Goal: Task Accomplishment & Management: Use online tool/utility

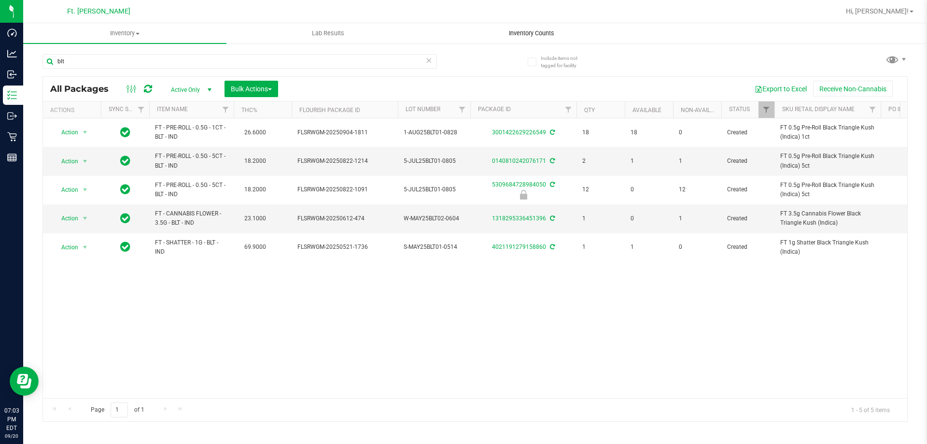
type input "blt"
click at [558, 26] on uib-tab-heading "Inventory Counts" at bounding box center [531, 33] width 202 height 19
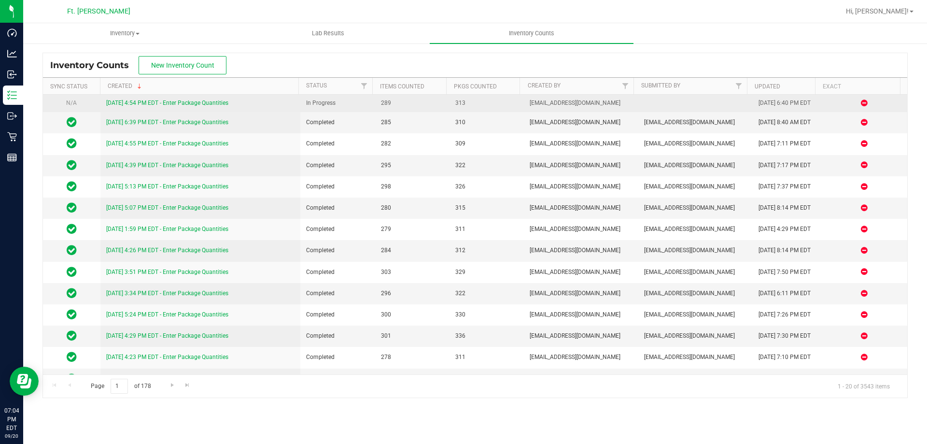
click at [224, 103] on link "[DATE] 4:54 PM EDT - Enter Package Quantities" at bounding box center [167, 102] width 122 height 7
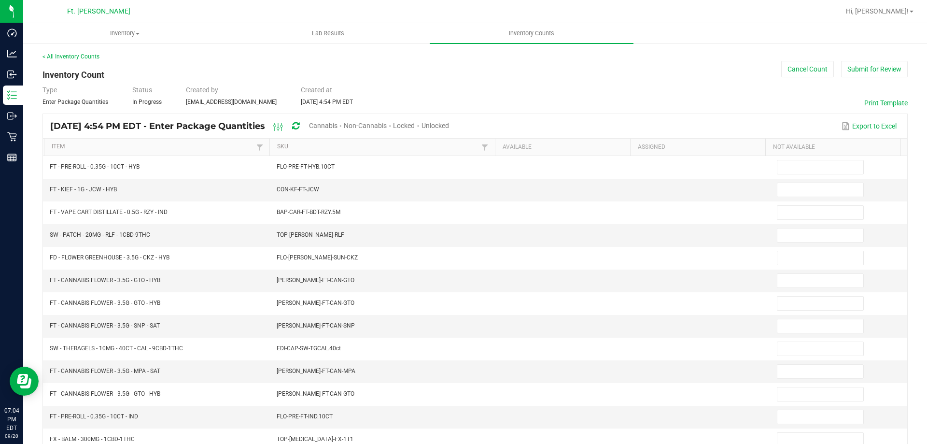
click at [449, 124] on span "Unlocked" at bounding box center [435, 126] width 28 height 8
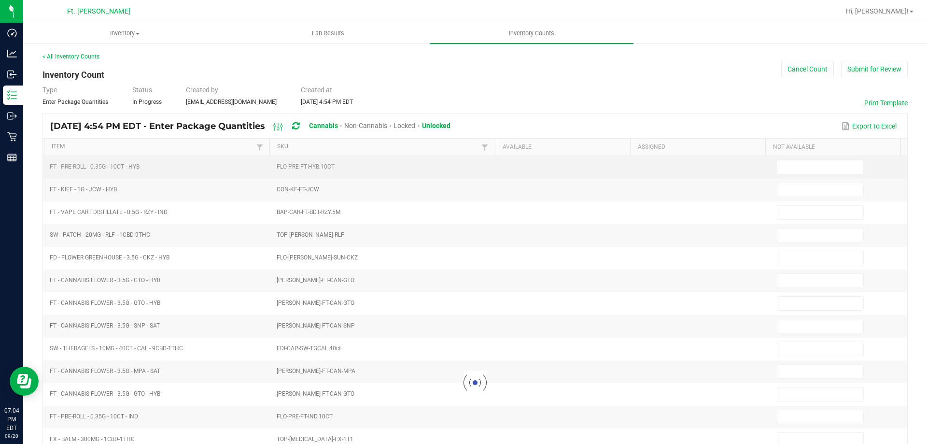
type input "7"
type input "3"
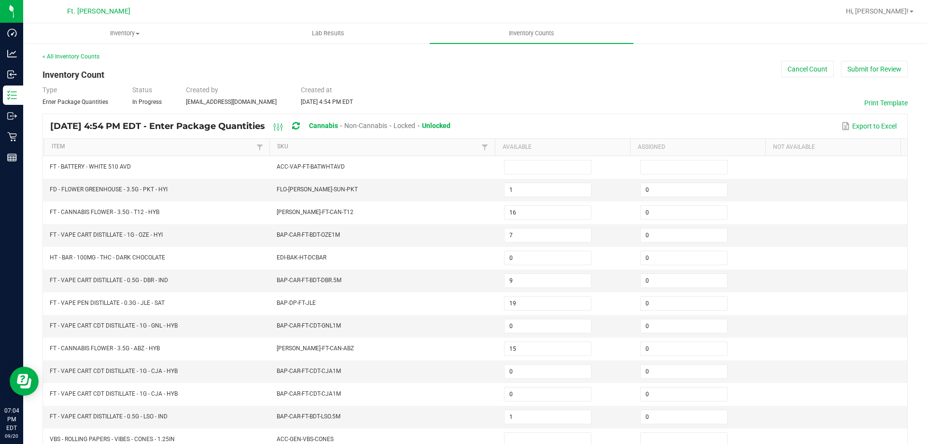
click at [155, 141] on th "Item" at bounding box center [156, 147] width 225 height 17
click at [147, 149] on link "Item" at bounding box center [153, 147] width 202 height 8
type input "15"
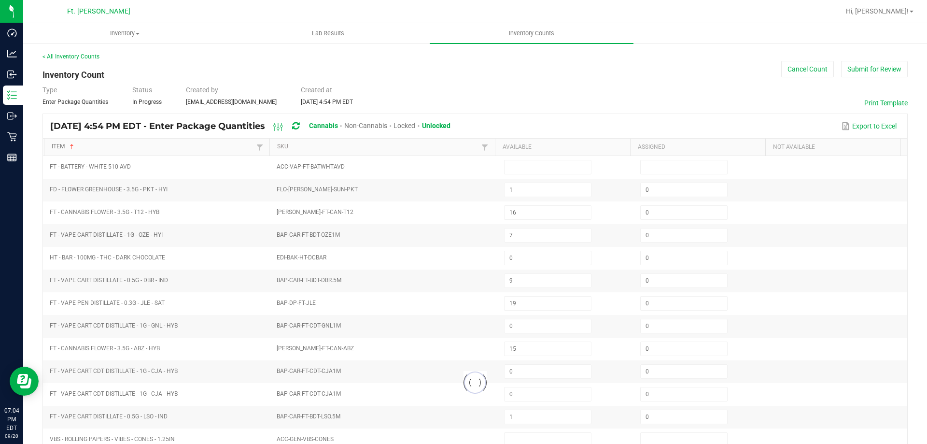
type input "7"
type input "2"
type input "13"
type input "1"
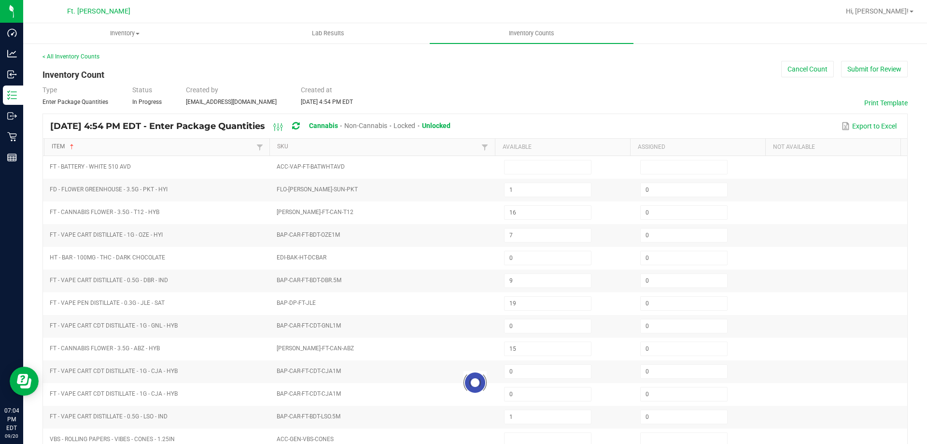
type input "14"
type input "3"
type input "8"
type input "4"
type input "3"
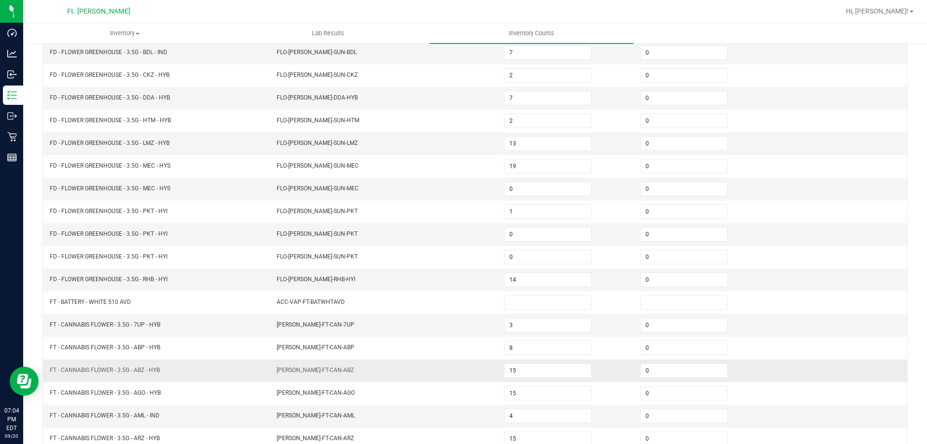
scroll to position [200, 0]
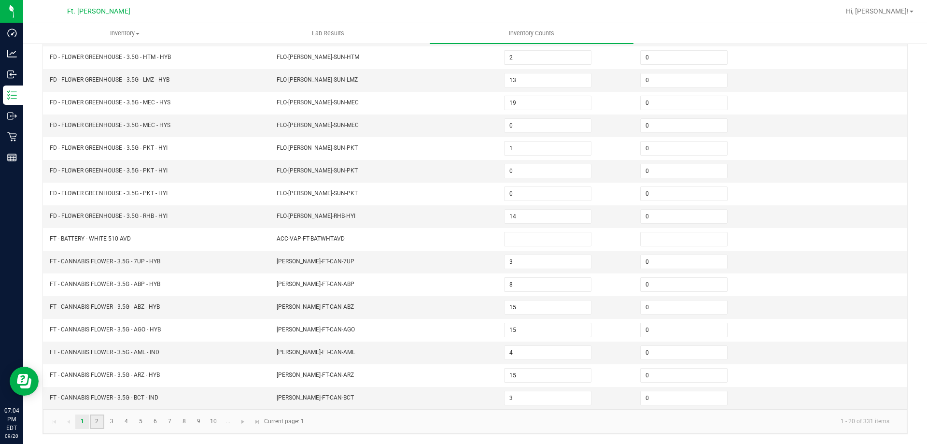
click at [98, 422] on link "2" at bounding box center [97, 421] width 14 height 14
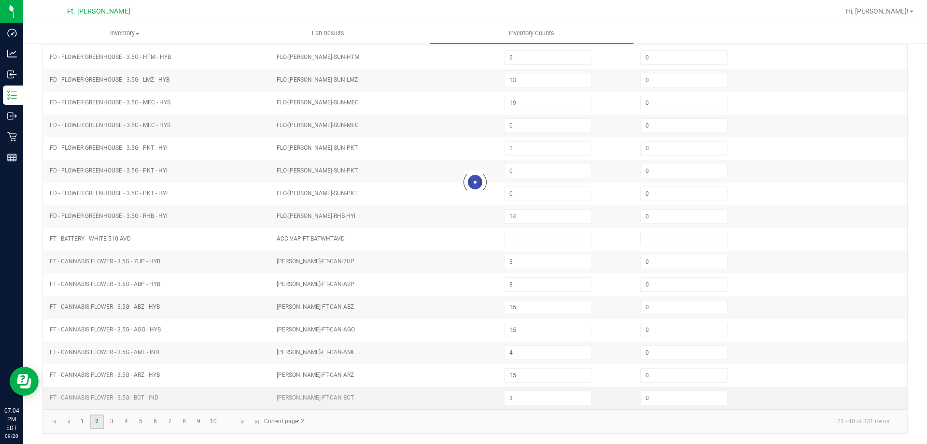
type input "1"
type input "12"
type input "7"
type input "0"
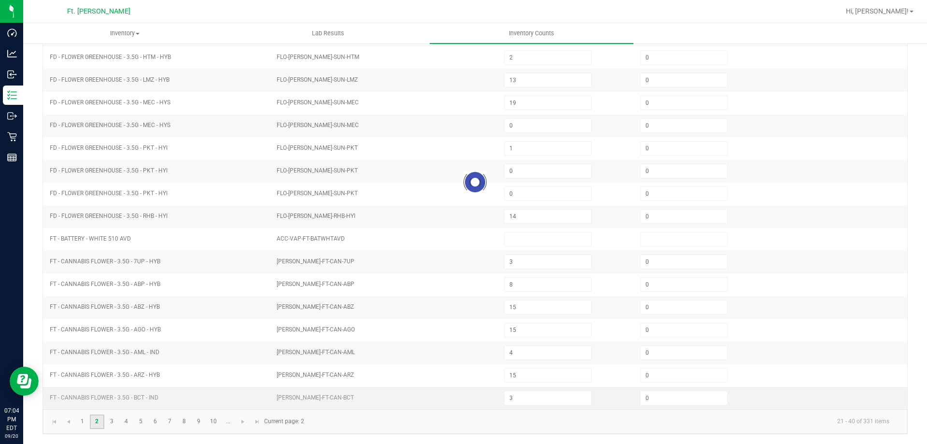
type input "0"
type input "1"
type input "17"
type input "20"
type input "0"
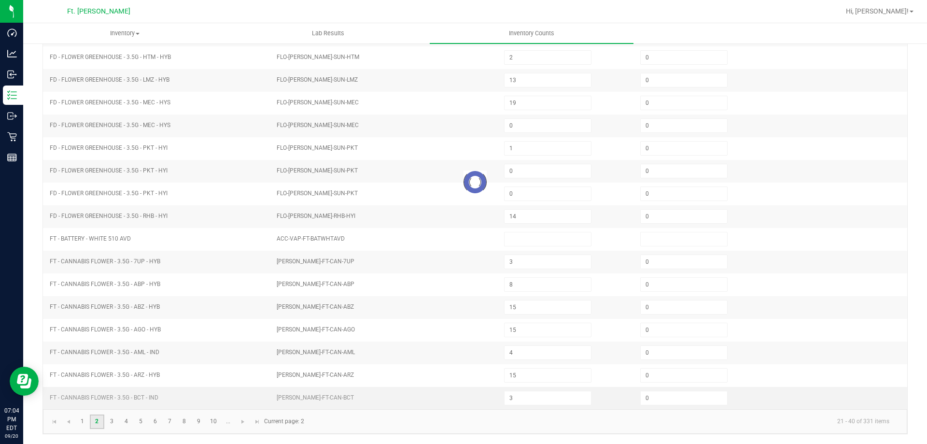
type input "4"
type input "8"
type input "3"
type input "5"
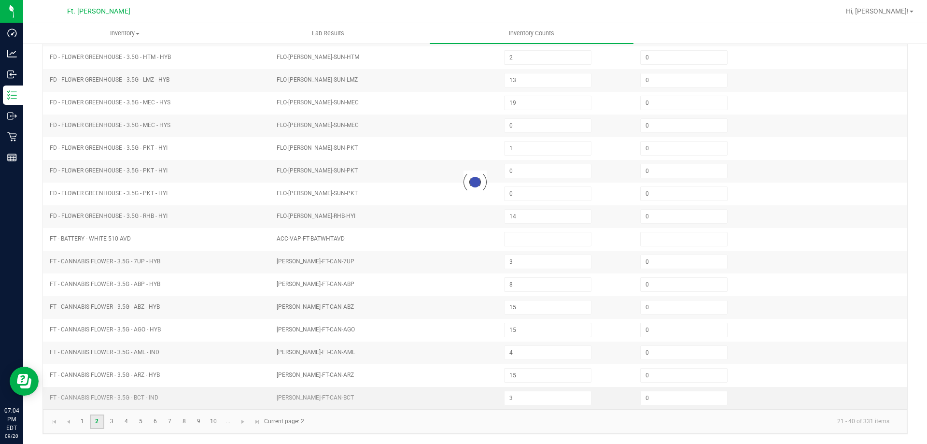
type input "4"
type input "2"
type input "1"
type input "0"
type input "2"
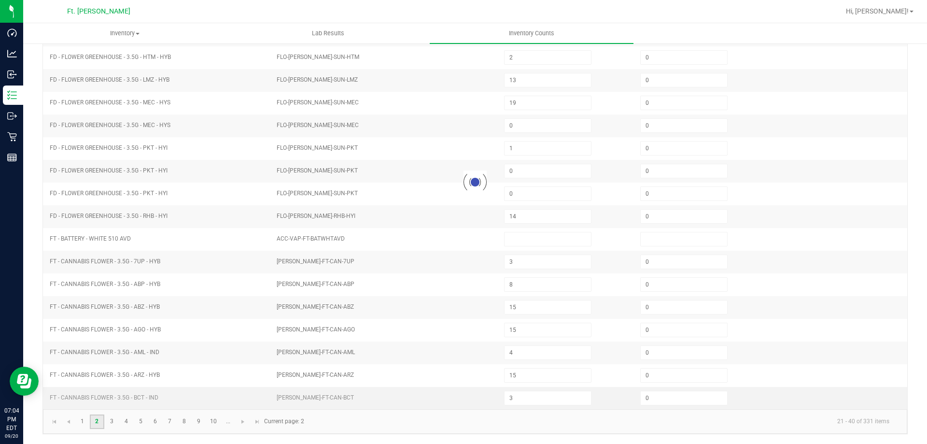
type input "16"
type input "6"
type input "0"
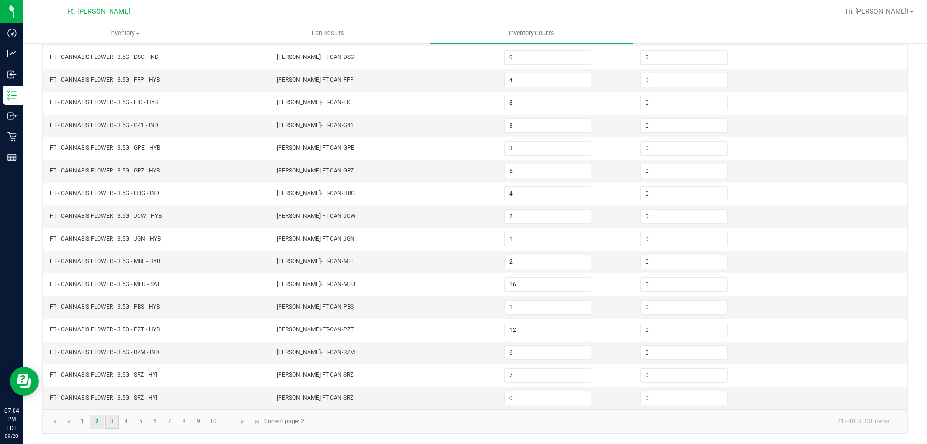
click at [114, 421] on link "3" at bounding box center [112, 421] width 14 height 14
type input "3"
type input "1"
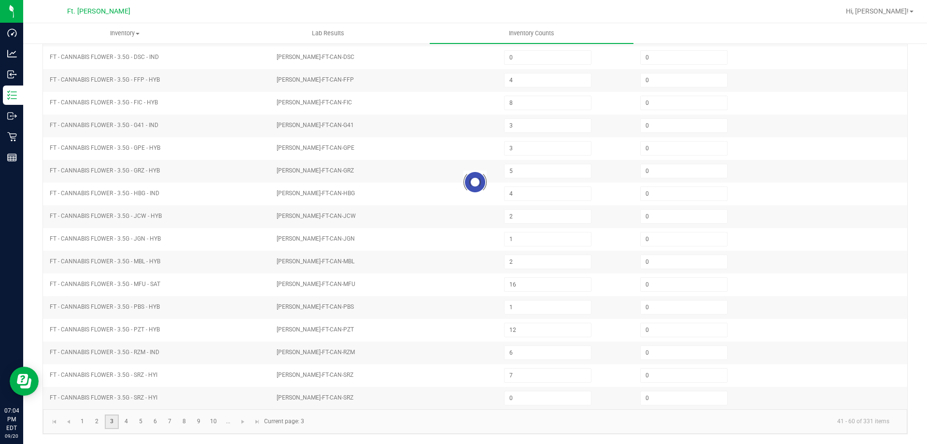
type input "16"
type input "0"
type input "15"
type input "3"
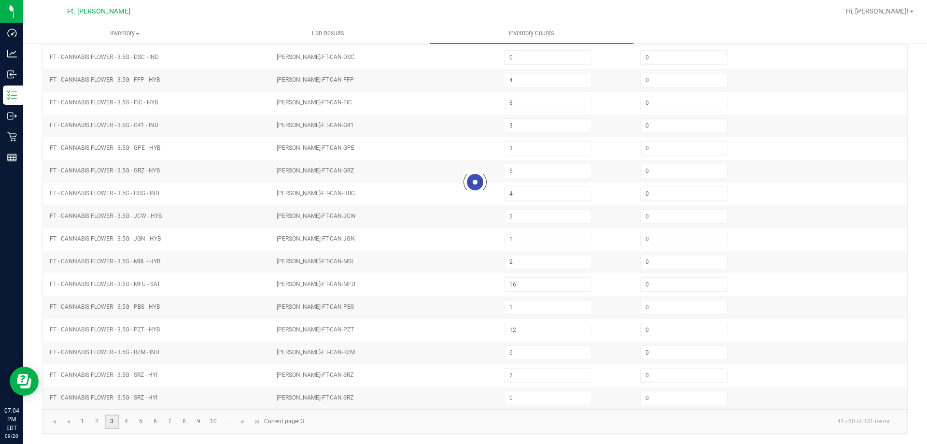
type input "3"
type input "9"
type input "16"
type input "18"
type input "17"
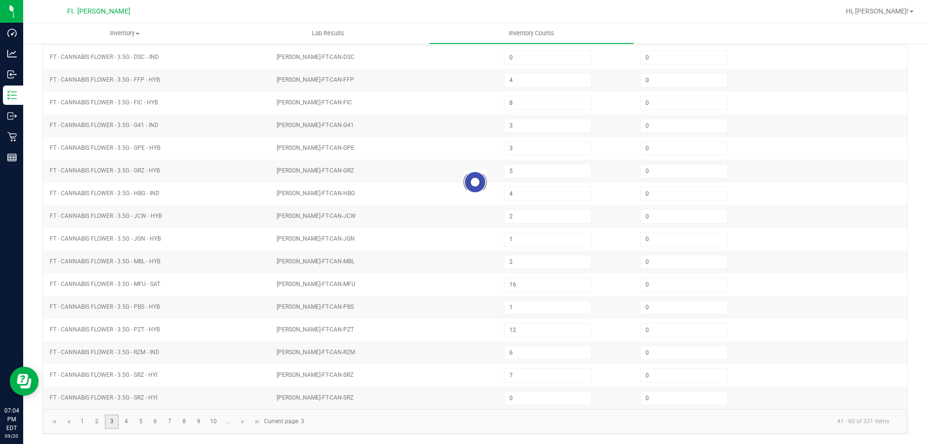
type input "10"
type input "4"
type input "2"
type input "3"
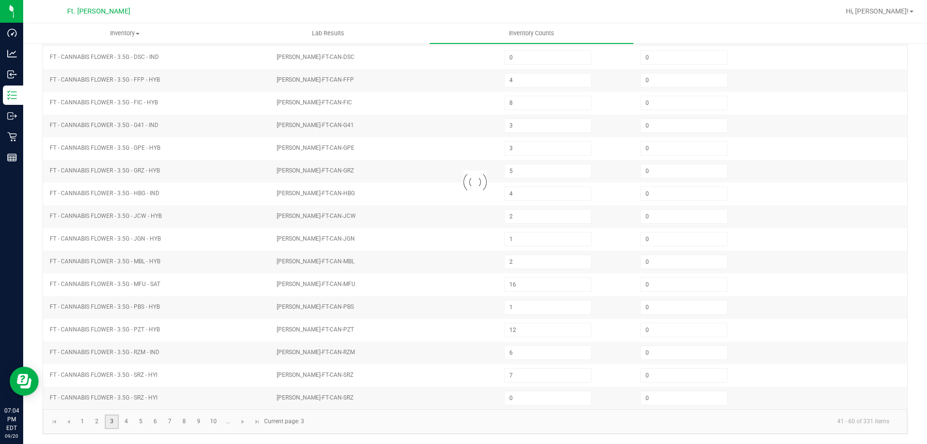
type input "5"
type input "11"
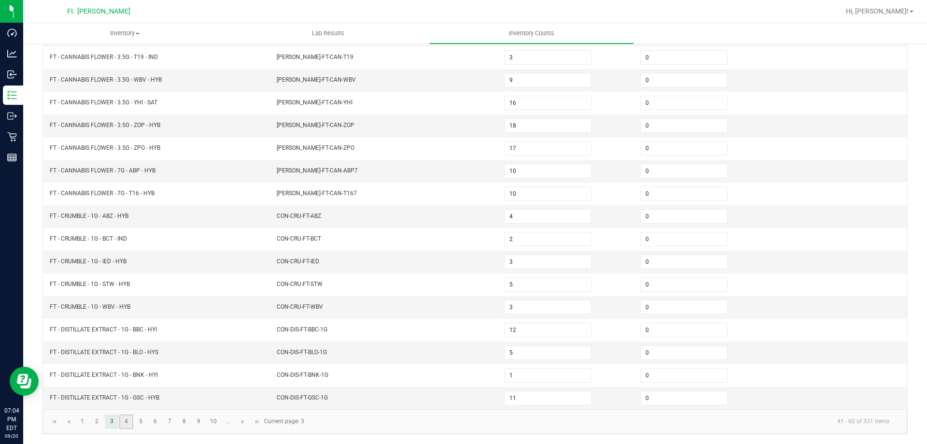
click at [125, 420] on link "4" at bounding box center [126, 421] width 14 height 14
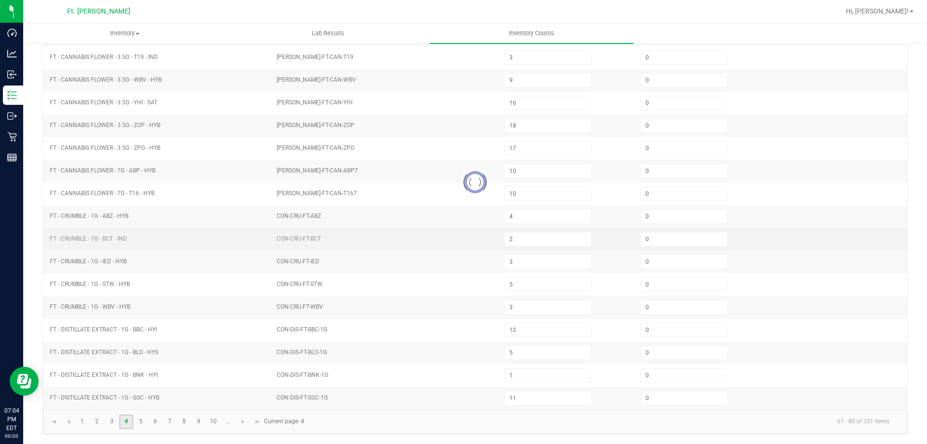
type input "0"
type input "3"
type input "7"
type input "10"
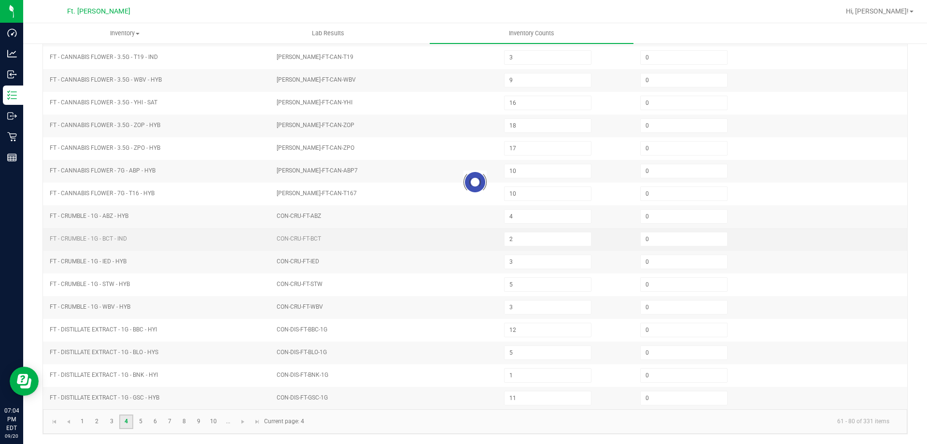
type input "8"
type input "11"
type input "10"
type input "5"
type input "2"
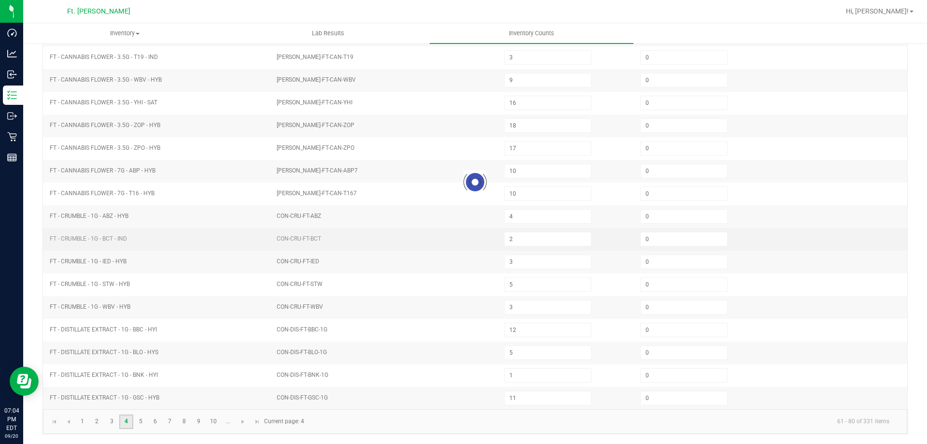
type input "0"
type input "2"
type input "0"
type input "1"
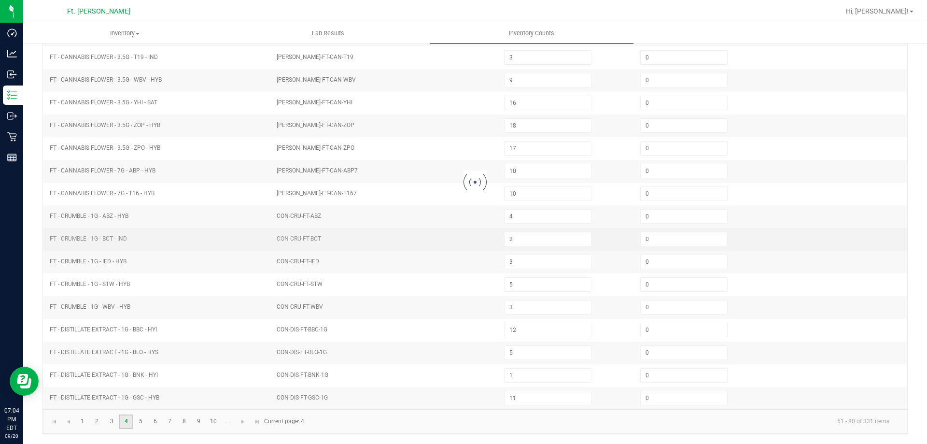
type input "4"
type input "1"
type input "8"
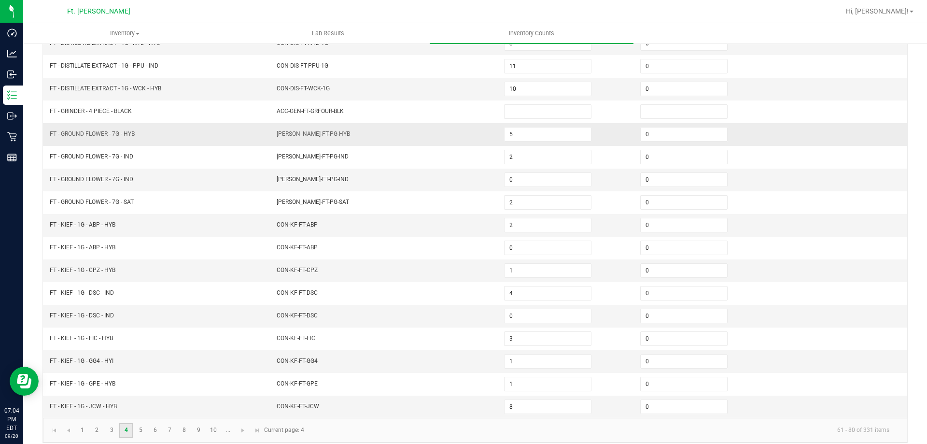
scroll to position [193, 0]
click at [542, 143] on td "5" at bounding box center [566, 133] width 136 height 23
click at [547, 134] on input "5" at bounding box center [548, 133] width 86 height 14
type input "19"
type input "17"
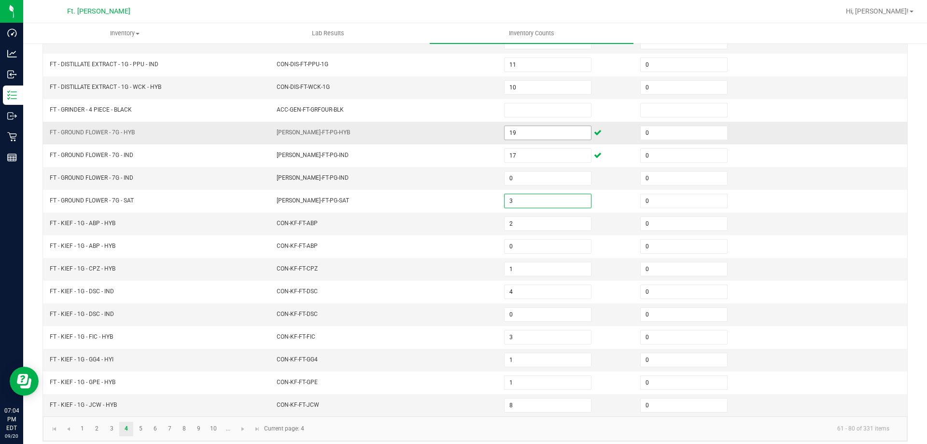
type input "3"
click at [141, 432] on link "5" at bounding box center [141, 428] width 14 height 14
type input "22"
type input "0"
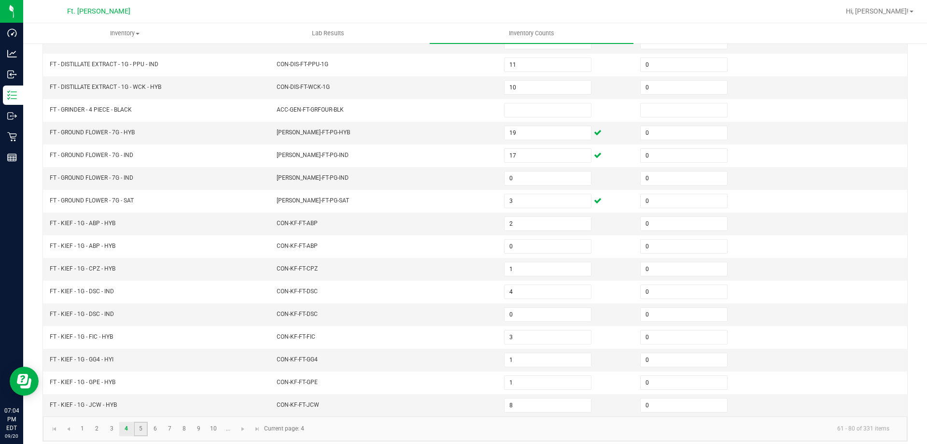
type input "0"
type input "4"
type input "3"
type input "2"
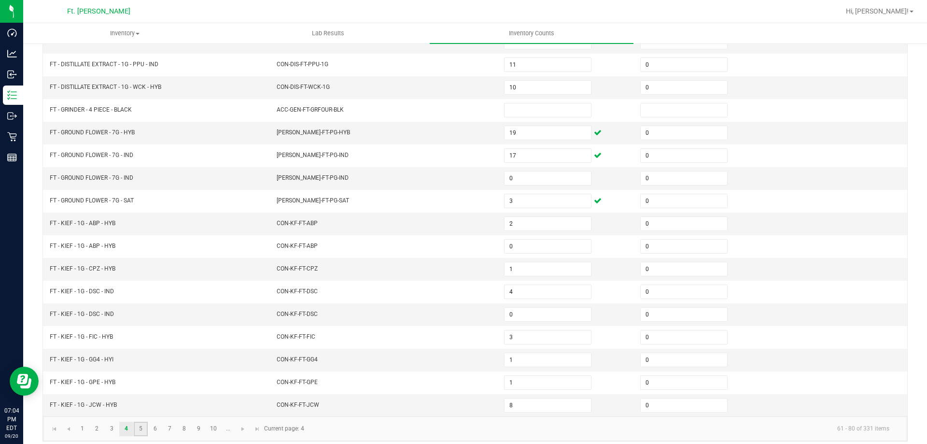
type input "20"
type input "18"
type input "0"
type input "16"
type input "18"
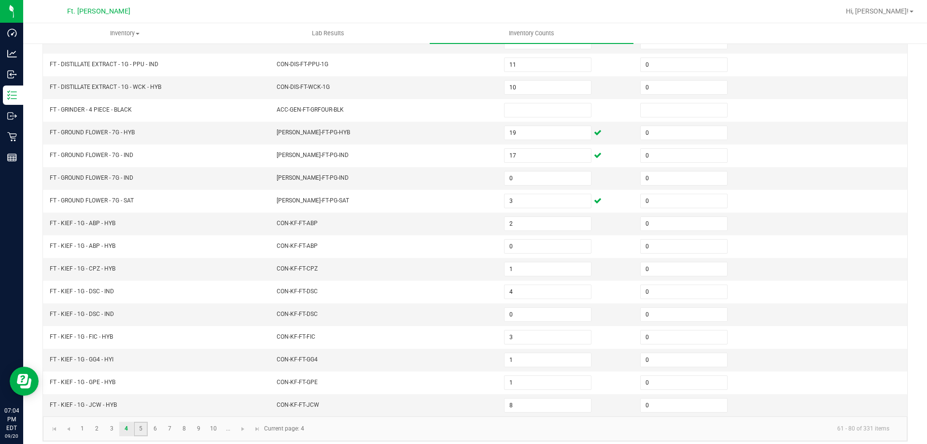
type input "15"
type input "11"
type input "8"
type input "1"
type input "18"
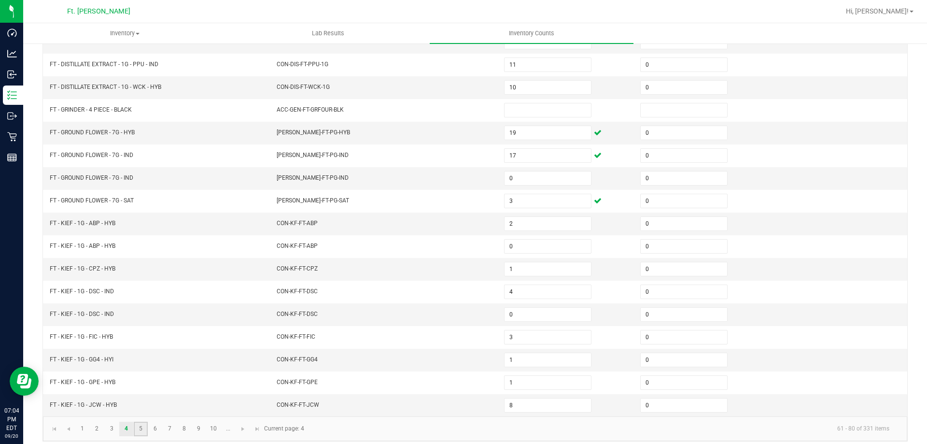
type input "25"
type input "22"
type input "9"
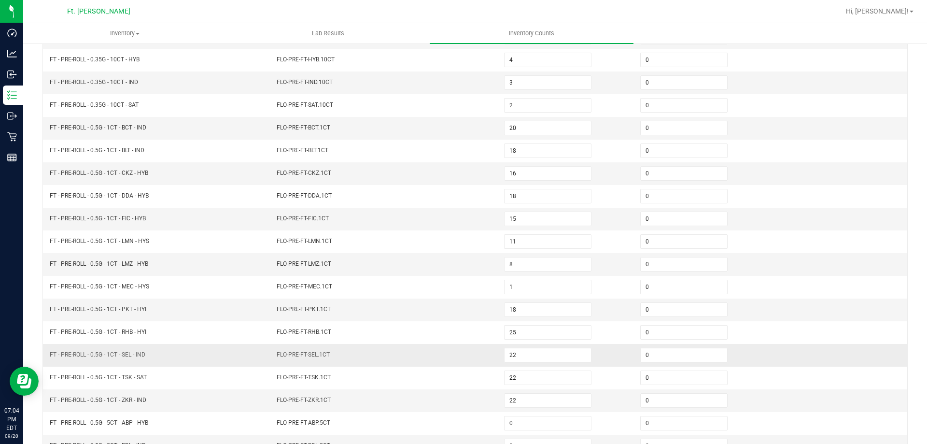
scroll to position [97, 0]
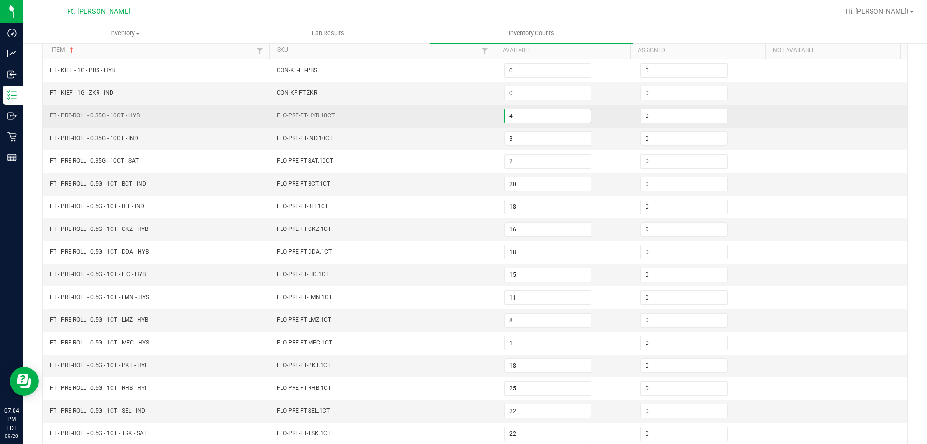
click at [575, 115] on input "4" at bounding box center [548, 116] width 86 height 14
type input "14"
type input "16"
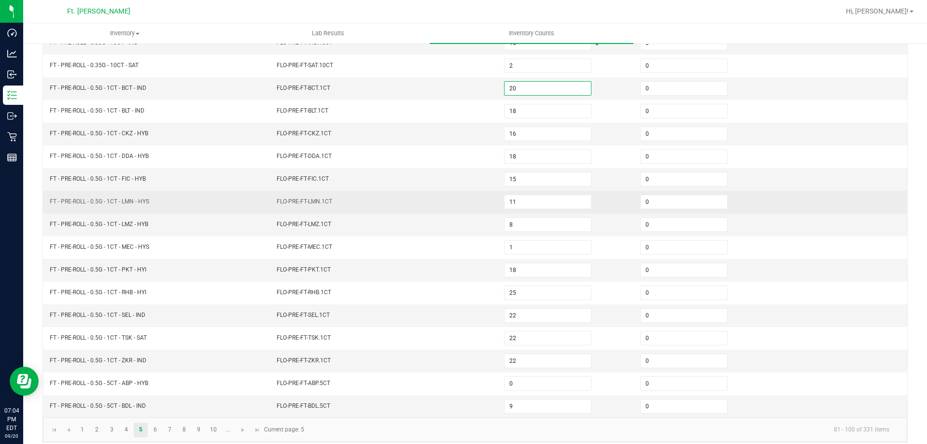
scroll to position [200, 0]
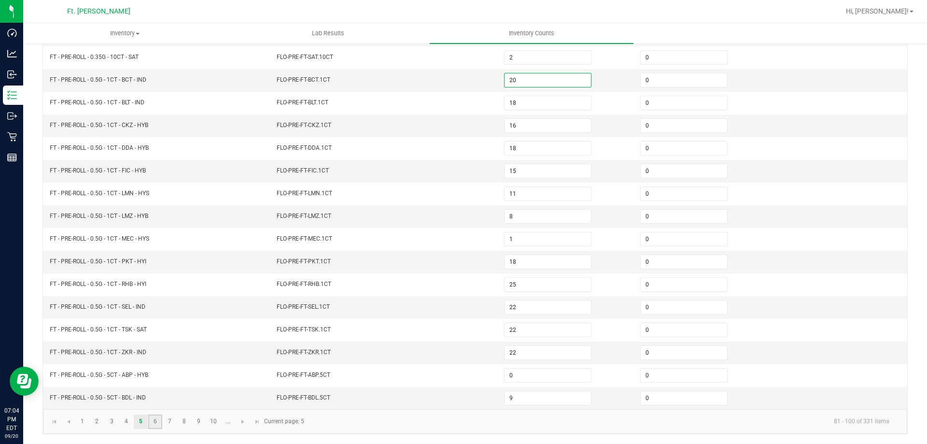
click at [154, 420] on link "6" at bounding box center [155, 421] width 14 height 14
type input "23"
type input "1"
type input "4"
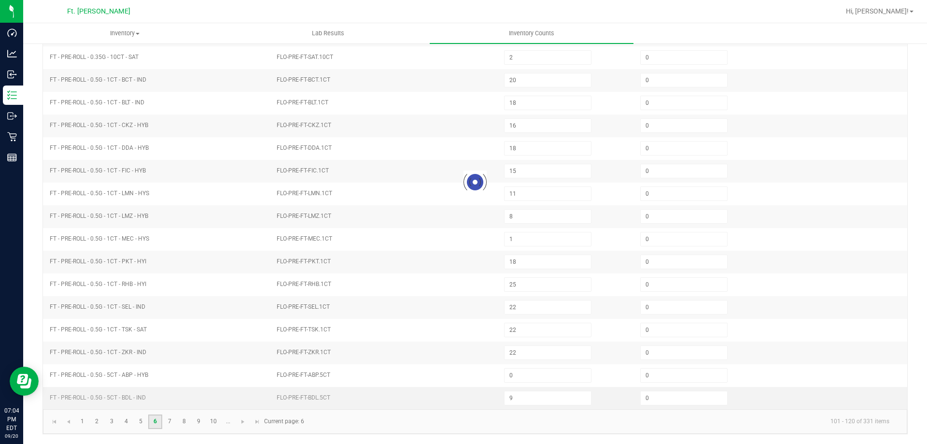
type input "5"
type input "10"
type input "0"
type input "10"
type input "4"
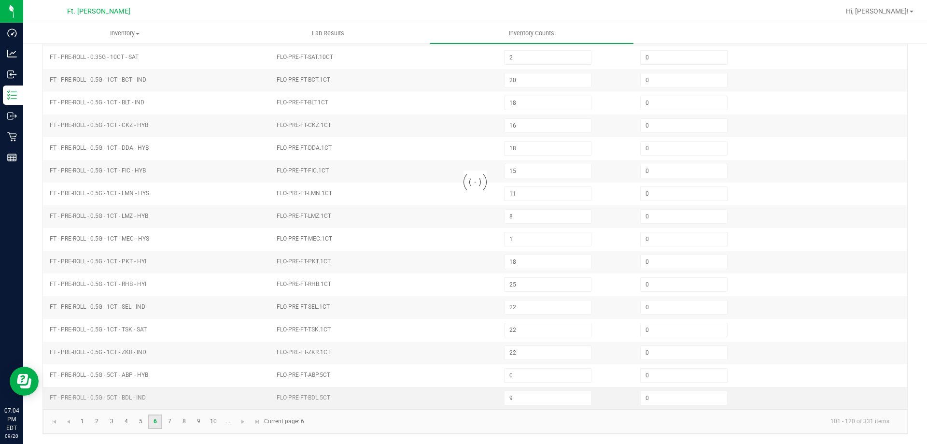
type input "8"
type input "10"
type input "0"
type input "8"
type input "2"
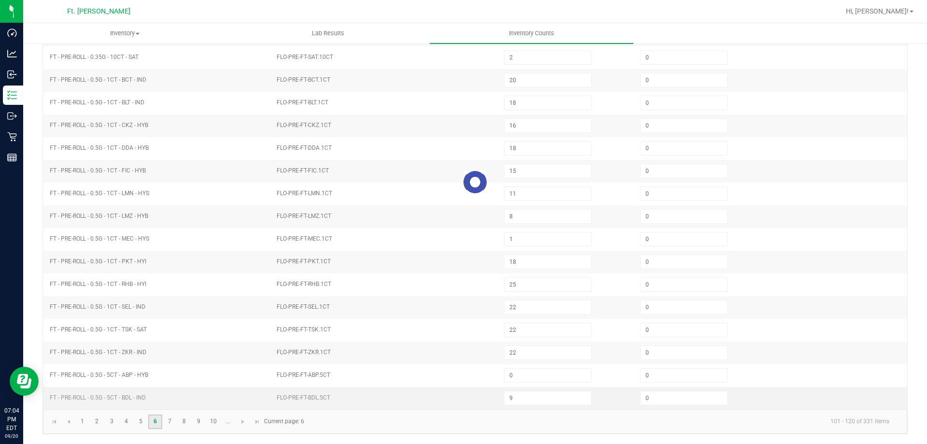
type input "3"
type input "24"
type input "9"
type input "13"
type input "23"
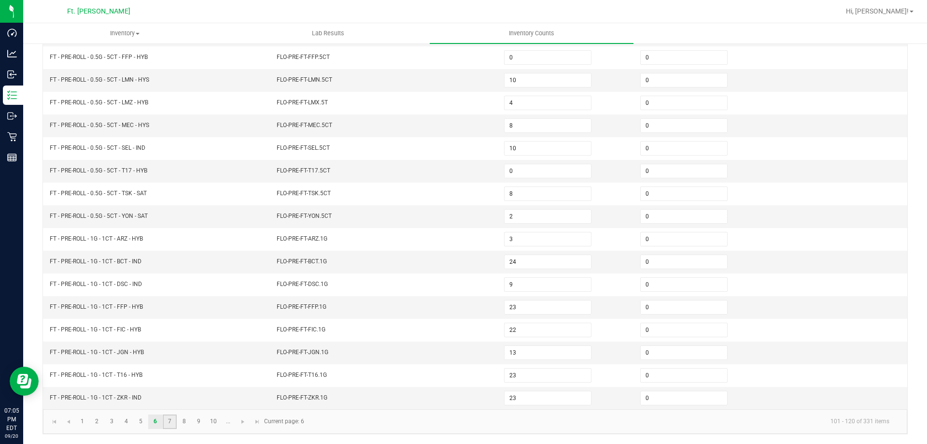
click at [169, 426] on link "7" at bounding box center [170, 421] width 14 height 14
type input "3"
type input "10"
type input "11"
type input "2"
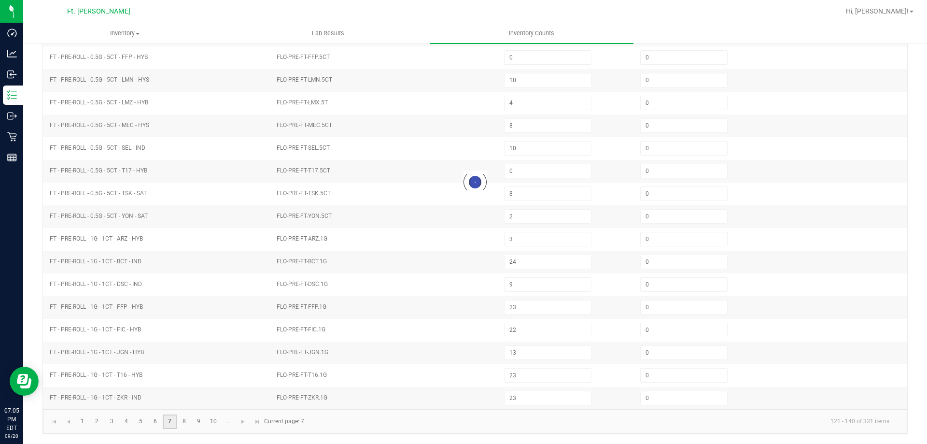
type input "8"
type input "1"
type input "3"
type input "4"
type input "1"
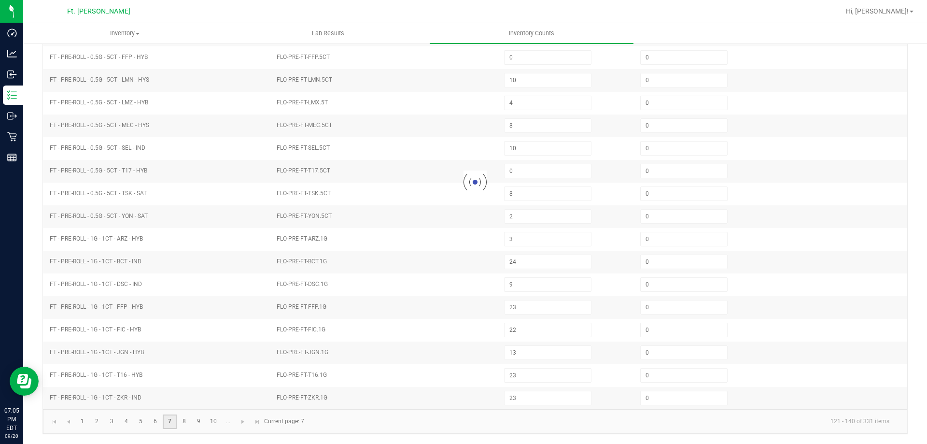
type input "2"
type input "1"
type input "3"
type input "1"
type input "6"
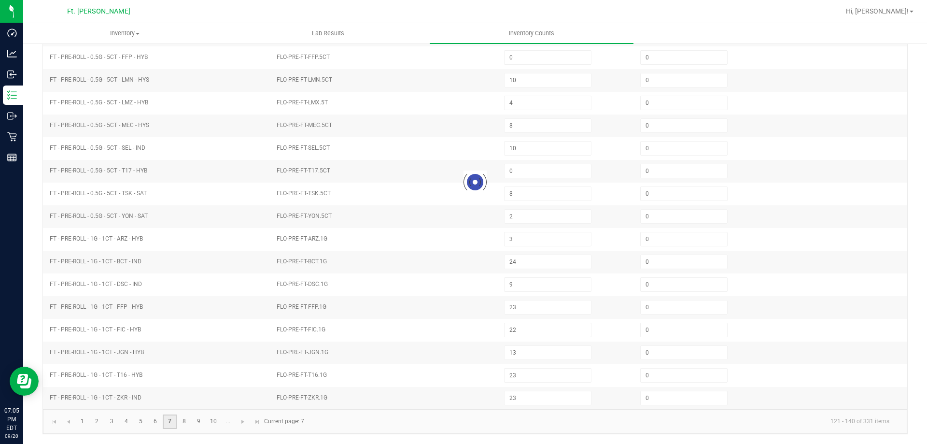
type input "5"
type input "1"
type input "11"
type input "1"
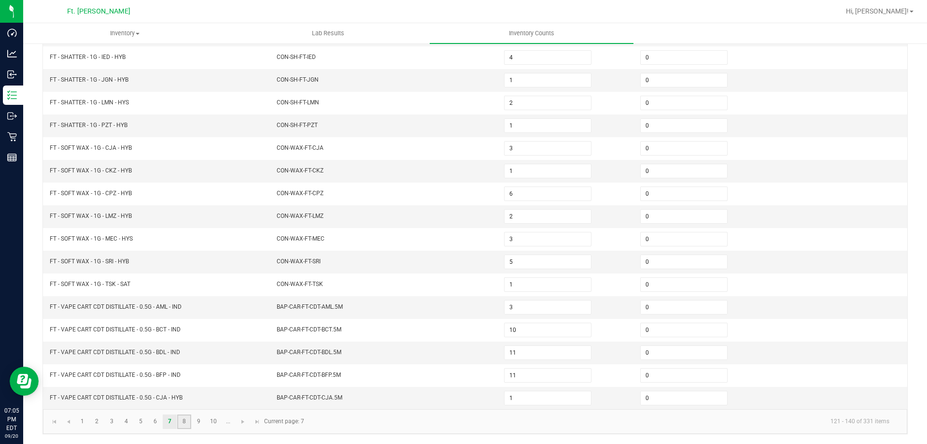
click at [181, 424] on link "8" at bounding box center [184, 421] width 14 height 14
type input "2"
type input "9"
type input "0"
type input "1"
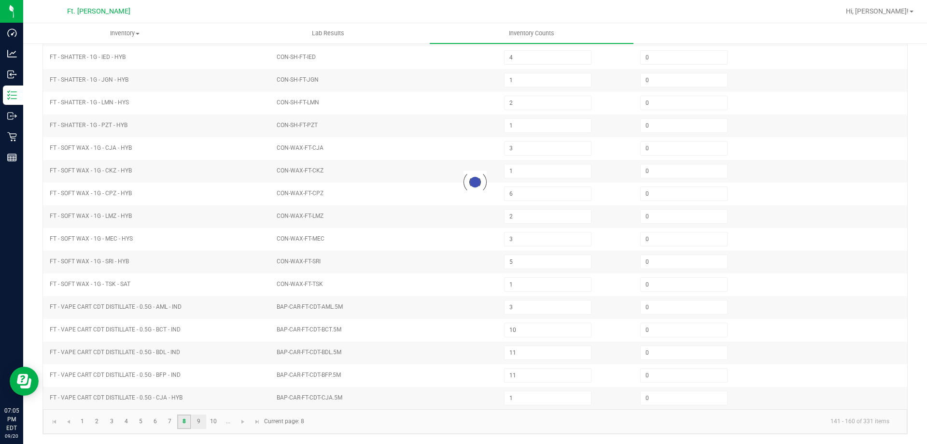
type input "5"
type input "2"
type input "8"
type input "11"
type input "10"
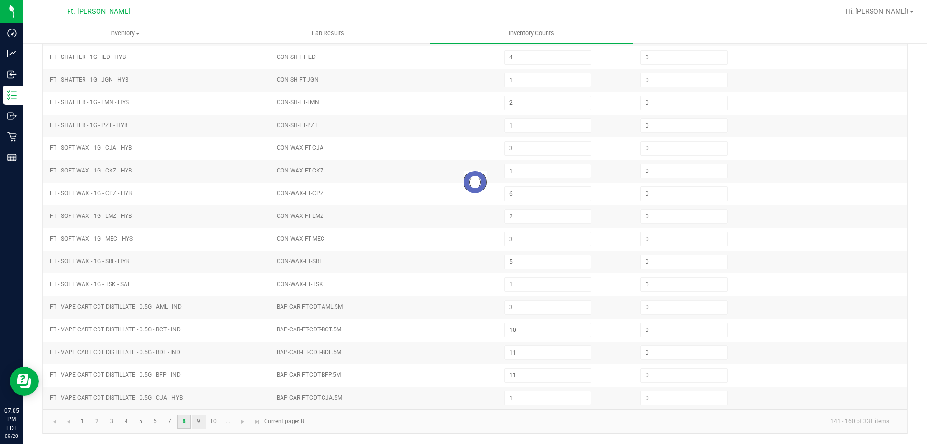
type input "0"
type input "2"
type input "1"
type input "7"
type input "2"
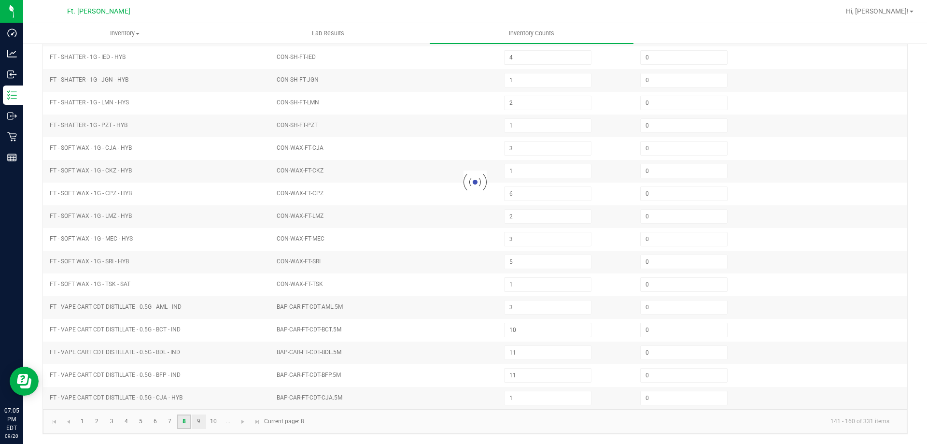
type input "4"
type input "12"
type input "0"
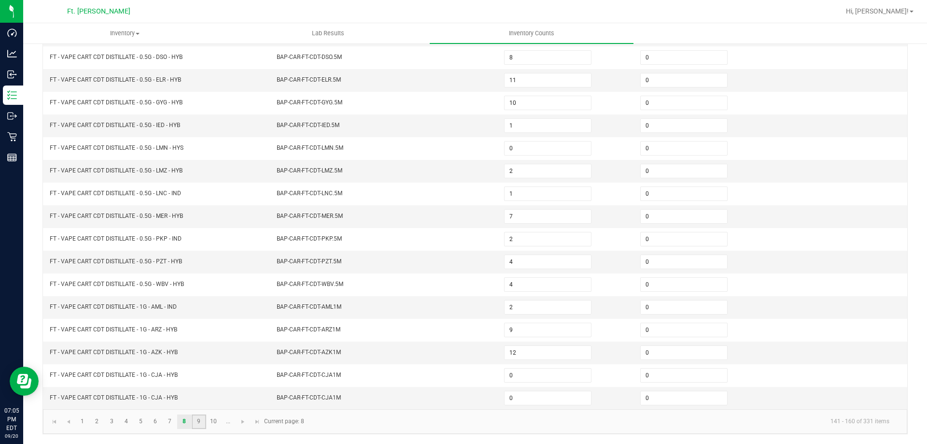
click at [195, 421] on link "9" at bounding box center [199, 421] width 14 height 14
type input "3"
type input "0"
type input "12"
type input "3"
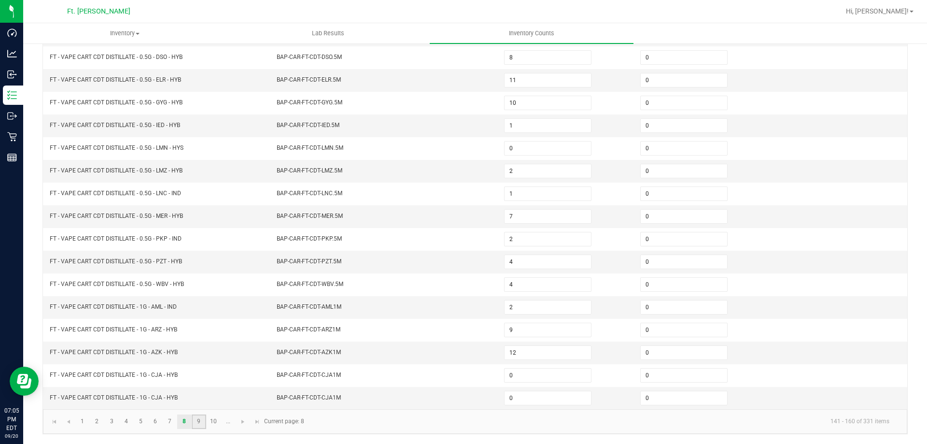
type input "12"
type input "0"
type input "12"
type input "5"
type input "8"
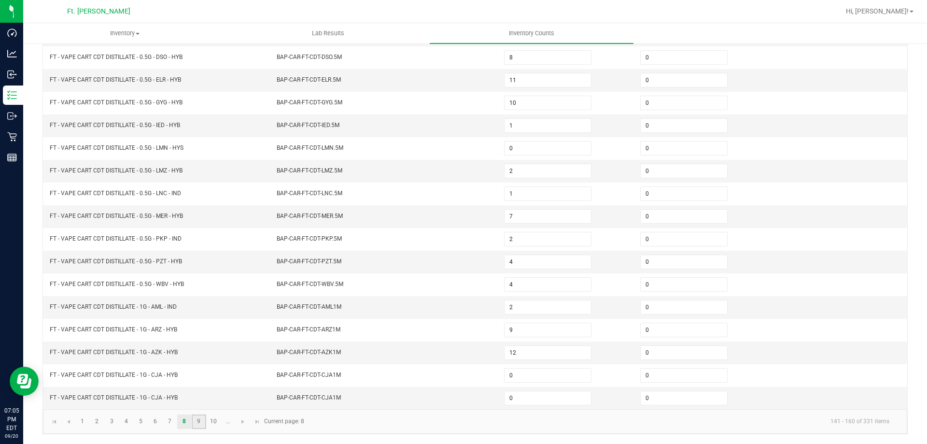
type input "0"
type input "5"
type input "0"
type input "11"
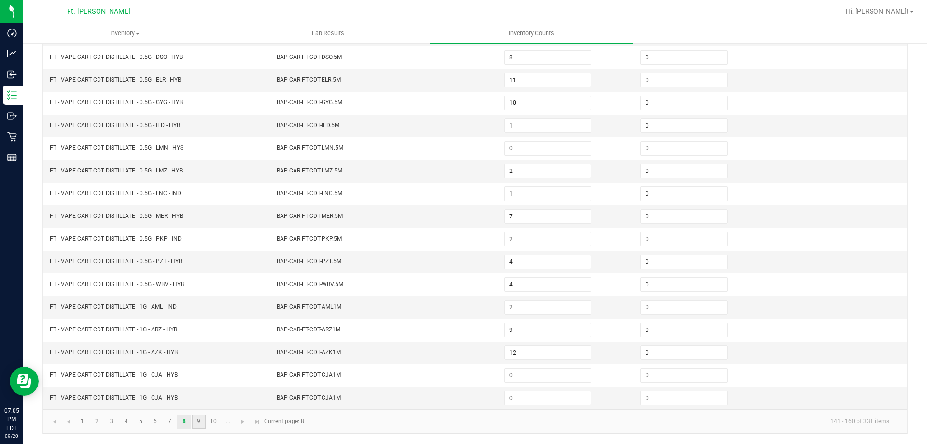
type input "6"
type input "0"
type input "2"
type input "4"
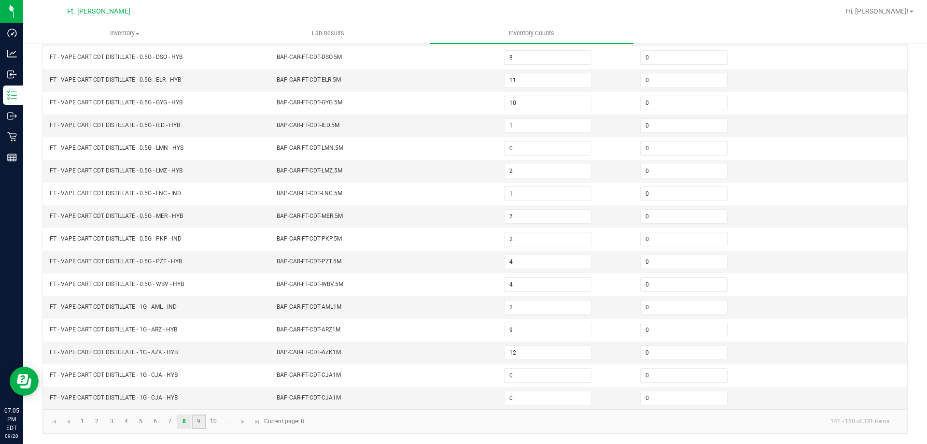
type input "11"
click at [209, 424] on link "10" at bounding box center [214, 421] width 14 height 14
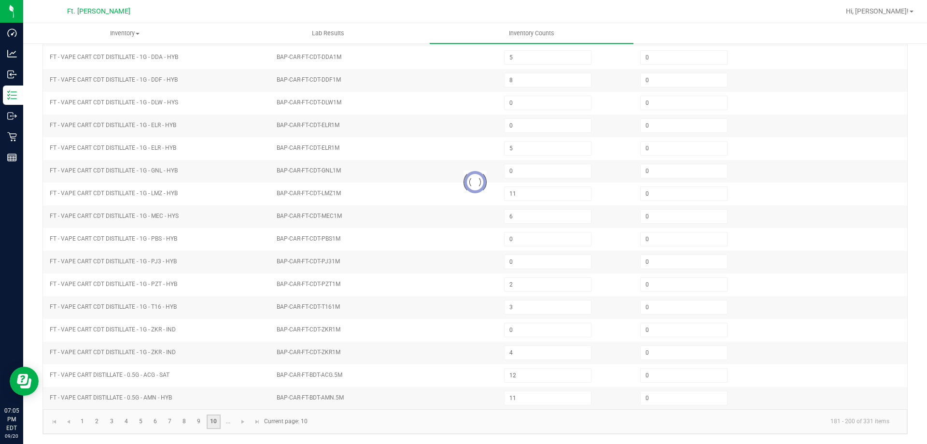
type input "7"
type input "4"
type input "11"
type input "0"
type input "9"
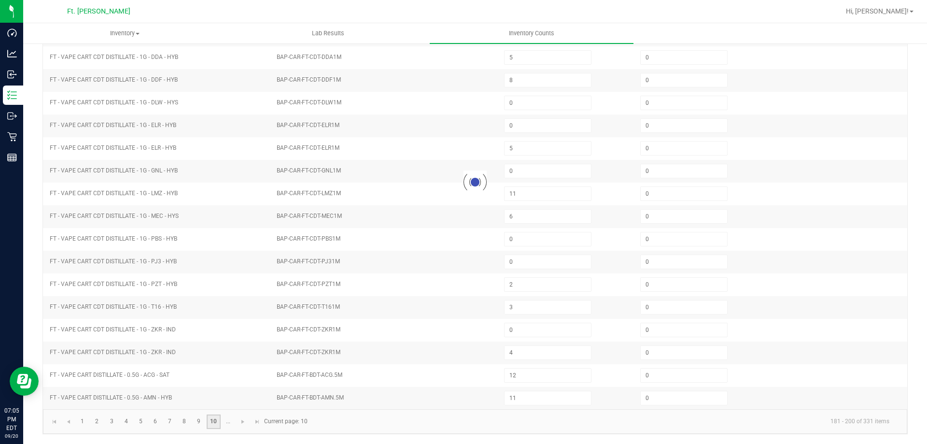
type input "9"
type input "8"
type input "3"
type input "1"
type input "5"
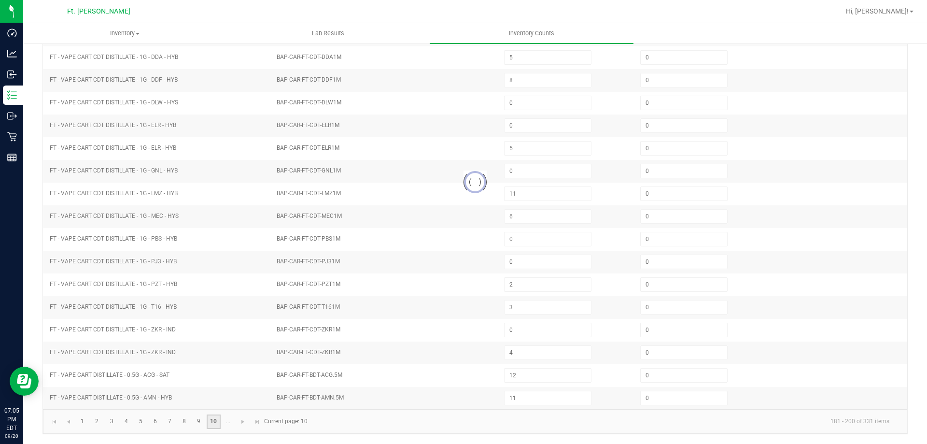
type input "12"
type input "1"
type input "7"
type input "5"
type input "8"
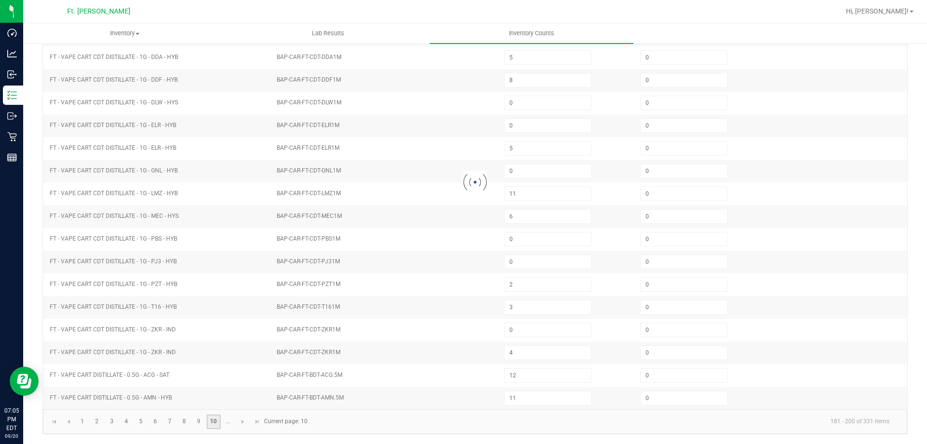
type input "9"
type input "7"
type input "0"
type input "10"
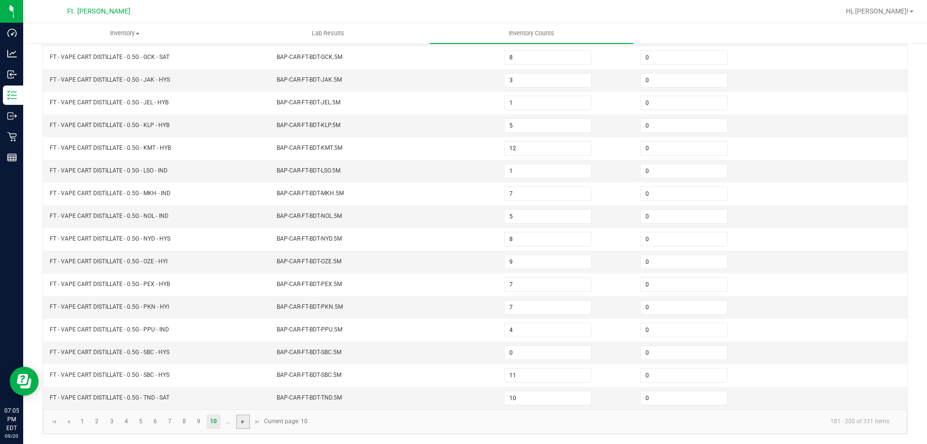
click at [244, 424] on span "Go to the next page" at bounding box center [243, 422] width 8 height 8
type input "11"
click at [117, 421] on link "12" at bounding box center [112, 421] width 14 height 14
click at [123, 423] on link "13" at bounding box center [126, 421] width 14 height 14
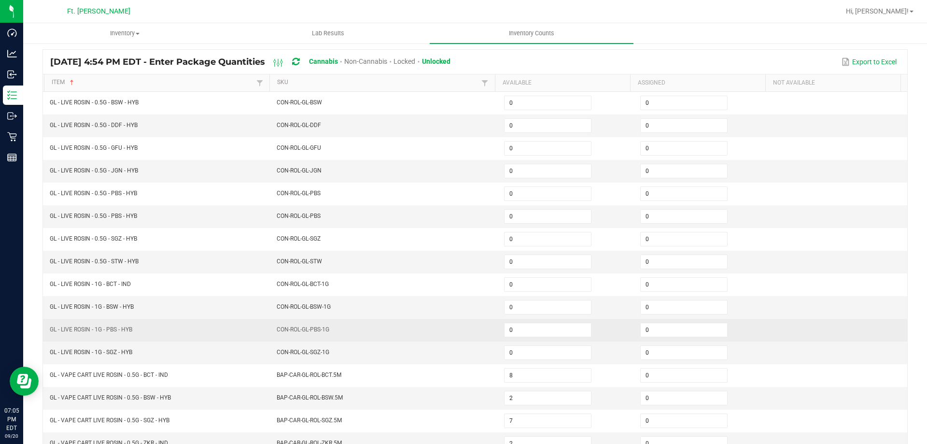
scroll to position [7, 0]
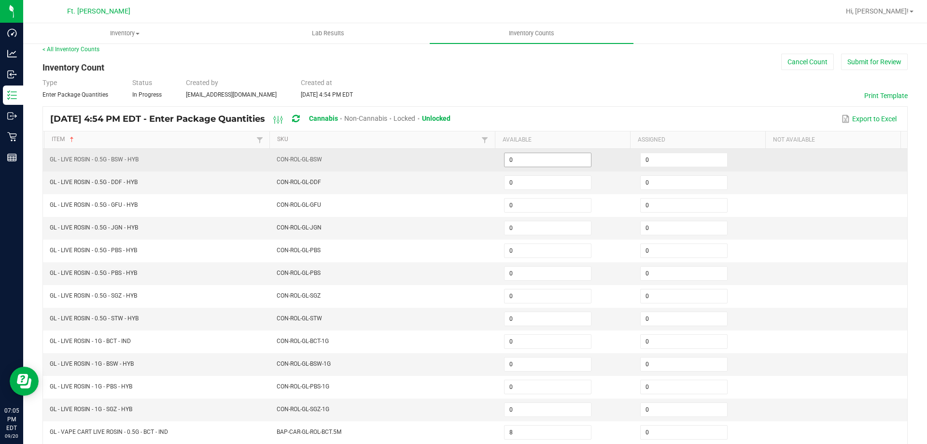
click at [511, 162] on input "0" at bounding box center [548, 160] width 86 height 14
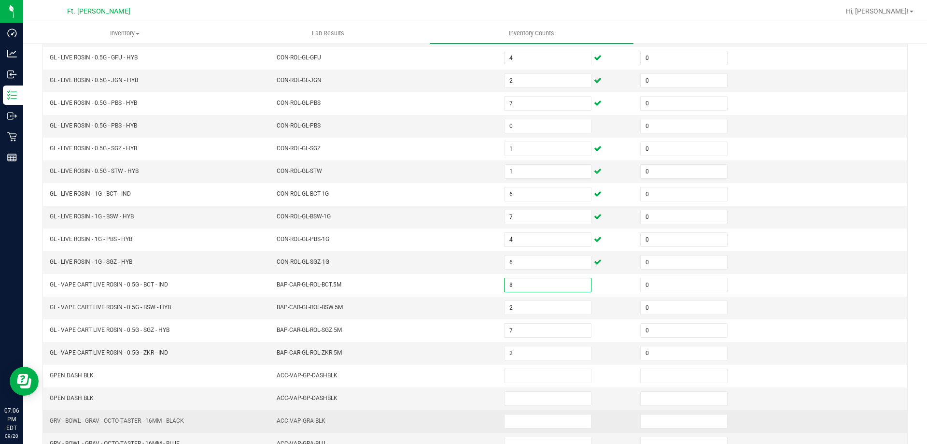
scroll to position [200, 0]
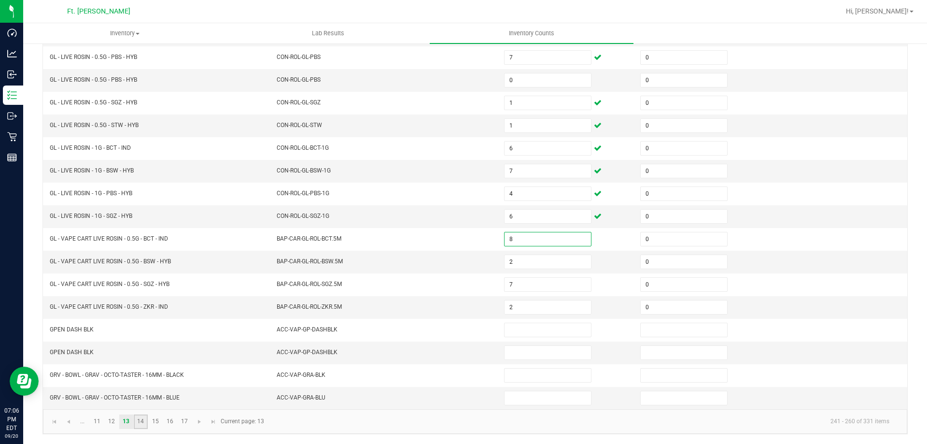
click at [141, 422] on link "14" at bounding box center [141, 421] width 14 height 14
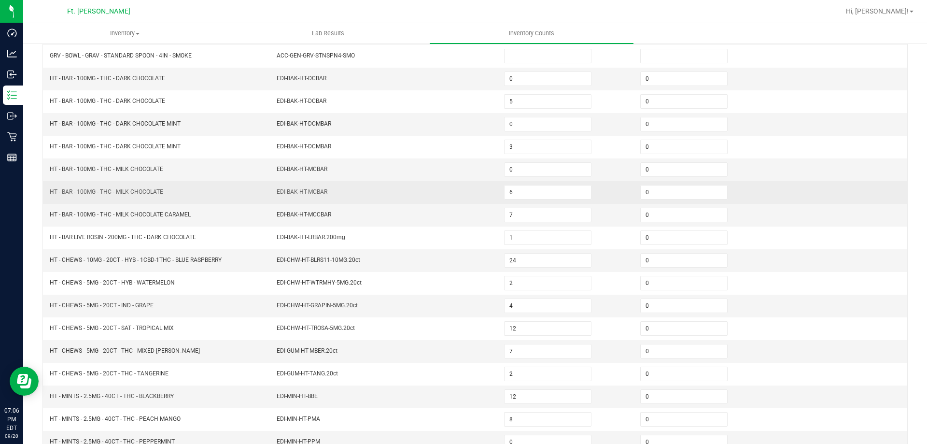
scroll to position [56, 0]
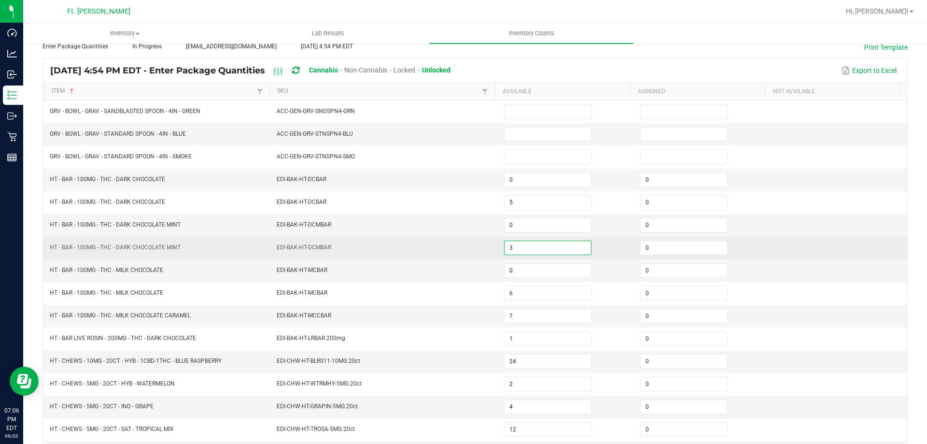
click at [528, 250] on input "3" at bounding box center [548, 248] width 86 height 14
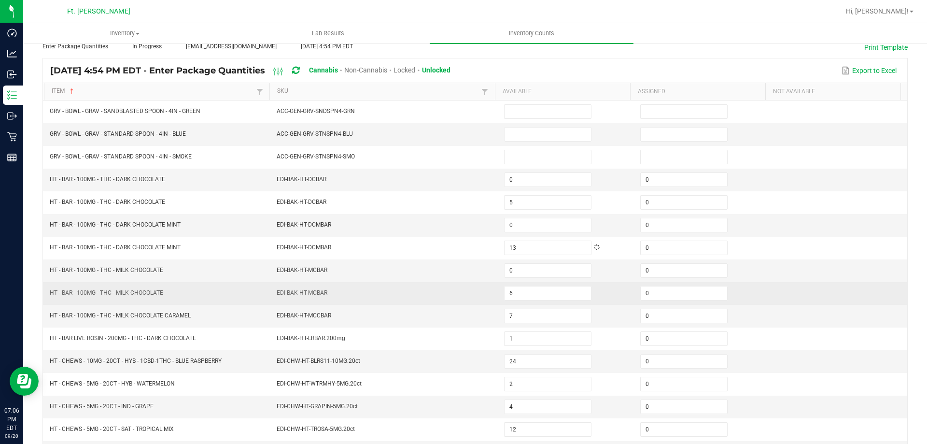
click at [478, 295] on td "EDI-BAK-HT-MCBAR" at bounding box center [384, 293] width 227 height 23
click at [545, 300] on td "6" at bounding box center [566, 293] width 136 height 23
click at [548, 295] on input "6" at bounding box center [548, 293] width 86 height 14
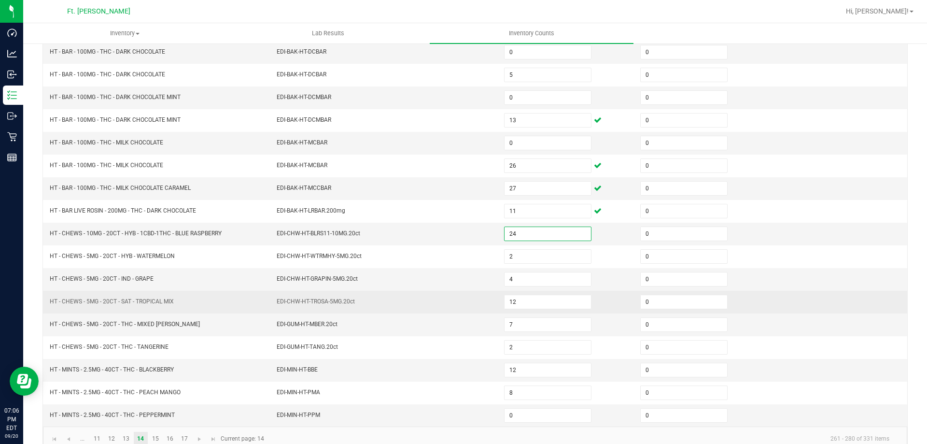
scroll to position [200, 0]
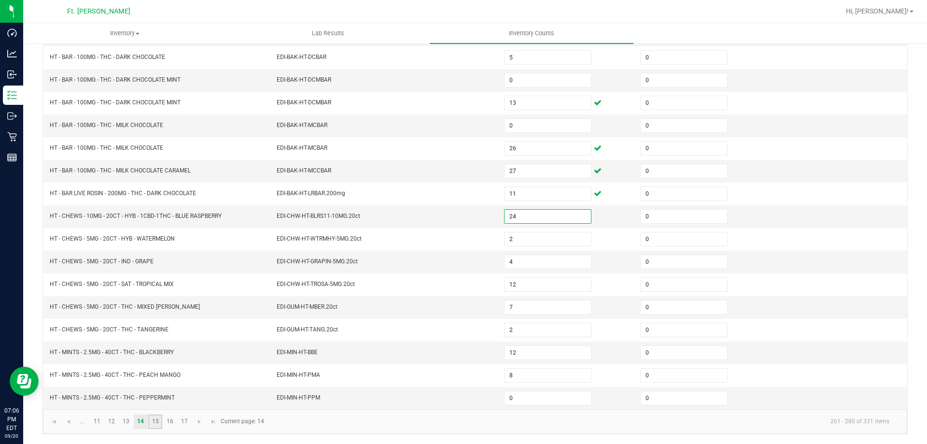
click at [158, 421] on link "15" at bounding box center [155, 421] width 14 height 14
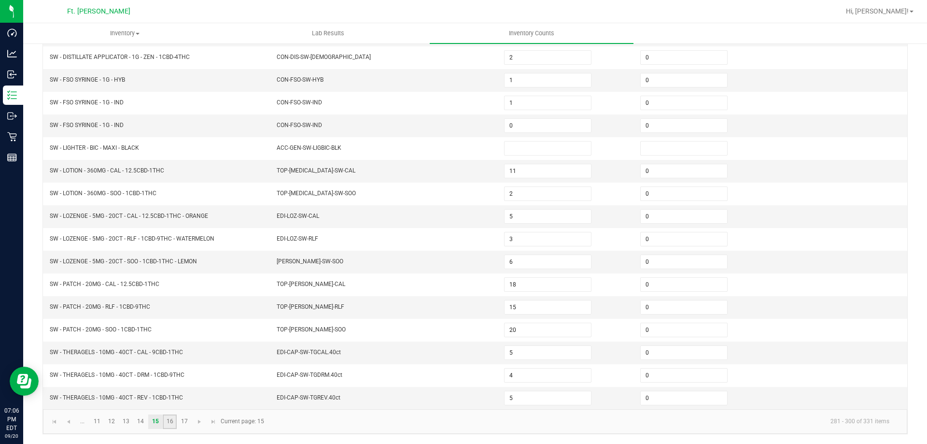
click at [171, 415] on link "16" at bounding box center [170, 421] width 14 height 14
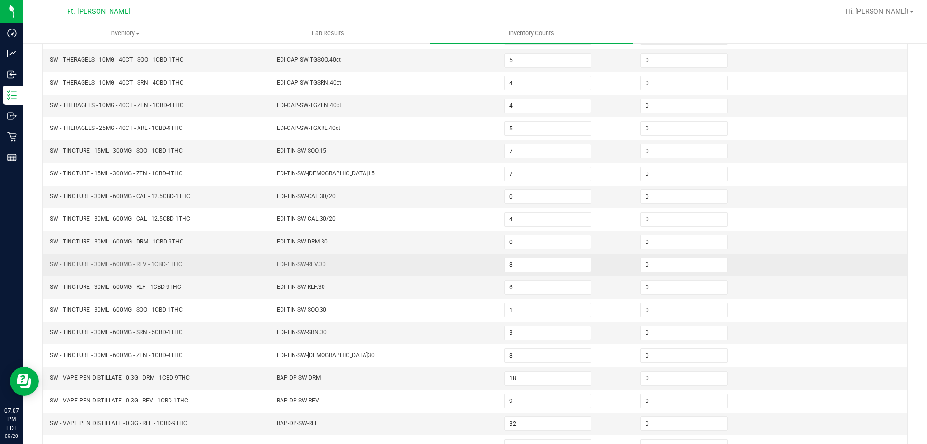
scroll to position [104, 0]
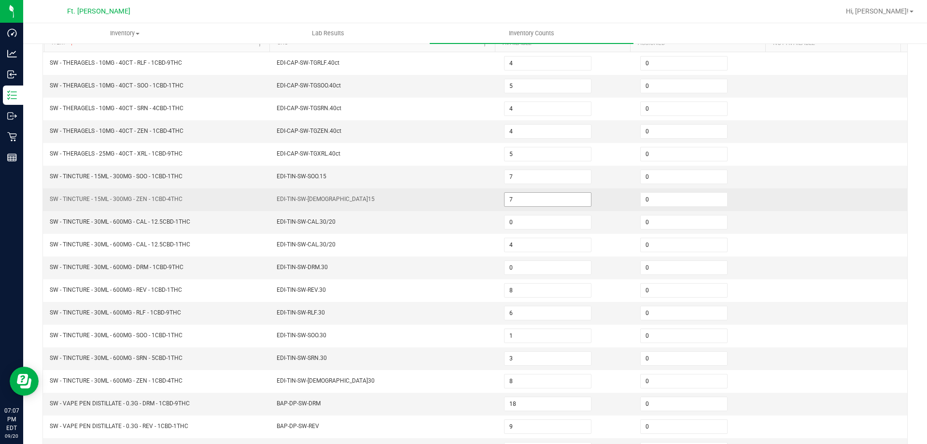
click at [552, 196] on input "7" at bounding box center [548, 200] width 86 height 14
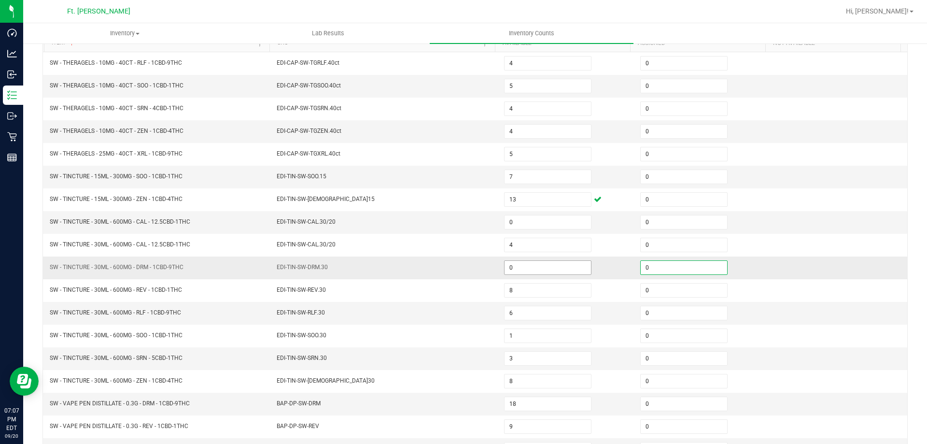
click at [542, 265] on input "0" at bounding box center [548, 268] width 86 height 14
click at [403, 354] on td "EDI-TIN-SW-SRN.30" at bounding box center [384, 358] width 227 height 23
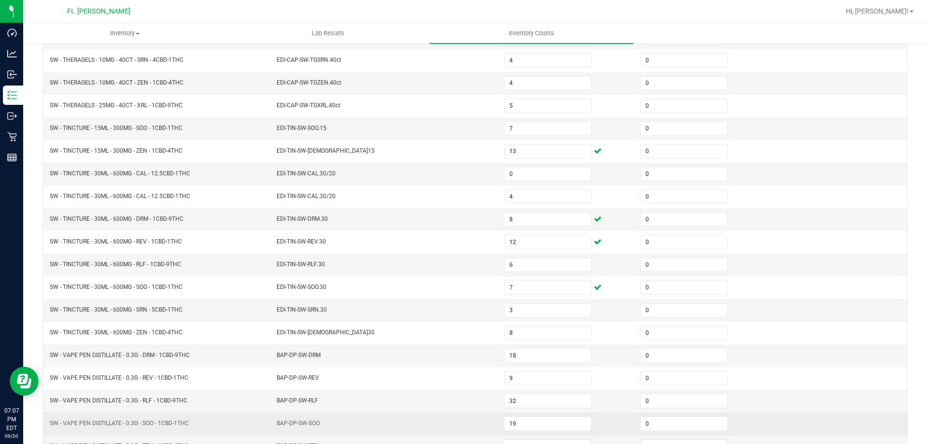
scroll to position [200, 0]
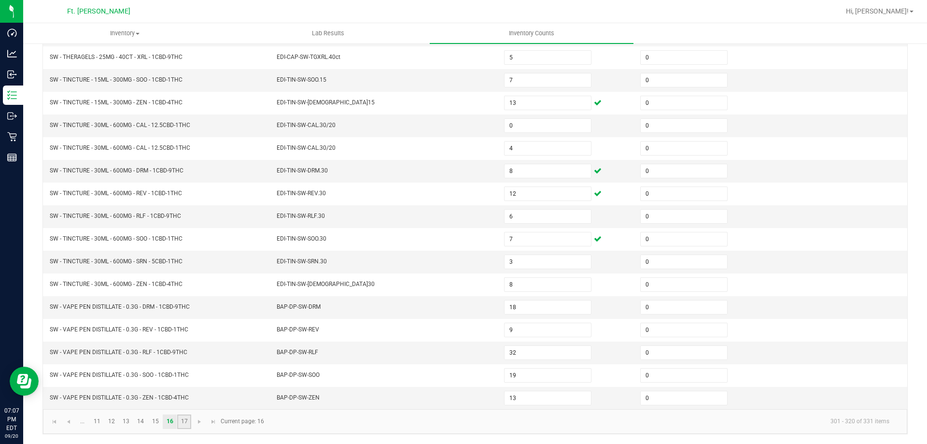
click at [188, 423] on link "17" at bounding box center [184, 421] width 14 height 14
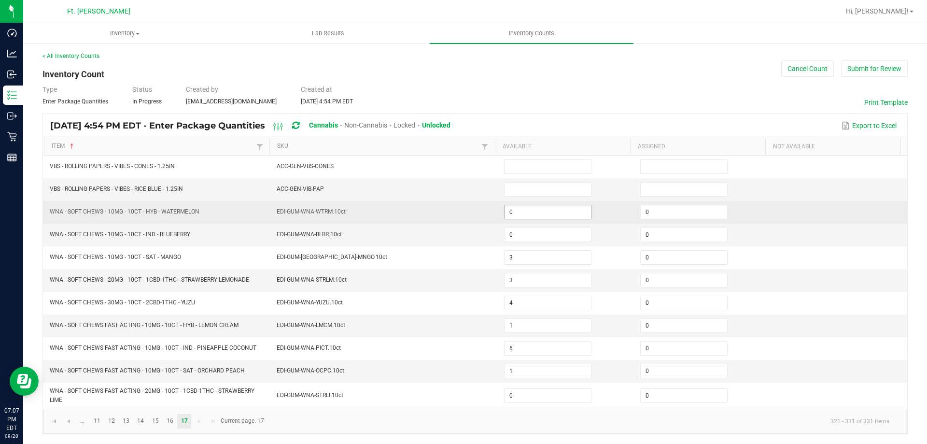
click at [548, 208] on input "0" at bounding box center [548, 212] width 86 height 14
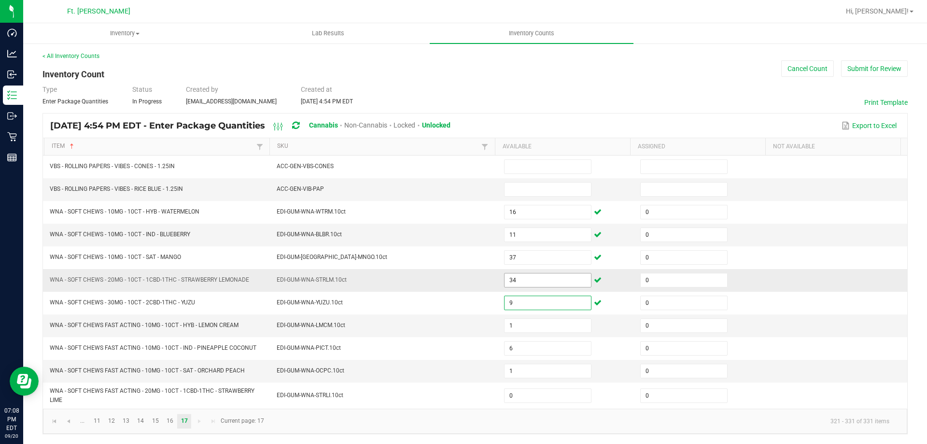
click at [521, 278] on input "34" at bounding box center [548, 280] width 86 height 14
click at [548, 322] on input "1" at bounding box center [548, 326] width 86 height 14
click at [719, 120] on div "Export to Excel" at bounding box center [679, 125] width 442 height 16
click at [850, 74] on button "Submit for Review" at bounding box center [874, 68] width 67 height 16
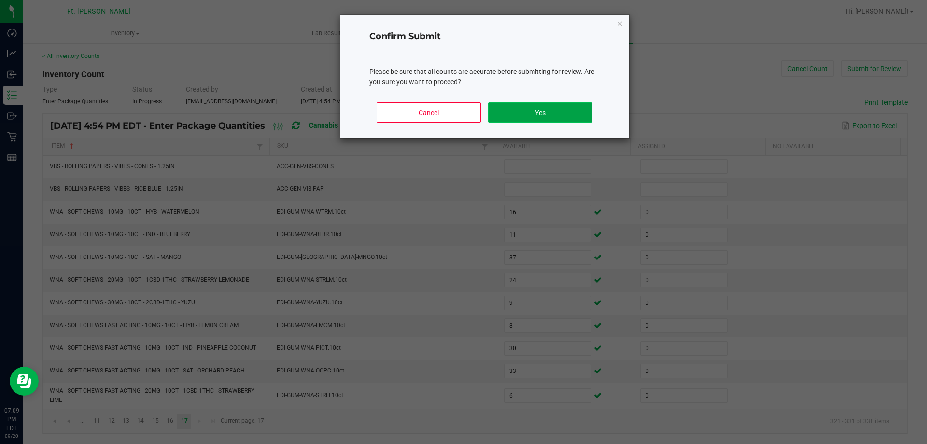
click at [520, 111] on button "Yes" at bounding box center [540, 112] width 104 height 20
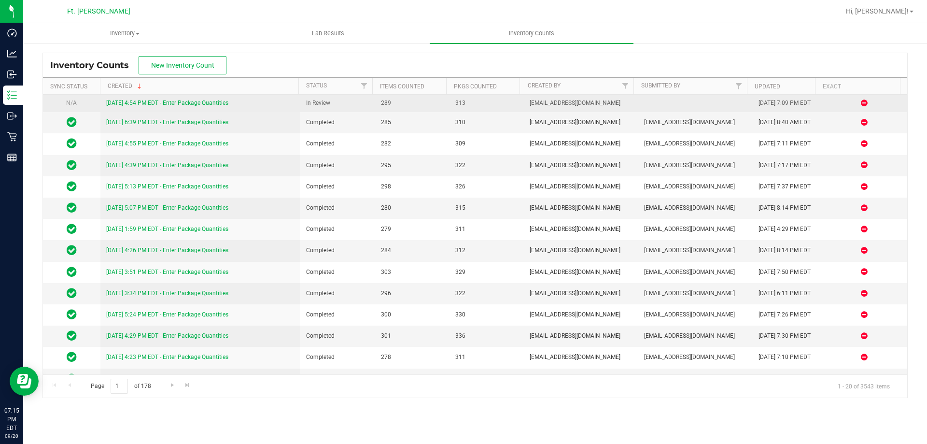
click at [228, 99] on link "[DATE] 4:54 PM EDT - Enter Package Quantities" at bounding box center [167, 102] width 122 height 7
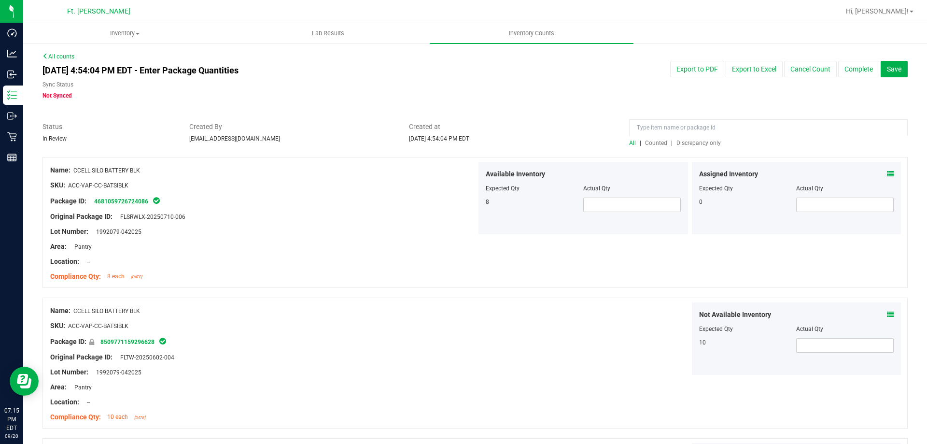
click at [690, 141] on span "Discrepancy only" at bounding box center [698, 143] width 44 height 7
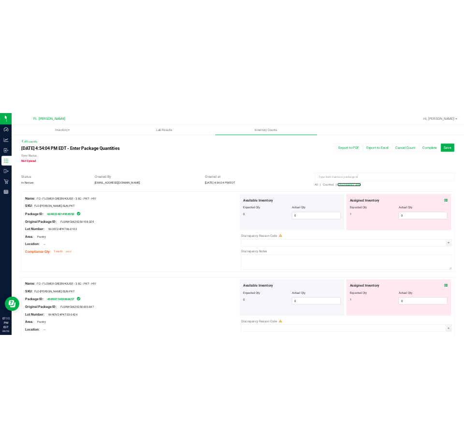
scroll to position [48, 0]
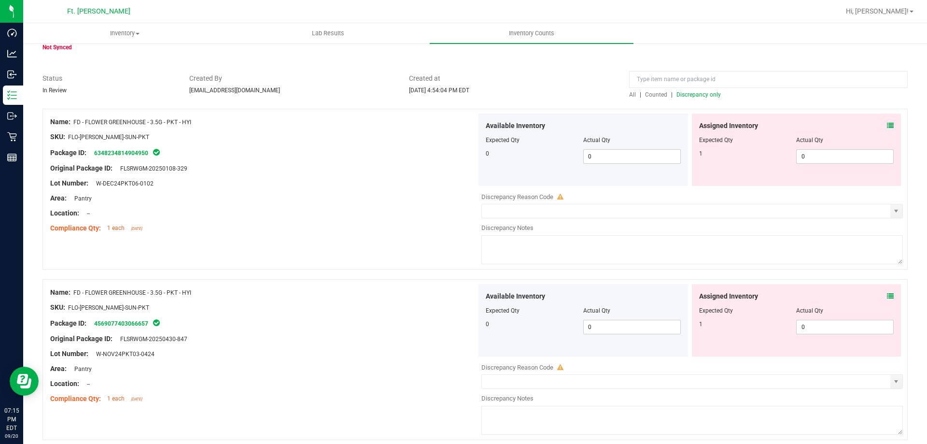
click at [887, 125] on icon at bounding box center [890, 125] width 7 height 7
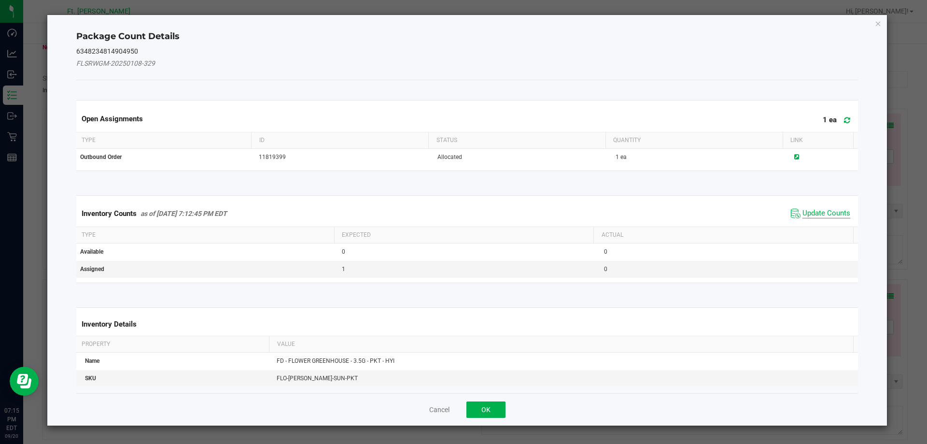
click at [817, 213] on span "Update Counts" at bounding box center [826, 214] width 48 height 10
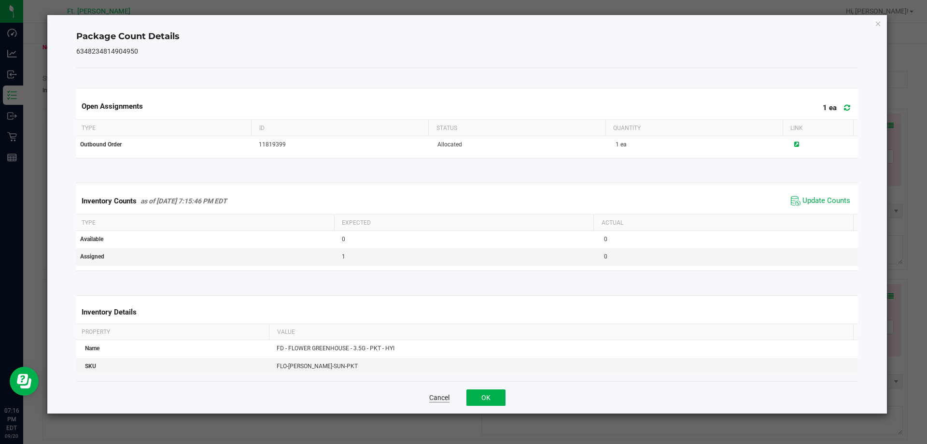
click at [432, 397] on button "Cancel" at bounding box center [439, 398] width 20 height 10
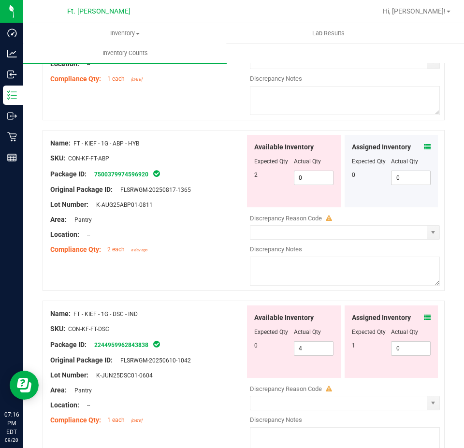
scroll to position [3151, 0]
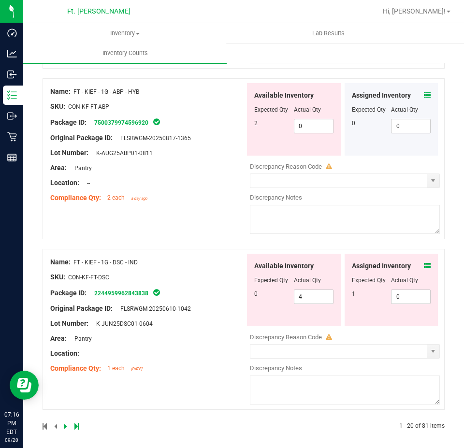
click at [77, 423] on icon at bounding box center [76, 426] width 4 height 6
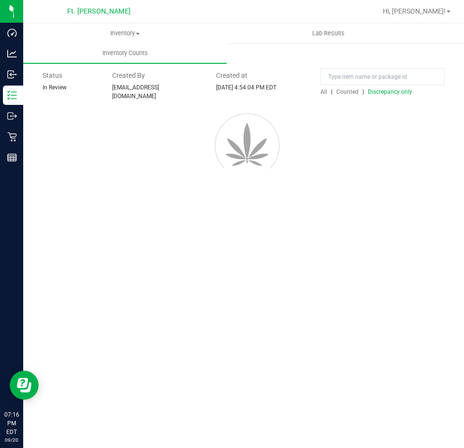
scroll to position [0, 0]
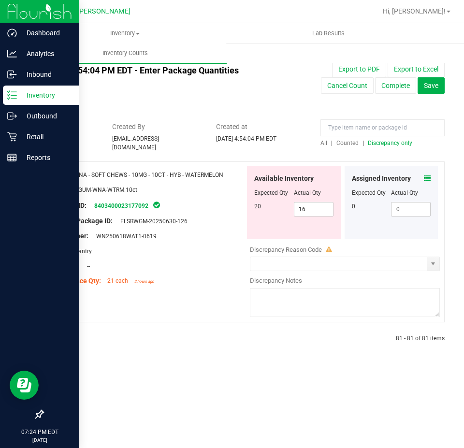
click at [18, 93] on p "Inventory" at bounding box center [46, 95] width 58 height 12
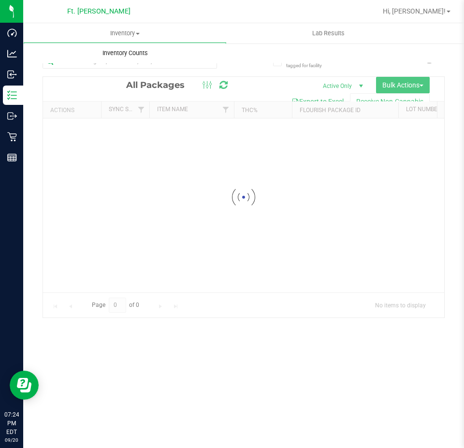
click at [134, 52] on span "Inventory Counts" at bounding box center [124, 53] width 71 height 9
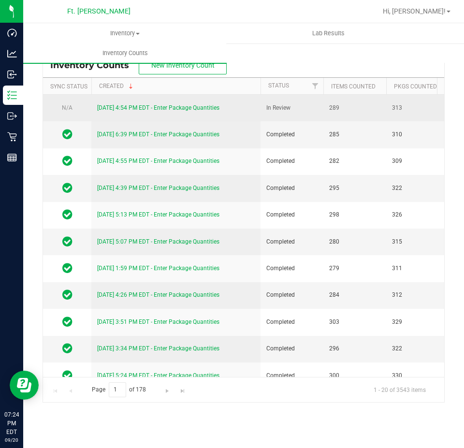
click at [181, 106] on link "[DATE] 4:54 PM EDT - Enter Package Quantities" at bounding box center [158, 107] width 122 height 7
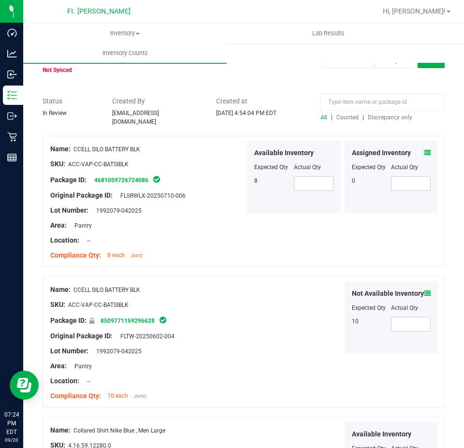
scroll to position [48, 0]
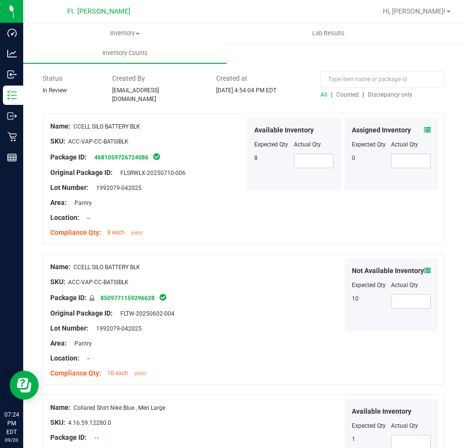
click at [397, 98] on span "Discrepancy only" at bounding box center [389, 94] width 44 height 7
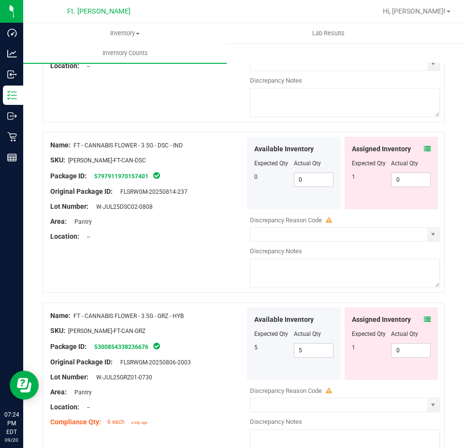
scroll to position [592, 0]
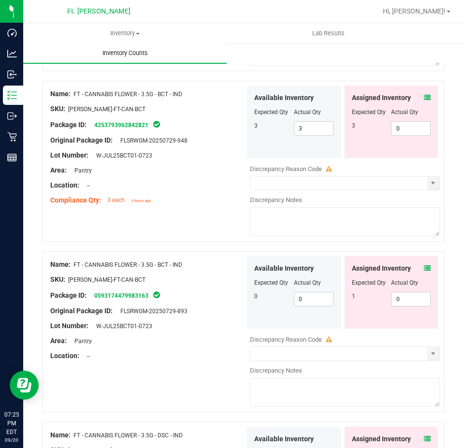
click at [141, 56] on span "Inventory Counts" at bounding box center [124, 53] width 71 height 9
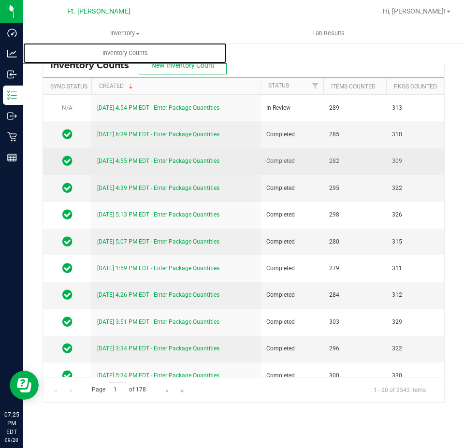
click at [23, 43] on link "Inventory Counts" at bounding box center [124, 53] width 203 height 20
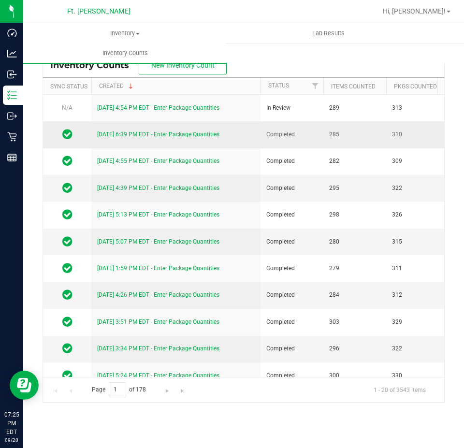
click at [150, 137] on link "[DATE] 6:39 PM EDT - Enter Package Quantities" at bounding box center [158, 134] width 122 height 7
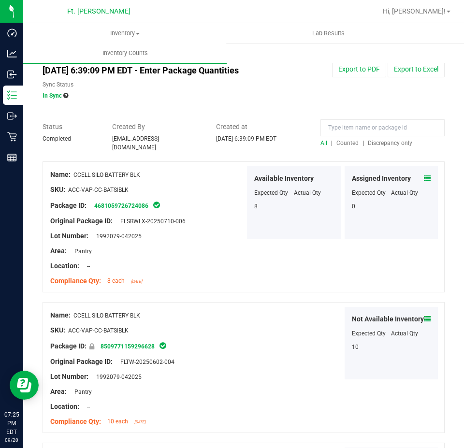
click at [399, 140] on span "Discrepancy only" at bounding box center [389, 143] width 44 height 7
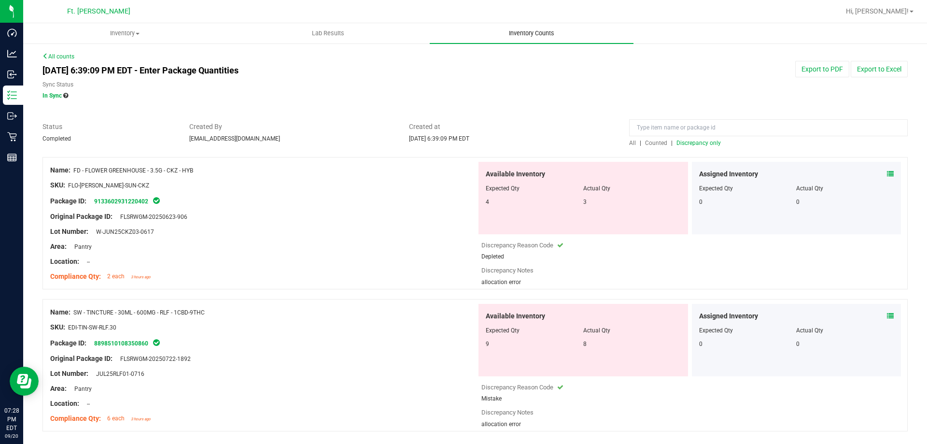
click at [548, 37] on span "Inventory Counts" at bounding box center [531, 33] width 71 height 9
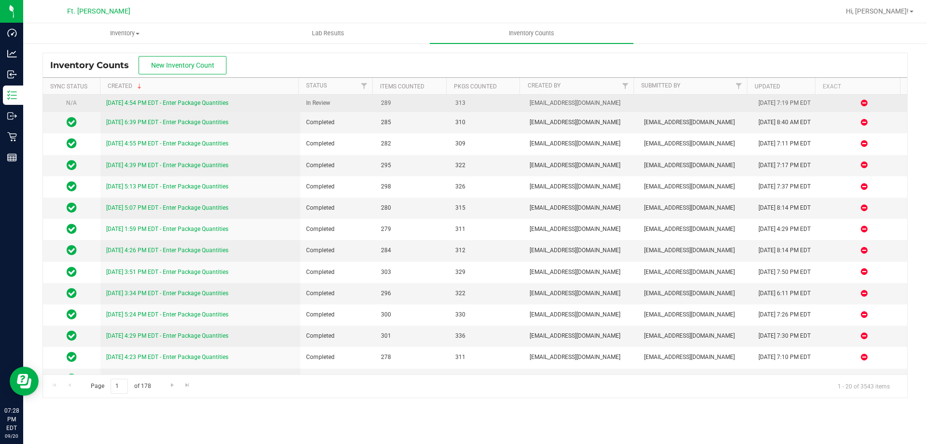
click at [202, 104] on link "[DATE] 4:54 PM EDT - Enter Package Quantities" at bounding box center [167, 102] width 122 height 7
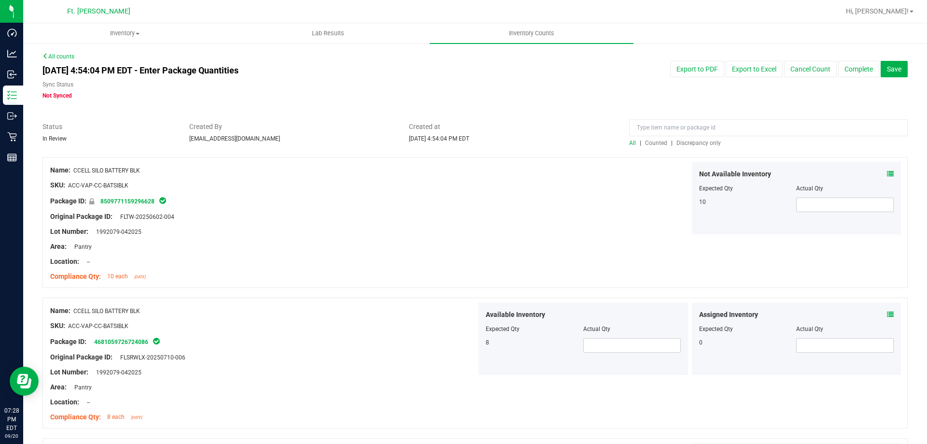
click at [682, 141] on span "Discrepancy only" at bounding box center [698, 143] width 44 height 7
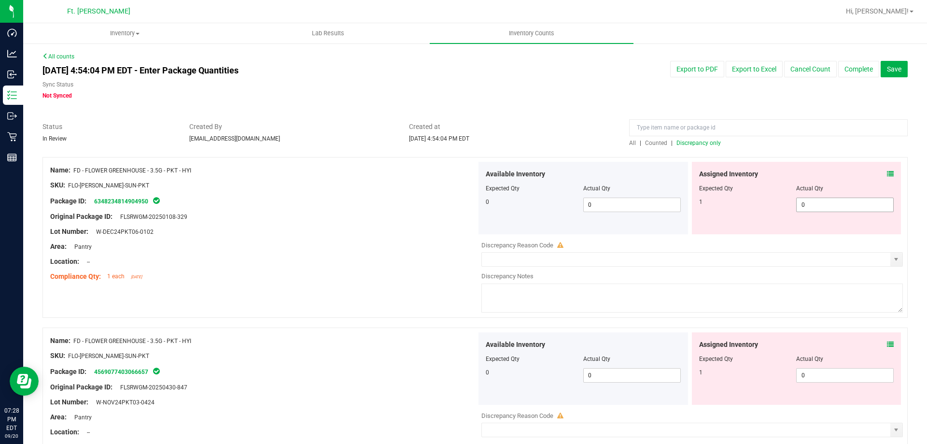
click at [831, 201] on span "0 0" at bounding box center [845, 204] width 98 height 14
click at [821, 371] on div "Assigned Inventory Expected Qty Actual Qty 1 0 0" at bounding box center [797, 368] width 210 height 72
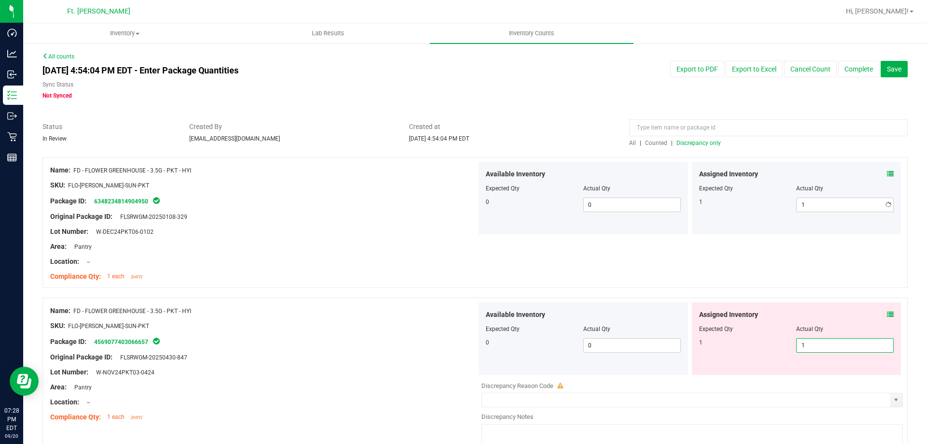
click at [361, 258] on div "Location: --" at bounding box center [263, 261] width 426 height 10
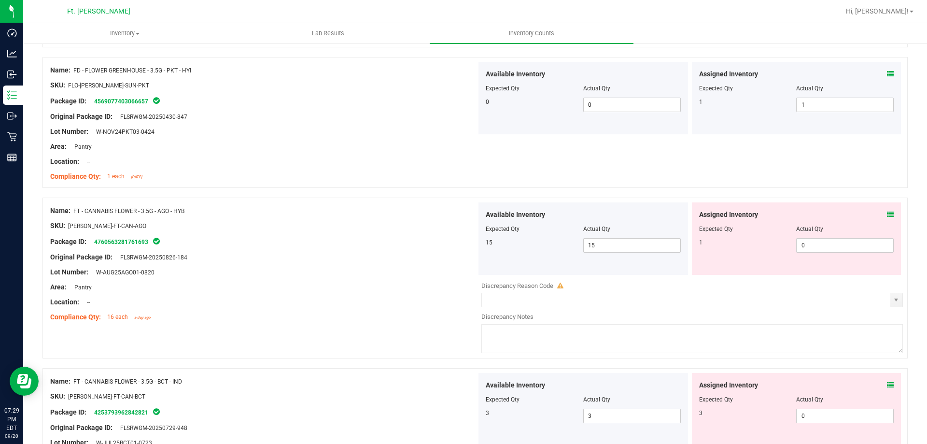
scroll to position [290, 0]
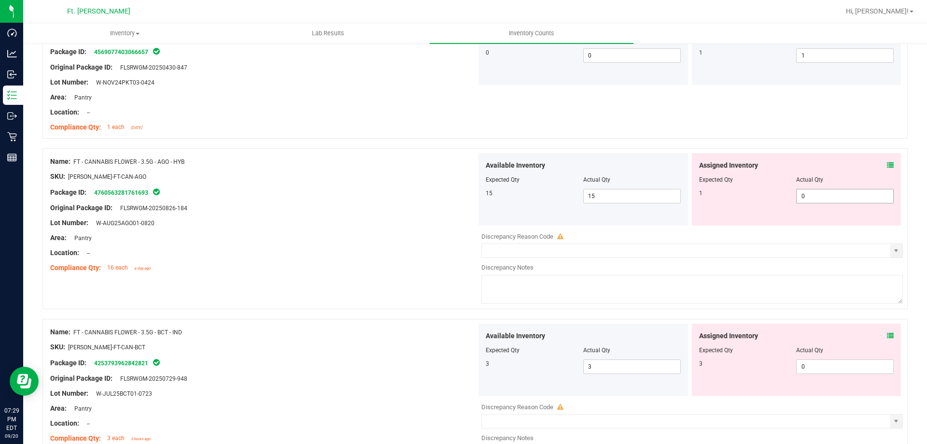
click at [817, 198] on span "0 0" at bounding box center [845, 196] width 98 height 14
drag, startPoint x: 865, startPoint y: 165, endPoint x: 881, endPoint y: 164, distance: 15.5
click at [866, 165] on div "Assigned Inventory" at bounding box center [796, 165] width 195 height 10
click at [887, 164] on icon at bounding box center [890, 165] width 7 height 7
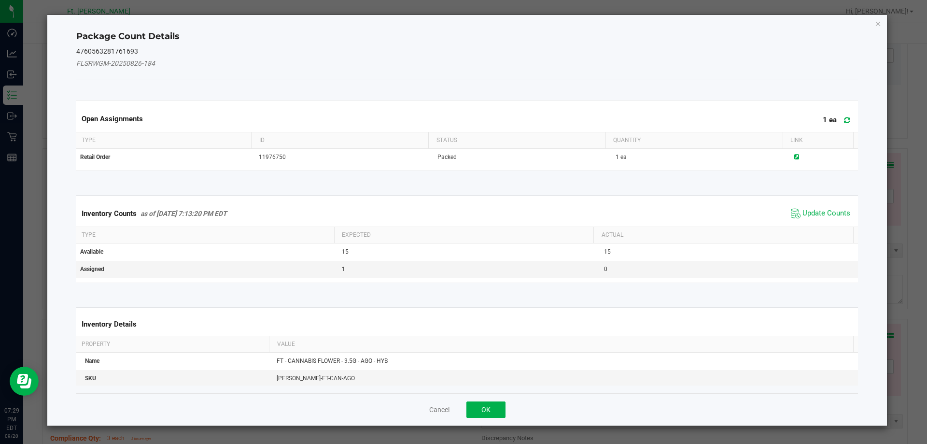
click at [830, 218] on span "Update Counts" at bounding box center [820, 213] width 64 height 14
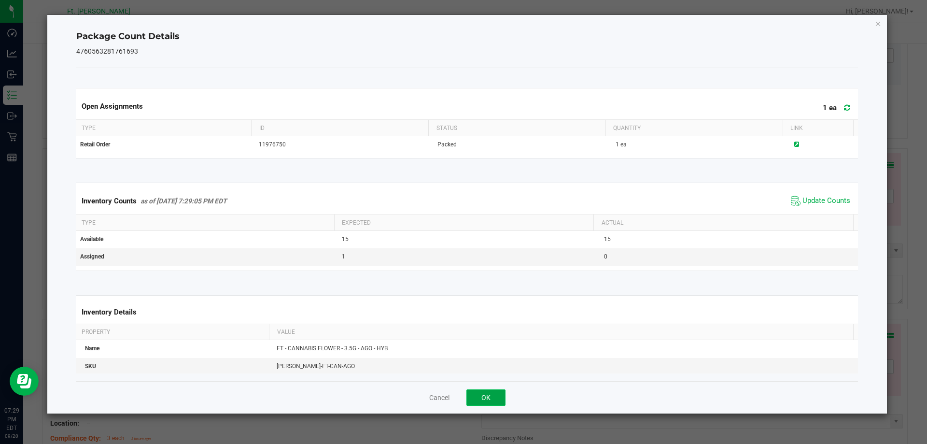
click at [489, 396] on button "OK" at bounding box center [485, 397] width 39 height 16
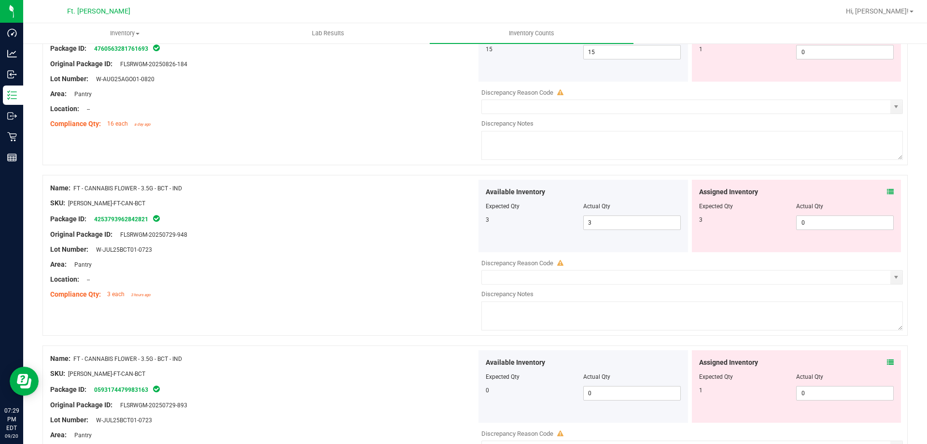
scroll to position [483, 0]
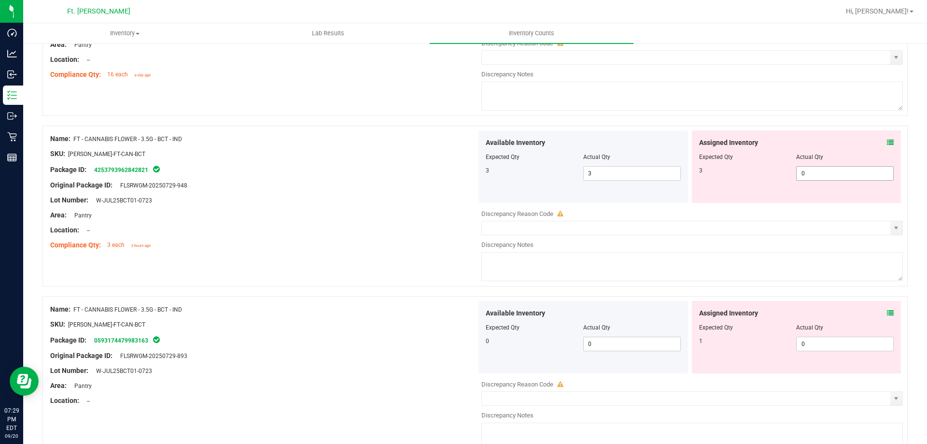
click at [820, 174] on span "0 0" at bounding box center [845, 173] width 98 height 14
click at [839, 345] on div "Available Inventory Expected Qty Actual Qty 0 0 0" at bounding box center [690, 377] width 426 height 153
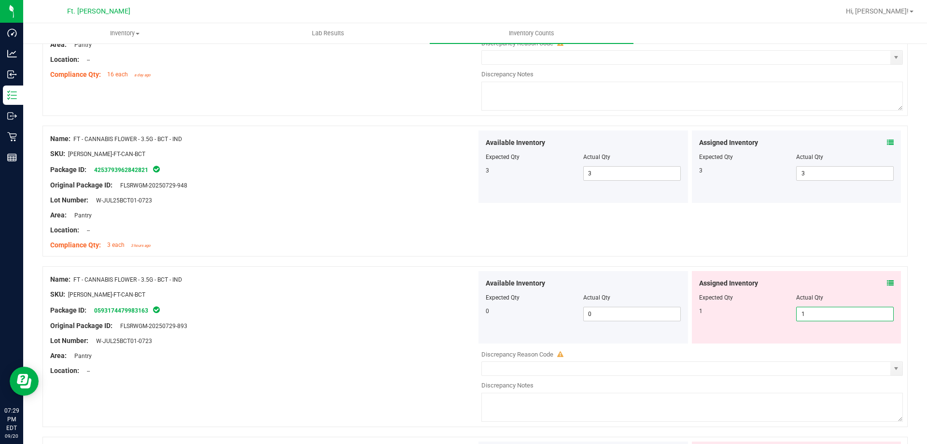
click at [336, 273] on div "Name: FT - CANNABIS FLOWER - 3.5G - BCT - IND SKU: [PERSON_NAME]-FT-CAN-BCT Pac…" at bounding box center [263, 325] width 426 height 108
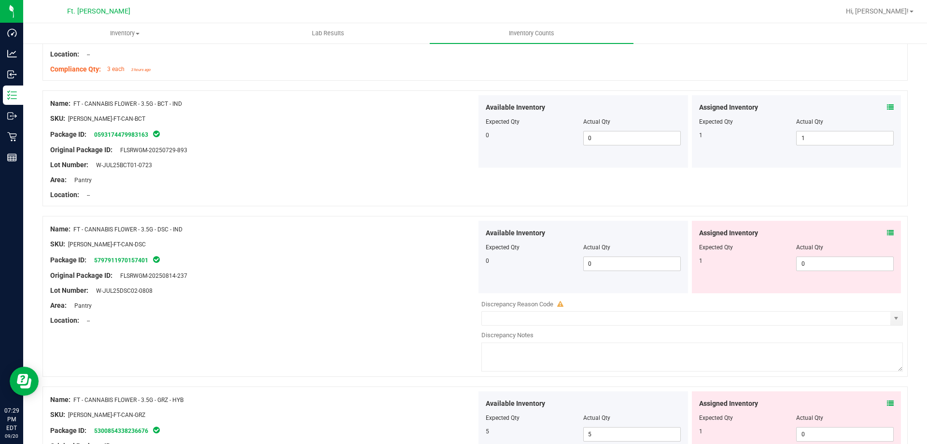
scroll to position [676, 0]
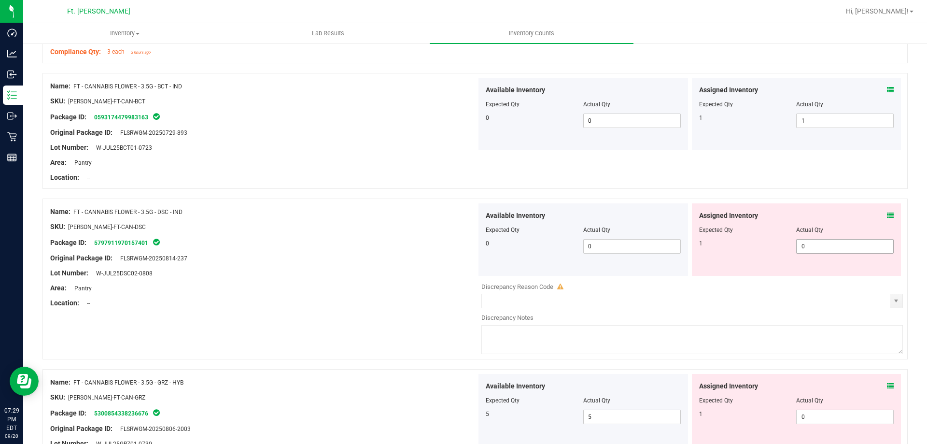
click at [838, 244] on span "0 0" at bounding box center [845, 246] width 98 height 14
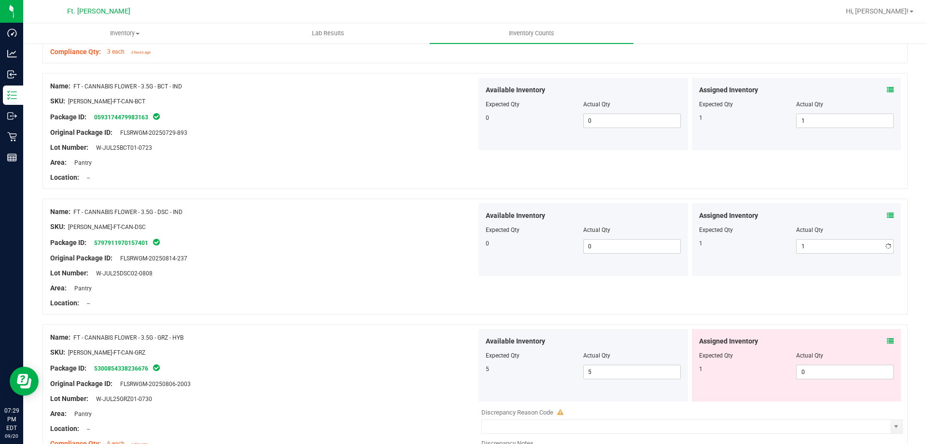
click at [797, 200] on div "Name: FT - CANNABIS FLOWER - 3.5G - DSC - IND SKU: [PERSON_NAME]-FT-CAN-DSC Pac…" at bounding box center [474, 256] width 865 height 116
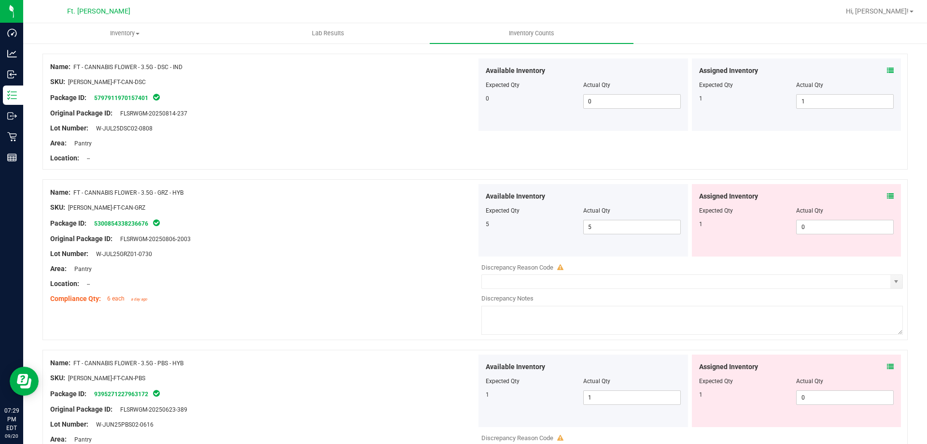
scroll to position [869, 0]
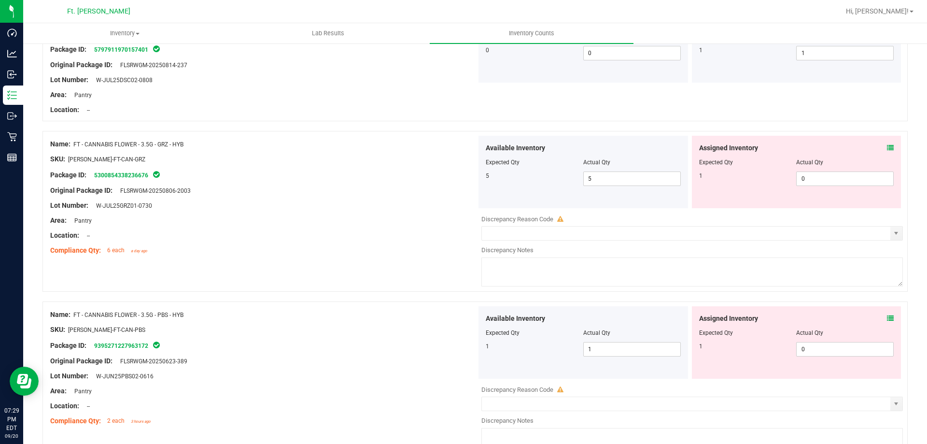
click at [887, 149] on icon at bounding box center [890, 147] width 7 height 7
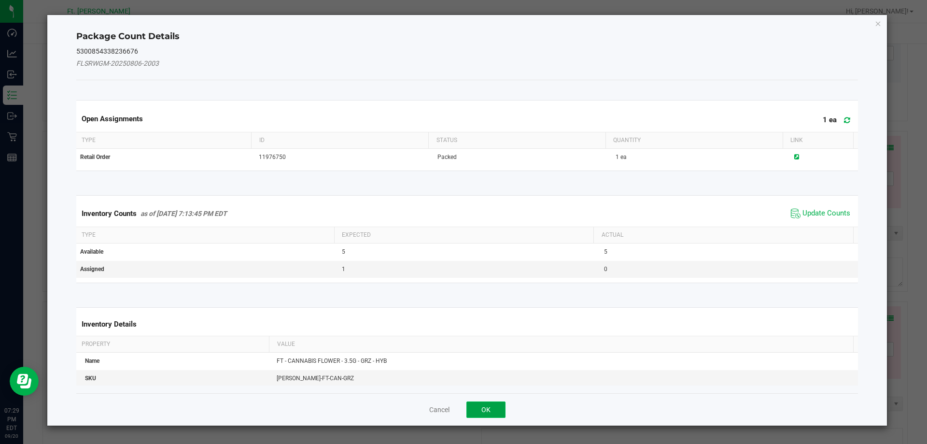
click at [484, 408] on button "OK" at bounding box center [485, 409] width 39 height 16
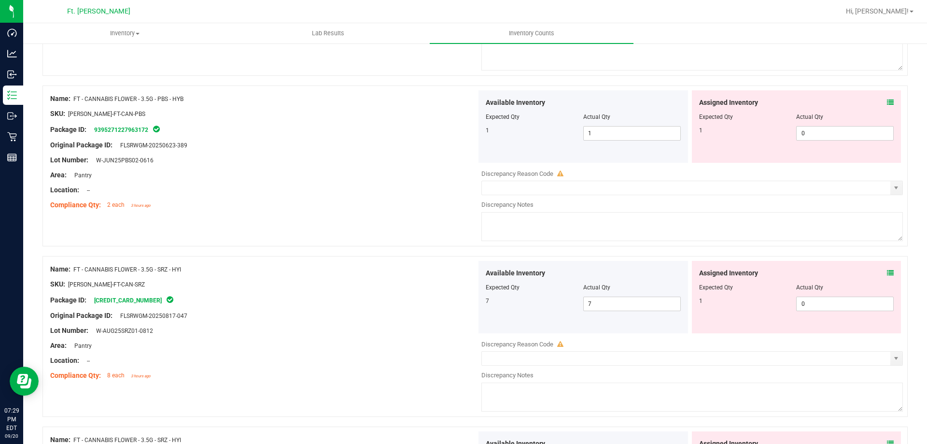
scroll to position [1110, 0]
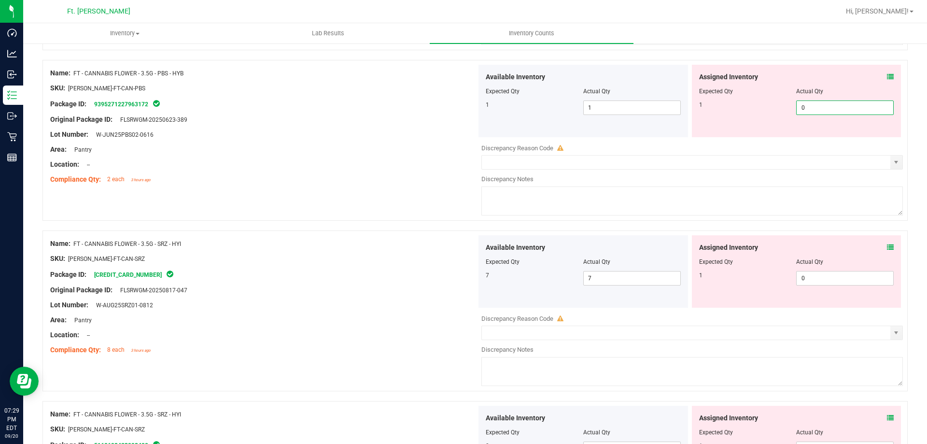
click at [830, 103] on span "0 0" at bounding box center [845, 107] width 98 height 14
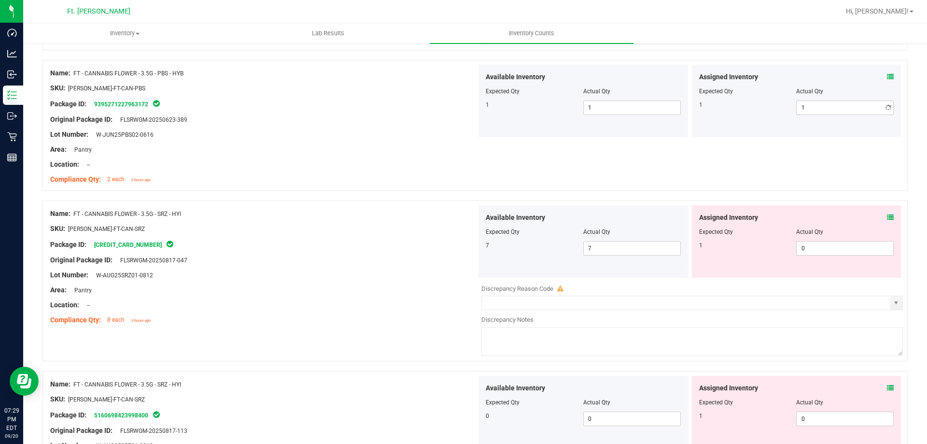
click at [830, 91] on div "Actual Qty" at bounding box center [845, 91] width 98 height 9
click at [814, 245] on span "0 0" at bounding box center [845, 248] width 98 height 14
click at [820, 415] on div "Assigned Inventory Expected Qty Actual Qty 1 0 0" at bounding box center [797, 412] width 210 height 72
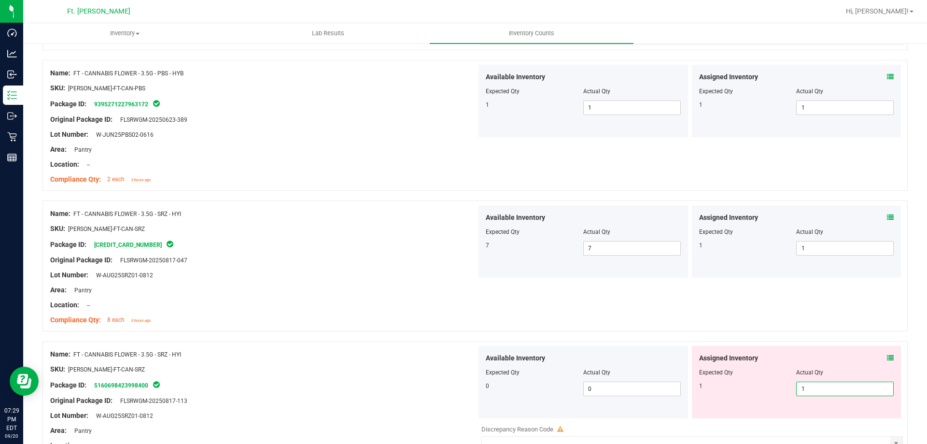
click at [398, 262] on div "Original Package ID: FLSRWGM-20250817-047" at bounding box center [263, 260] width 426 height 10
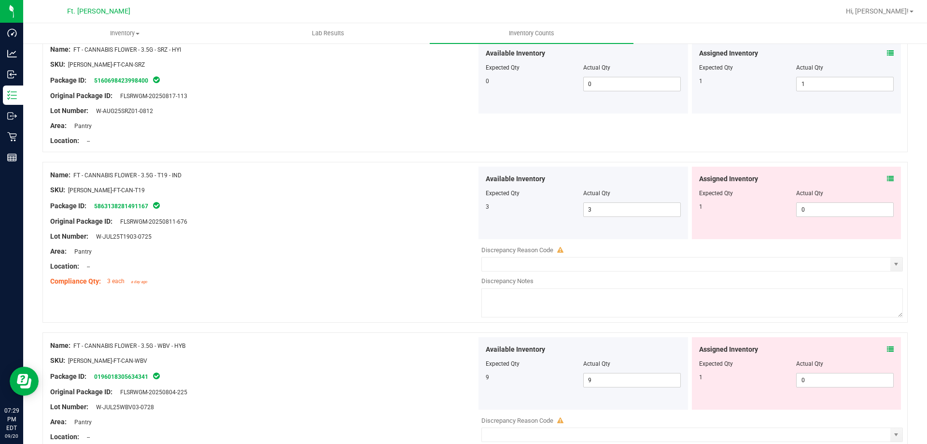
scroll to position [1497, 0]
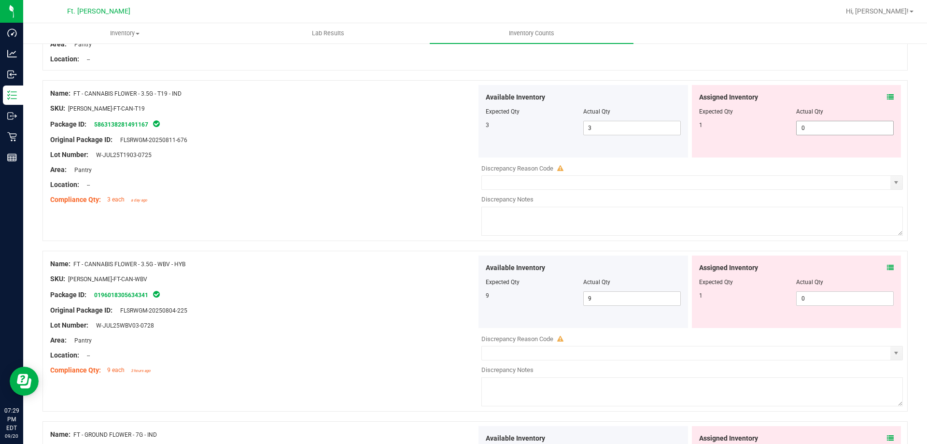
click at [812, 124] on span "0 0" at bounding box center [845, 128] width 98 height 14
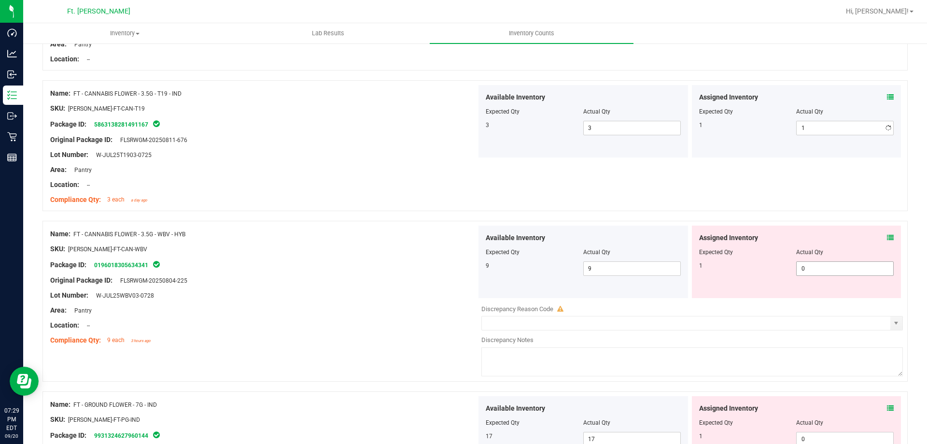
click at [832, 296] on div "Assigned Inventory Expected Qty Actual Qty 1 0 0" at bounding box center [797, 261] width 210 height 72
click at [115, 264] on link "0196018305634341" at bounding box center [121, 265] width 54 height 7
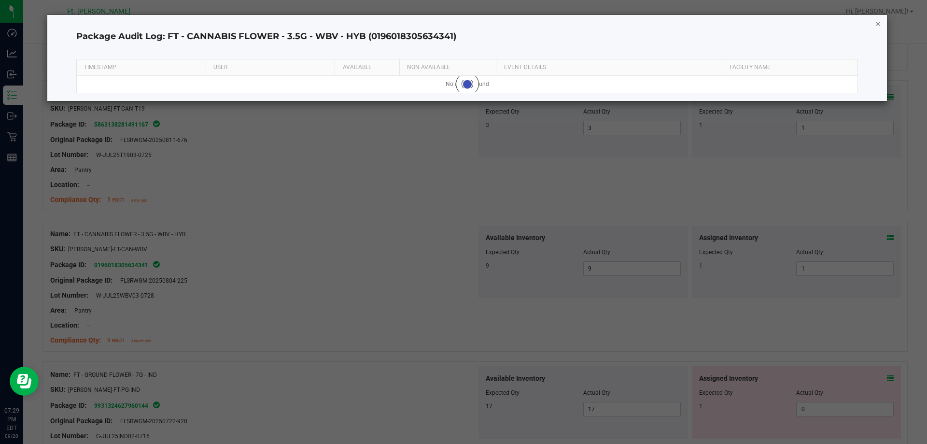
click at [878, 23] on icon "button" at bounding box center [878, 23] width 7 height 12
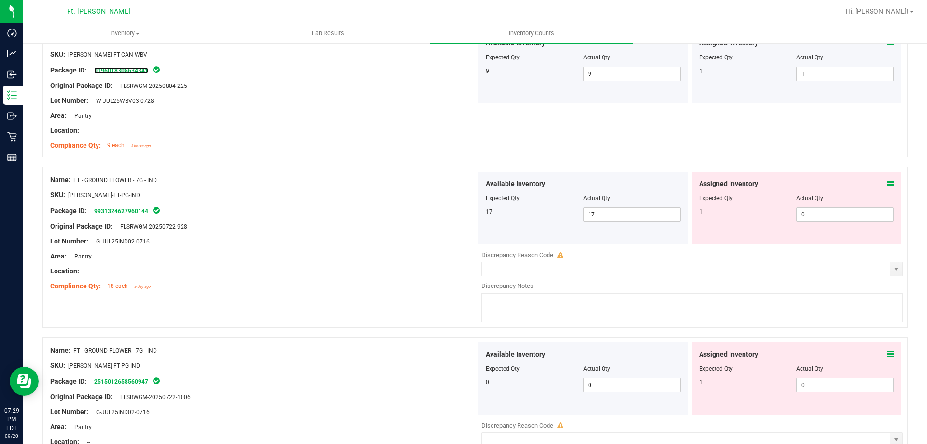
scroll to position [1738, 0]
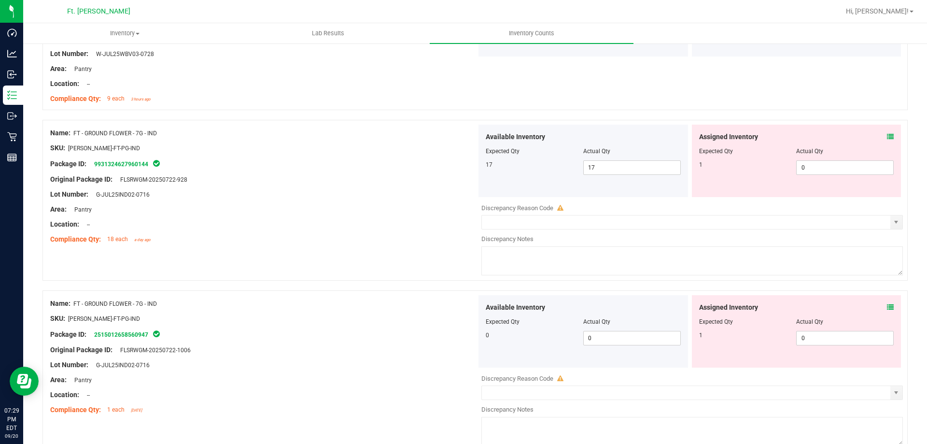
click at [887, 137] on icon at bounding box center [890, 136] width 7 height 7
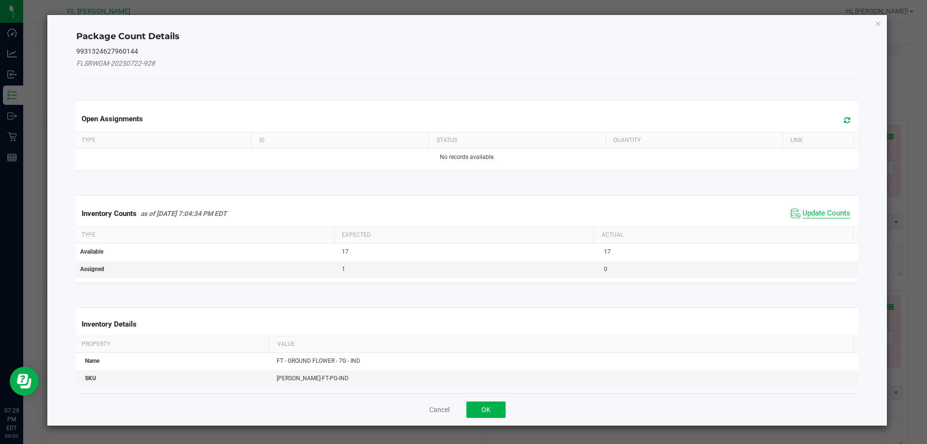
click at [820, 216] on span "Update Counts" at bounding box center [826, 214] width 48 height 10
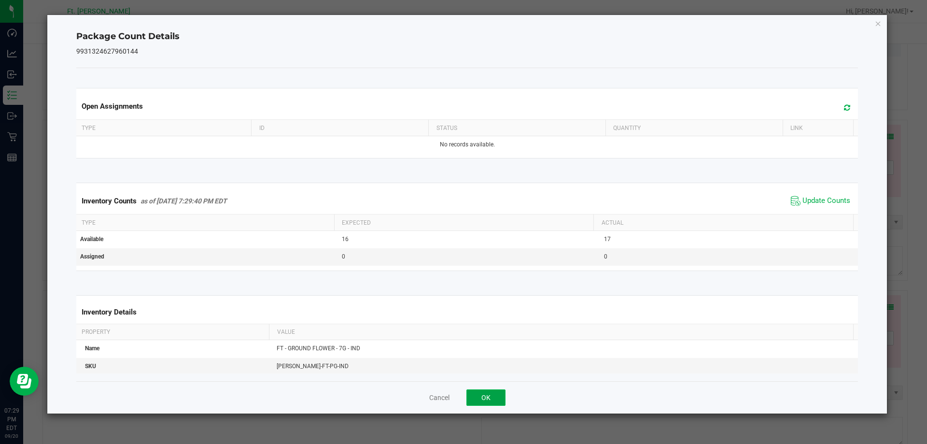
click at [488, 400] on button "OK" at bounding box center [485, 397] width 39 height 16
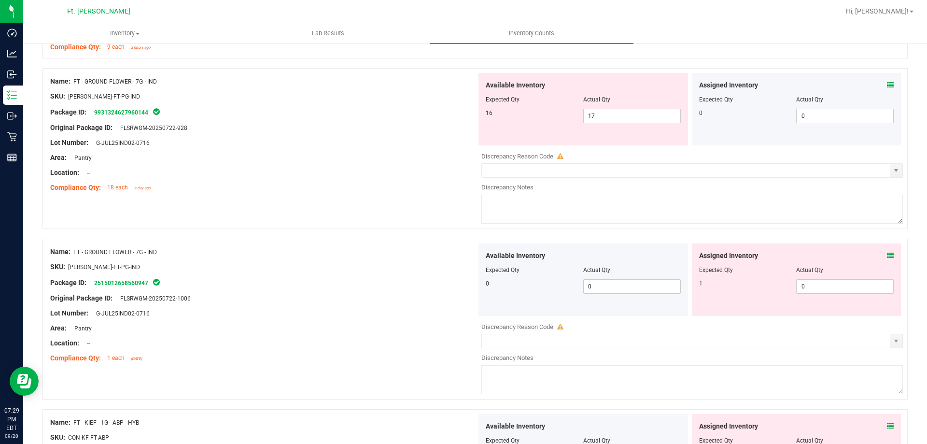
scroll to position [1883, 0]
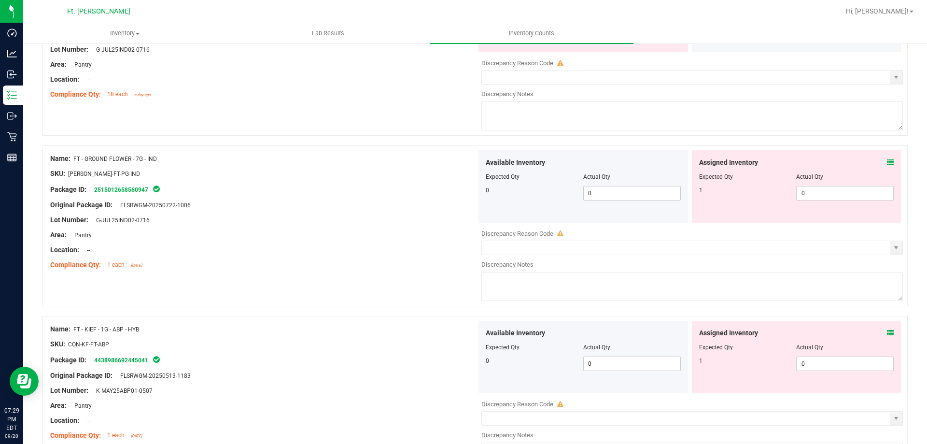
click at [887, 165] on icon at bounding box center [890, 162] width 7 height 7
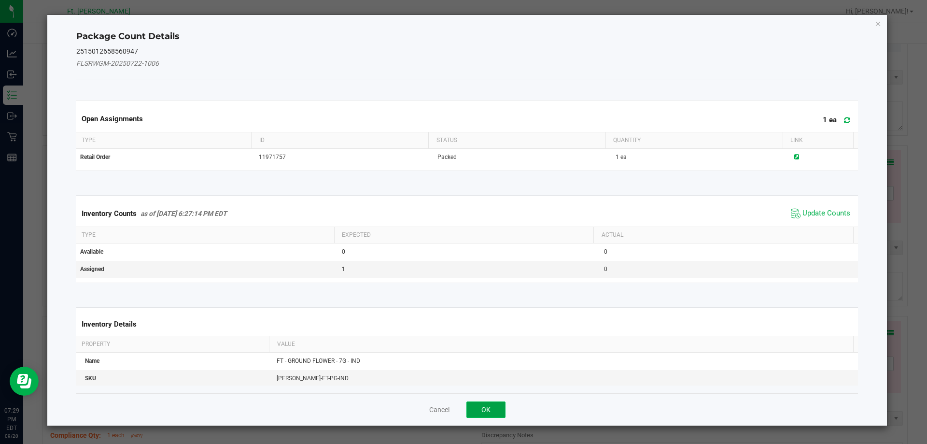
click at [498, 417] on button "OK" at bounding box center [485, 409] width 39 height 16
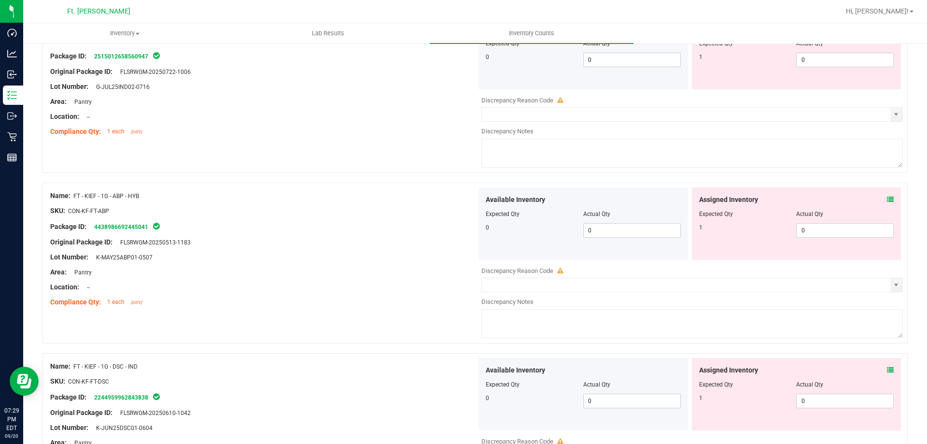
scroll to position [2028, 0]
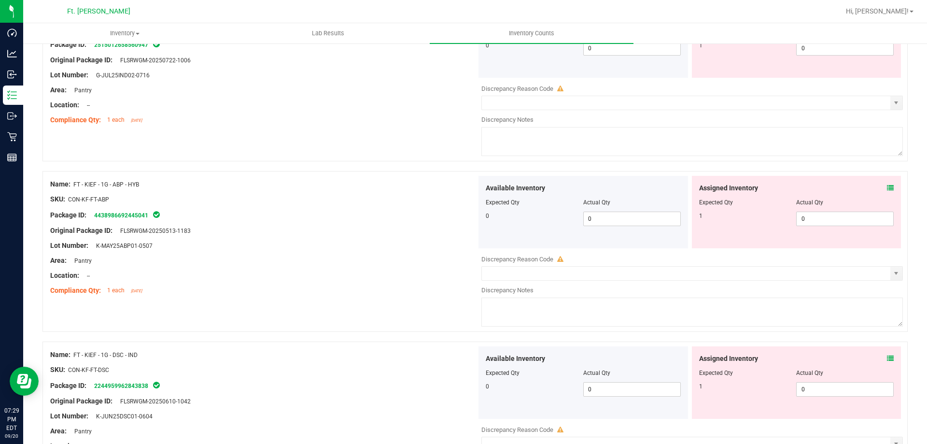
click at [887, 185] on icon at bounding box center [890, 187] width 7 height 7
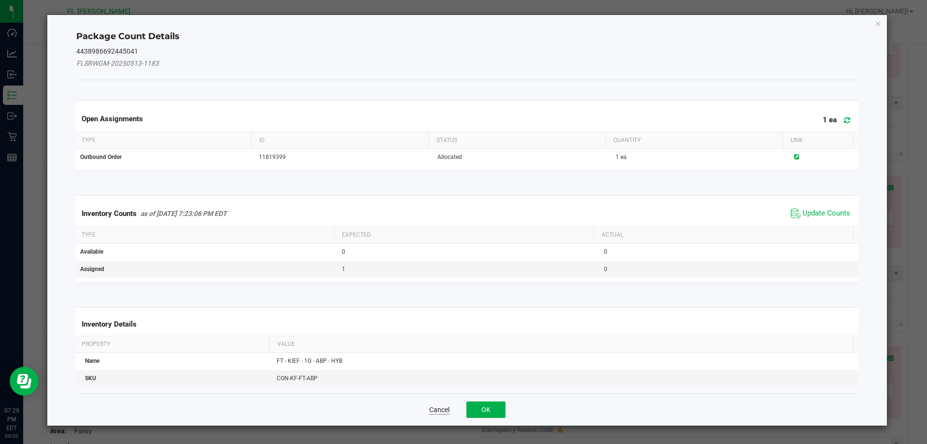
click at [447, 406] on button "Cancel" at bounding box center [439, 410] width 20 height 10
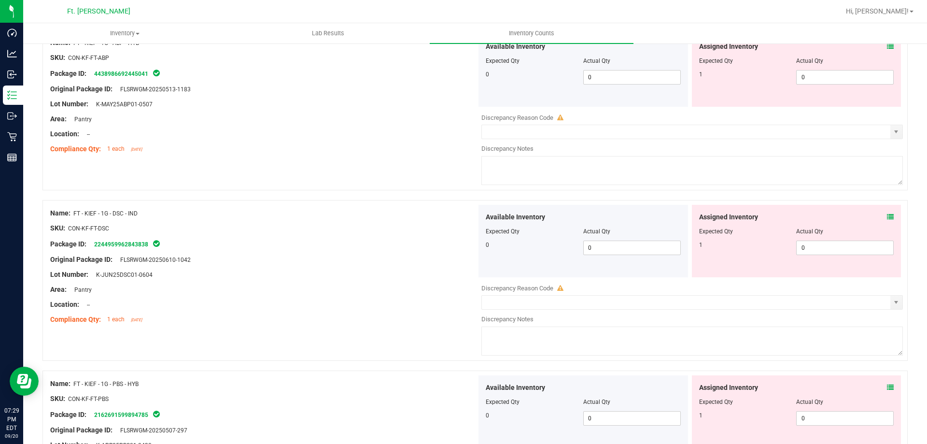
scroll to position [2269, 0]
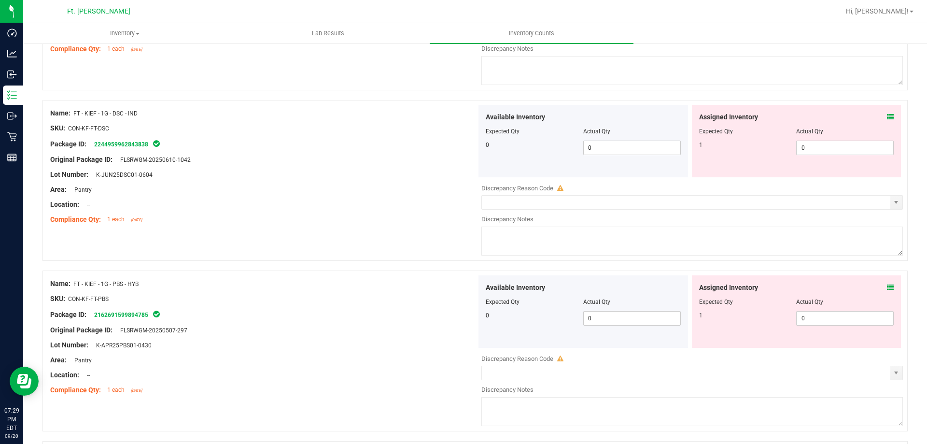
click at [886, 118] on div "Assigned Inventory Expected Qty Actual Qty 1 0 0" at bounding box center [797, 141] width 210 height 72
click at [887, 118] on icon at bounding box center [890, 116] width 7 height 7
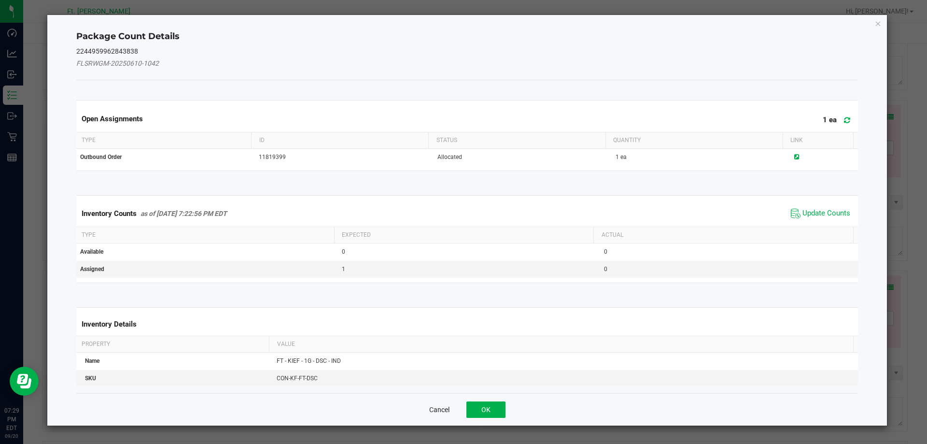
click at [446, 408] on button "Cancel" at bounding box center [439, 410] width 20 height 10
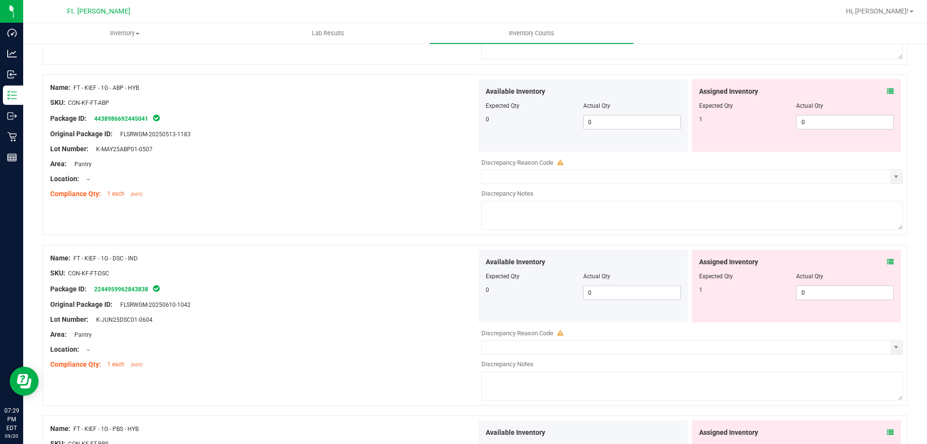
scroll to position [2076, 0]
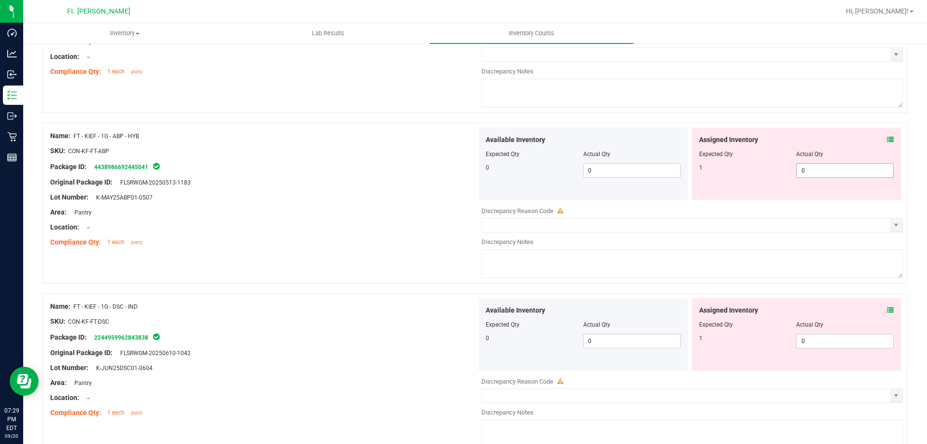
click at [819, 169] on span "0 0" at bounding box center [845, 170] width 98 height 14
click at [393, 202] on div at bounding box center [263, 204] width 426 height 5
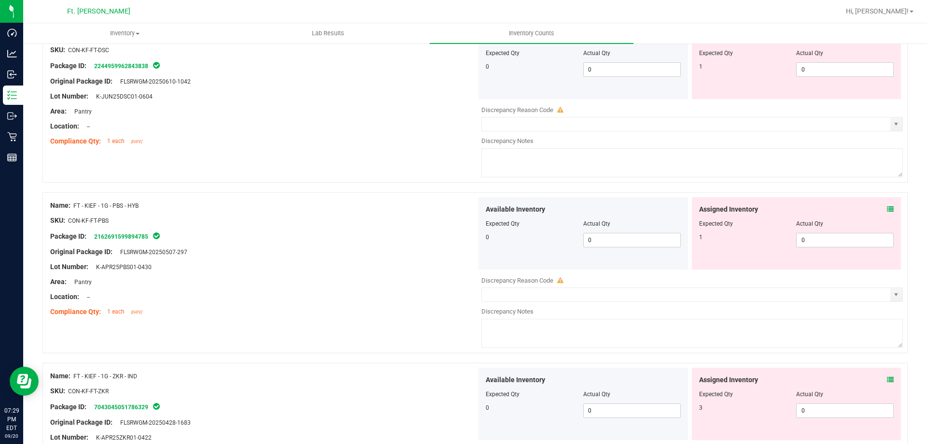
scroll to position [2366, 0]
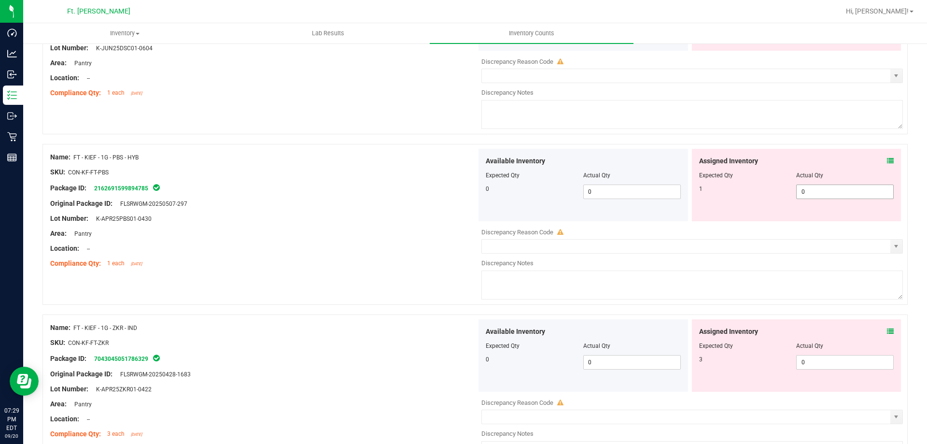
click at [830, 190] on span "0 0" at bounding box center [845, 191] width 98 height 14
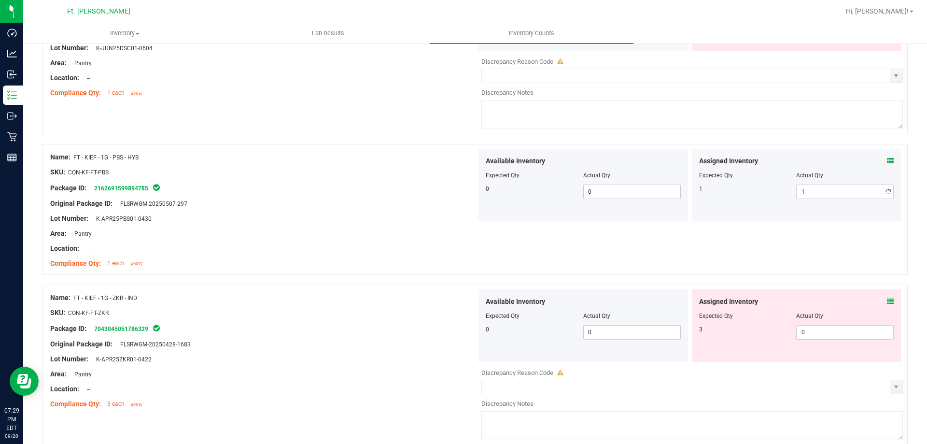
click at [209, 239] on div at bounding box center [263, 241] width 426 height 5
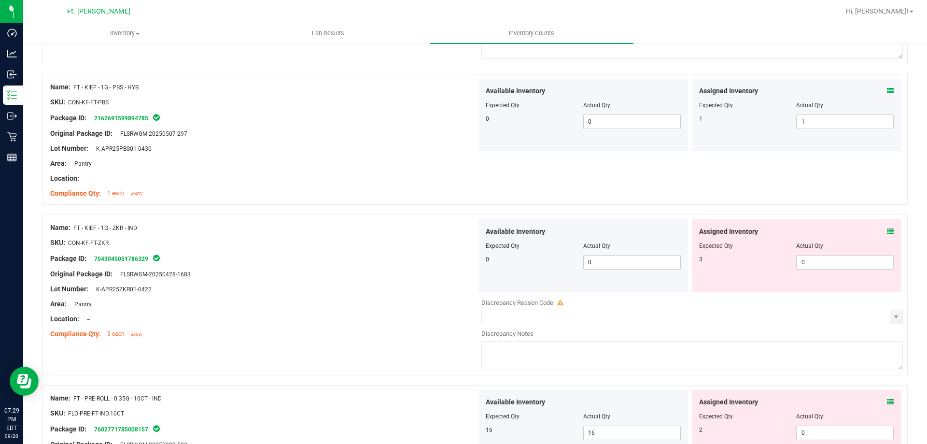
scroll to position [2511, 0]
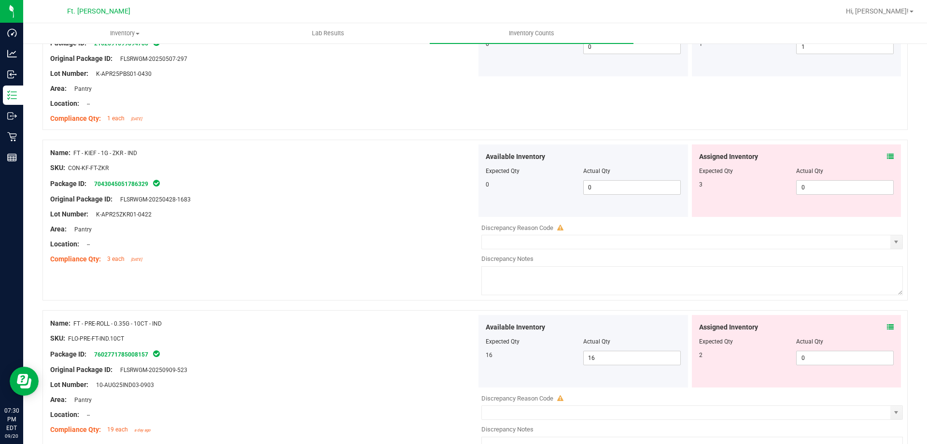
click at [830, 176] on div at bounding box center [796, 177] width 195 height 5
click at [830, 183] on span "0 0" at bounding box center [845, 187] width 98 height 14
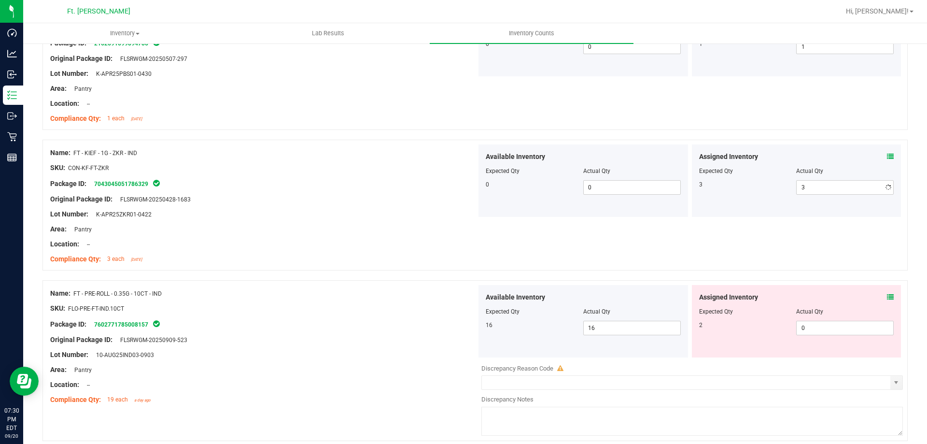
click at [237, 240] on div "Location: --" at bounding box center [263, 244] width 426 height 10
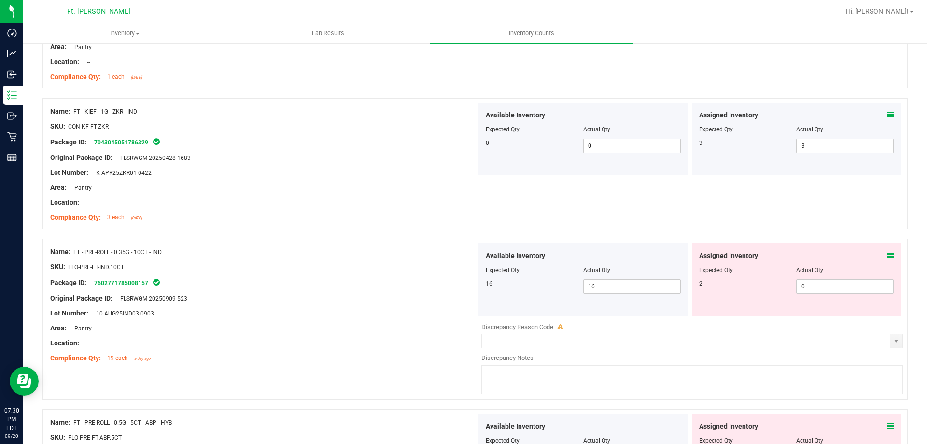
scroll to position [2655, 0]
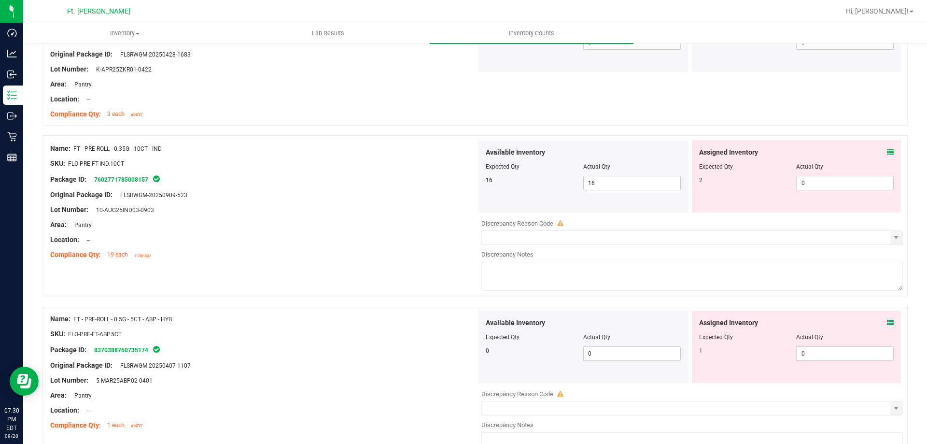
click at [887, 151] on icon at bounding box center [890, 152] width 7 height 7
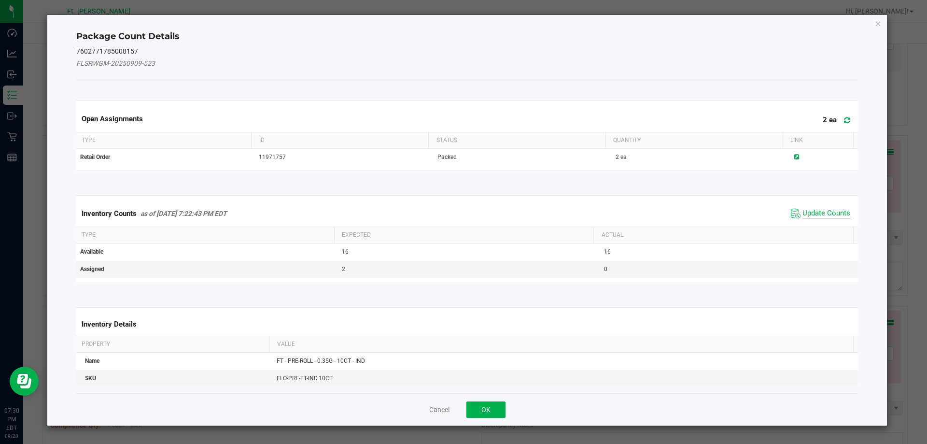
click at [830, 211] on span "Update Counts" at bounding box center [826, 214] width 48 height 10
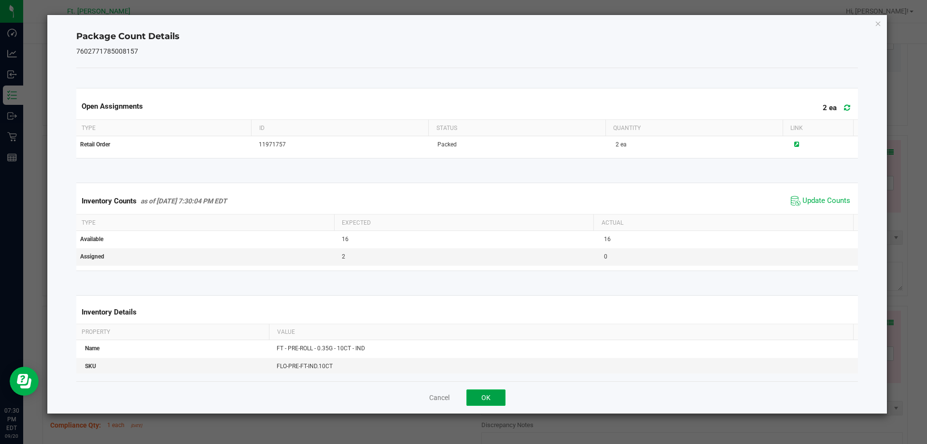
click at [494, 395] on button "OK" at bounding box center [485, 397] width 39 height 16
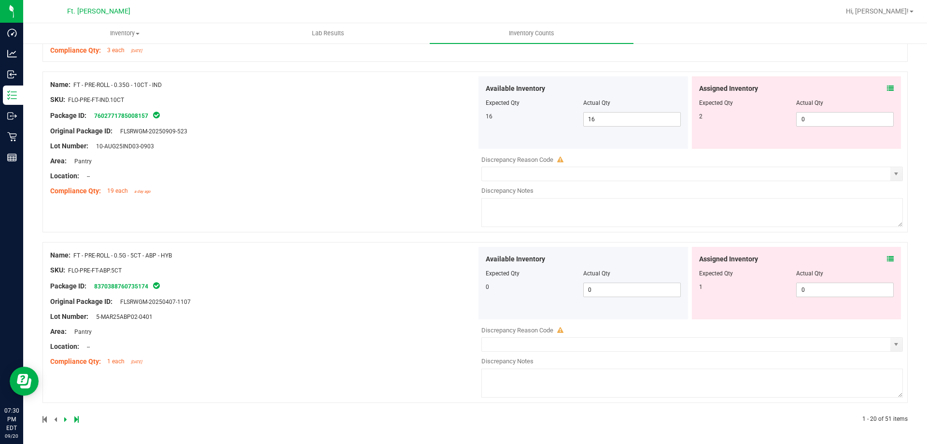
scroll to position [2721, 0]
click at [887, 255] on icon at bounding box center [890, 257] width 7 height 7
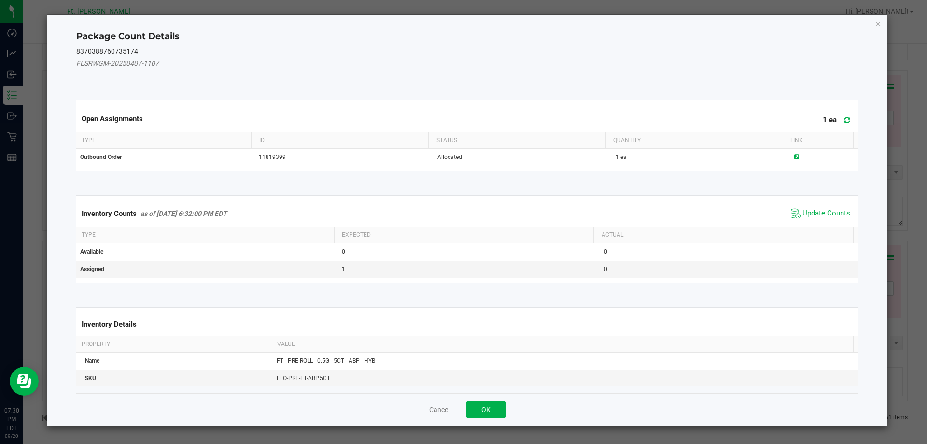
click at [812, 209] on span "Update Counts" at bounding box center [826, 214] width 48 height 10
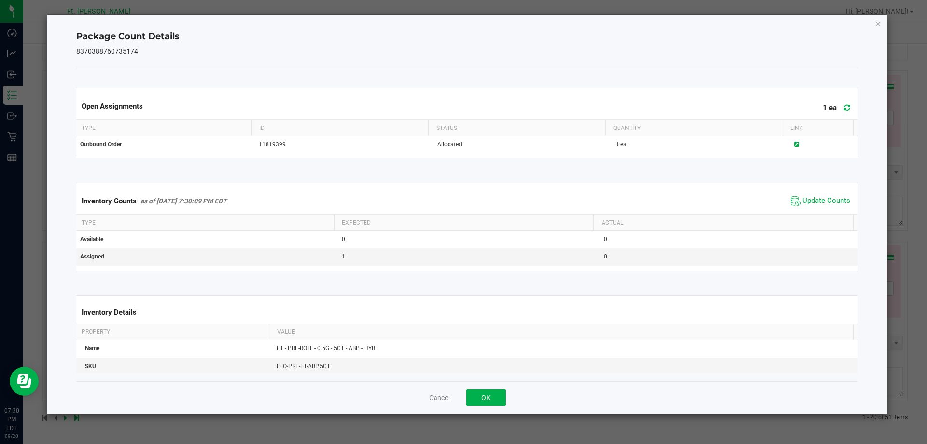
click at [480, 385] on div "Cancel OK" at bounding box center [467, 397] width 782 height 32
click at [482, 393] on button "OK" at bounding box center [485, 397] width 39 height 16
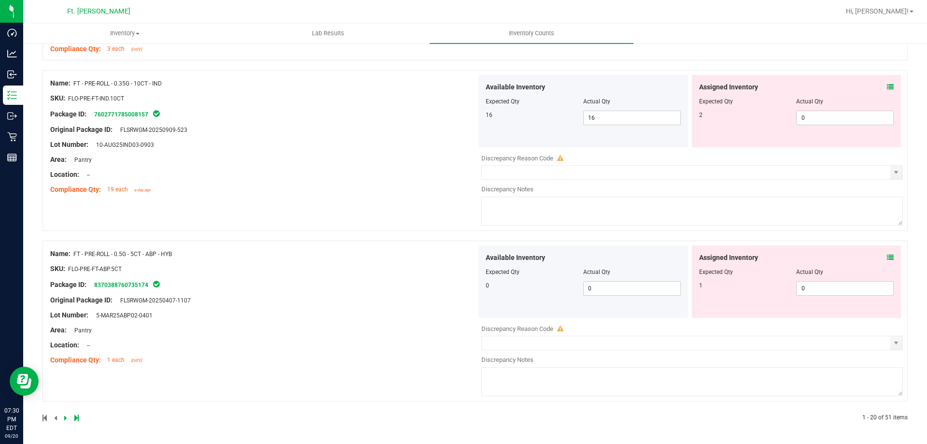
click at [70, 418] on div at bounding box center [258, 417] width 433 height 9
click at [76, 417] on icon at bounding box center [76, 418] width 4 height 6
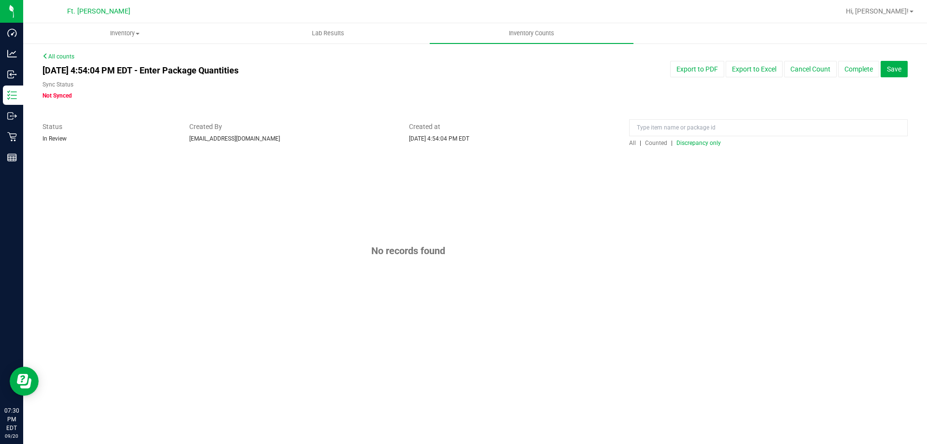
click at [697, 148] on div at bounding box center [474, 152] width 865 height 10
click at [699, 141] on span "Discrepancy only" at bounding box center [698, 143] width 44 height 7
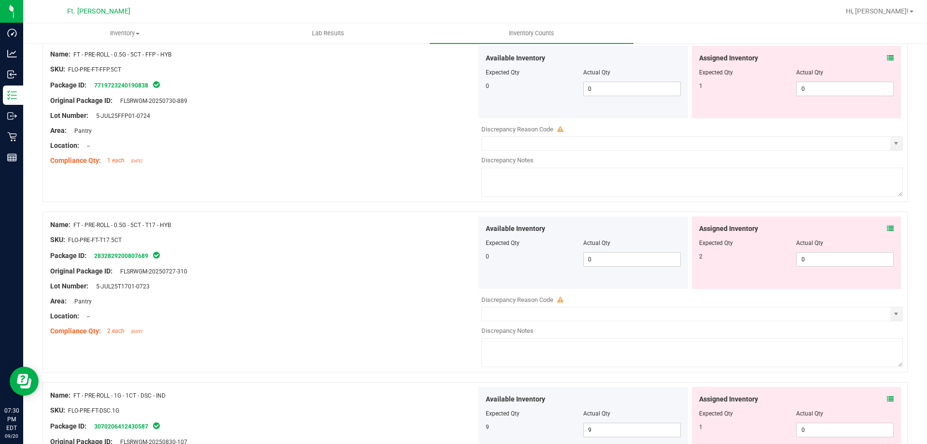
scroll to position [3155, 0]
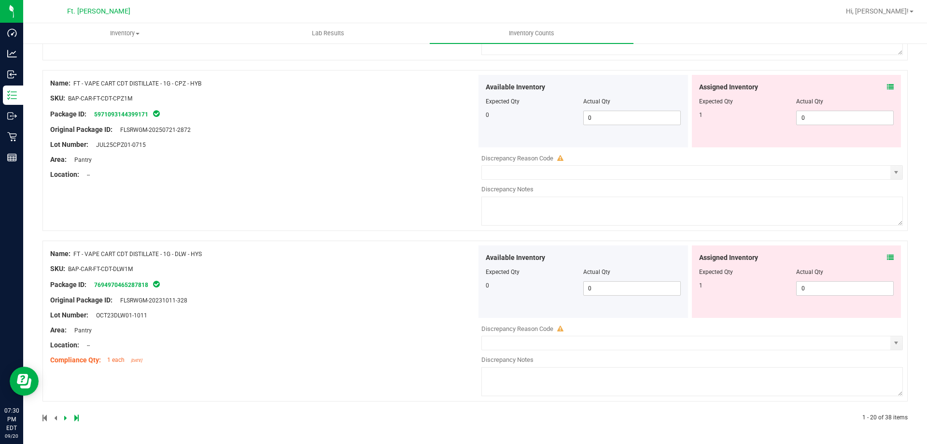
click at [74, 417] on icon at bounding box center [76, 418] width 4 height 6
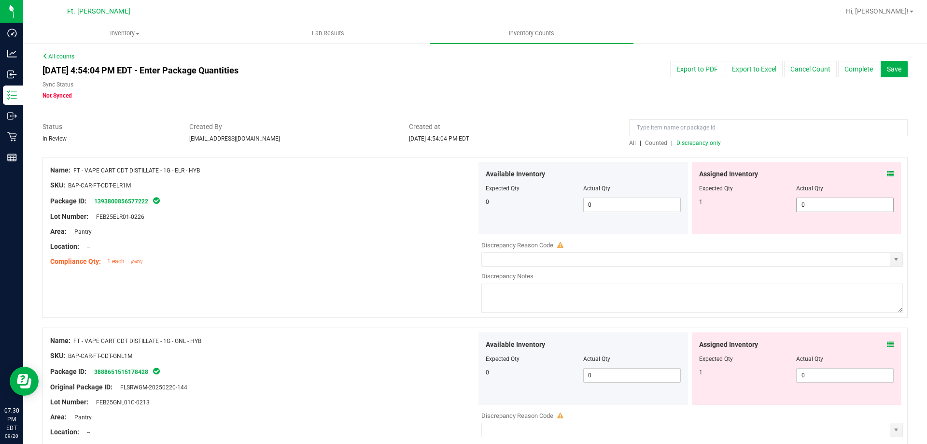
click at [839, 209] on span "0 0" at bounding box center [845, 204] width 98 height 14
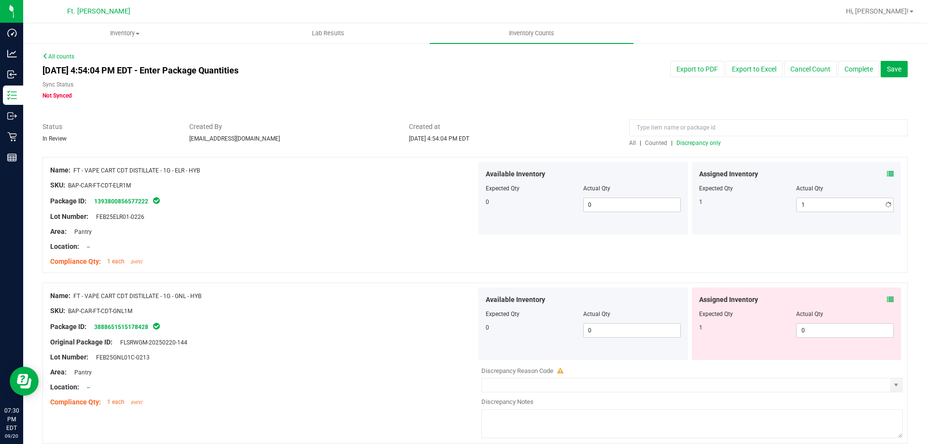
click at [782, 167] on div "Assigned Inventory Expected Qty Actual Qty 1 1 1" at bounding box center [797, 198] width 210 height 72
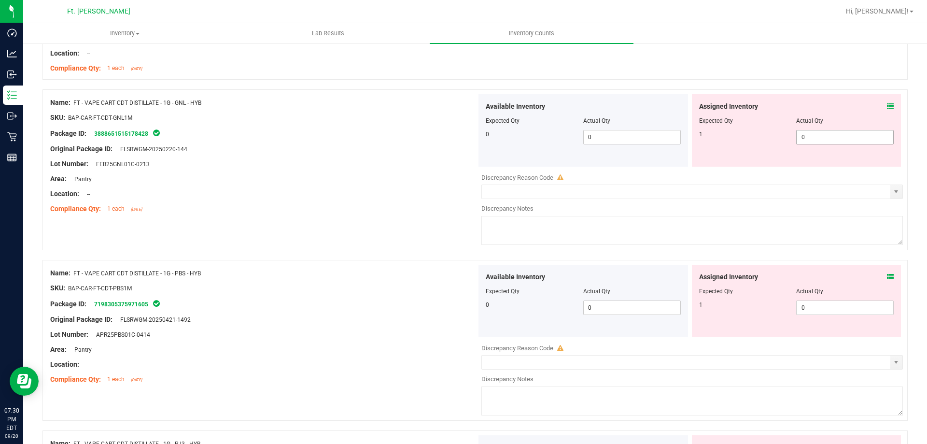
click at [824, 143] on span "0 0" at bounding box center [845, 137] width 98 height 14
click at [825, 296] on div "Assigned Inventory Expected Qty Actual Qty 1 0 0" at bounding box center [797, 301] width 210 height 72
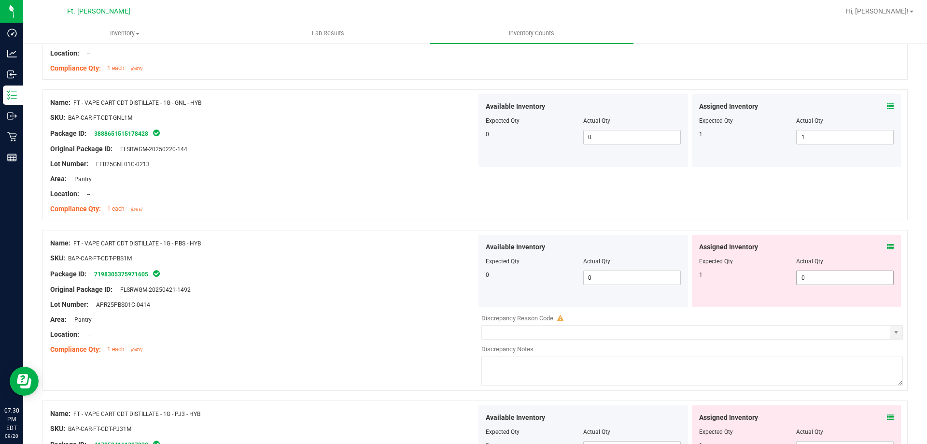
click at [854, 281] on span "0 0" at bounding box center [845, 277] width 98 height 14
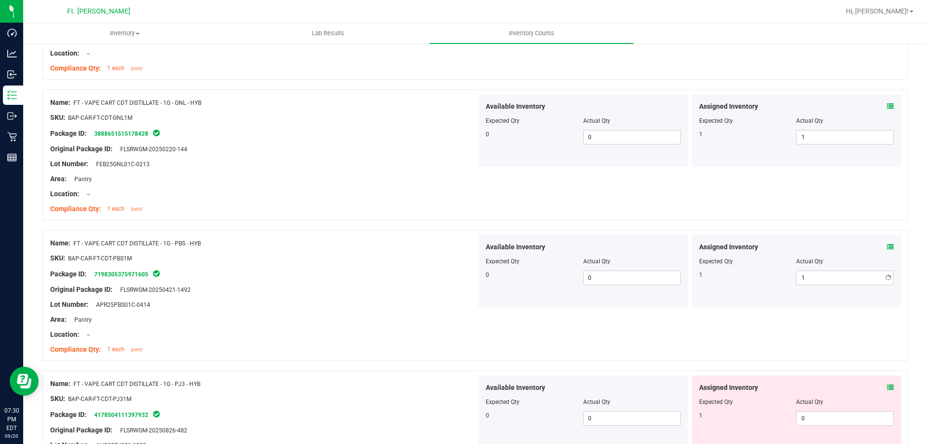
click at [829, 240] on div "Assigned Inventory Expected Qty Actual Qty 1 1 1" at bounding box center [797, 271] width 210 height 72
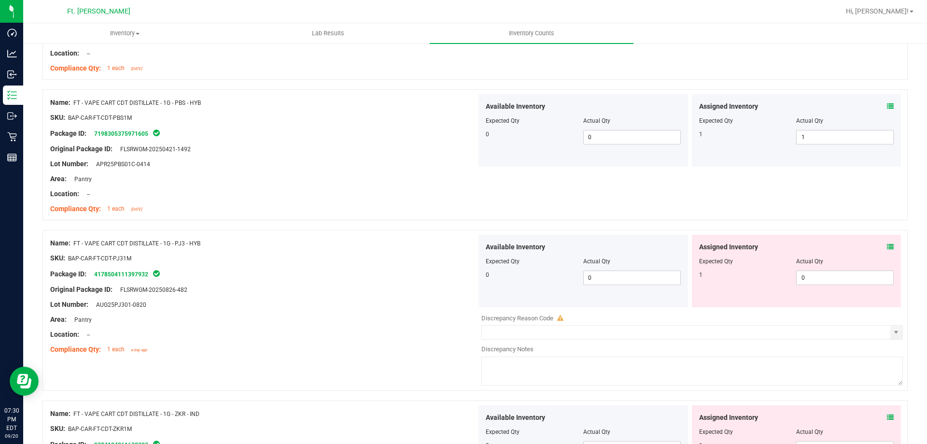
scroll to position [338, 0]
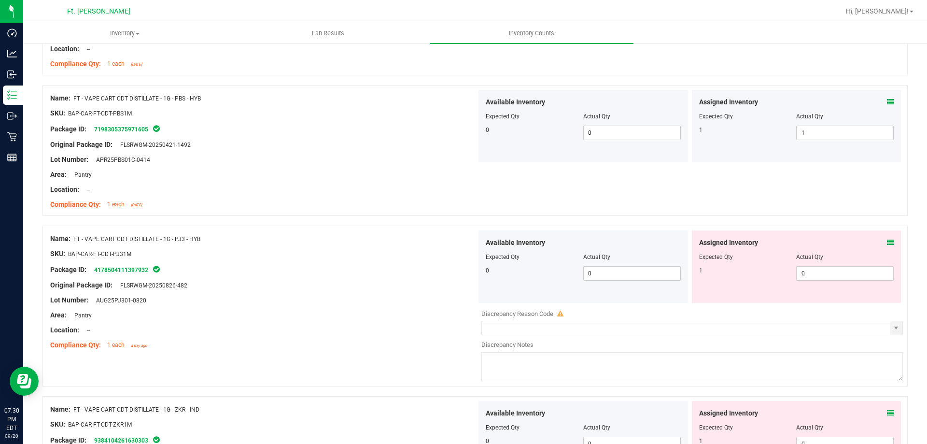
click at [887, 239] on icon at bounding box center [890, 242] width 7 height 7
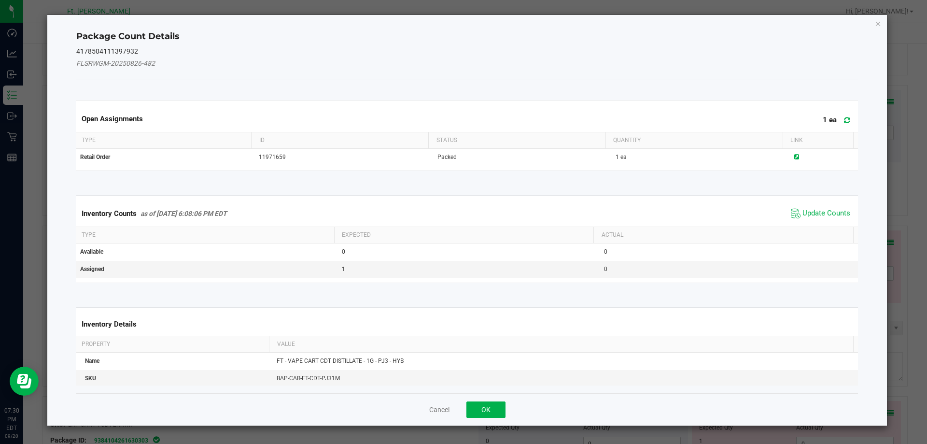
click at [477, 420] on div "Cancel OK" at bounding box center [467, 409] width 782 height 32
click at [482, 412] on button "OK" at bounding box center [485, 409] width 39 height 16
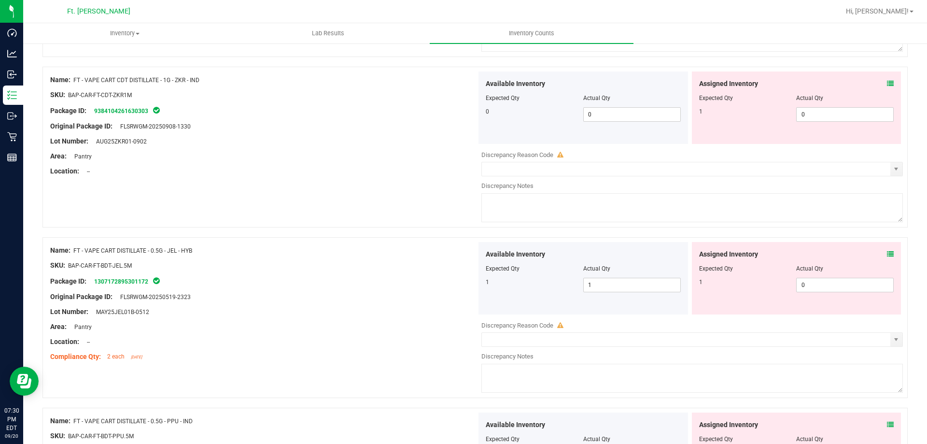
scroll to position [676, 0]
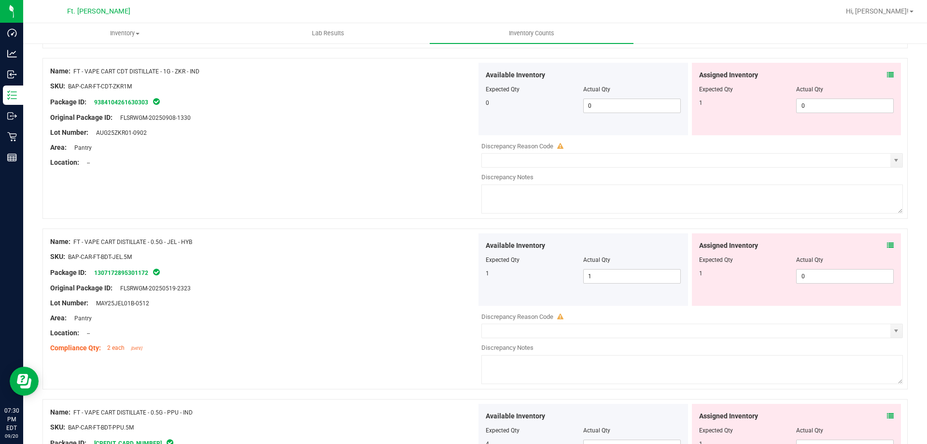
click at [887, 76] on icon at bounding box center [890, 74] width 7 height 7
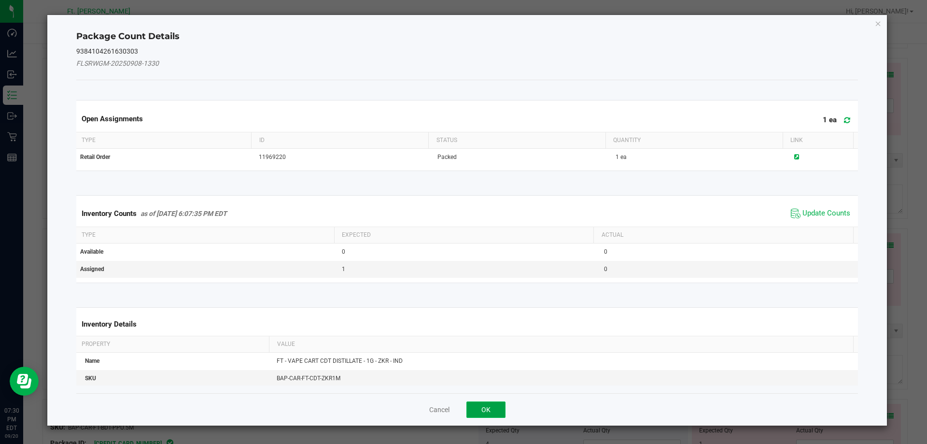
click at [478, 412] on button "OK" at bounding box center [485, 409] width 39 height 16
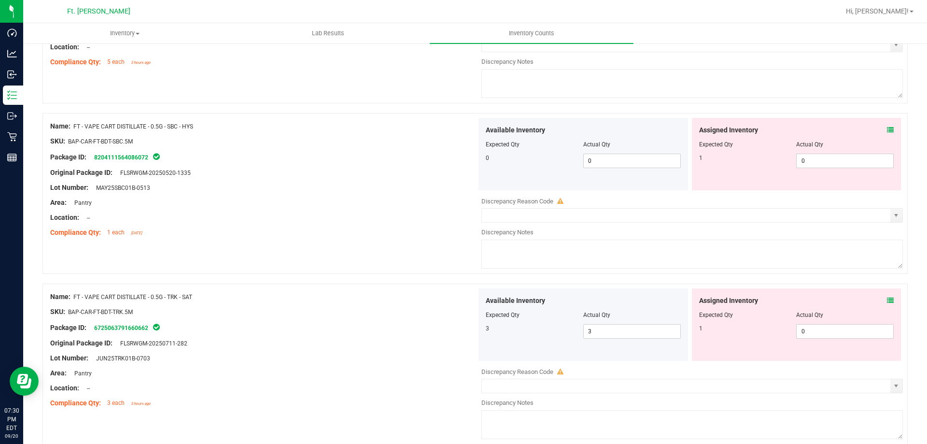
scroll to position [1159, 0]
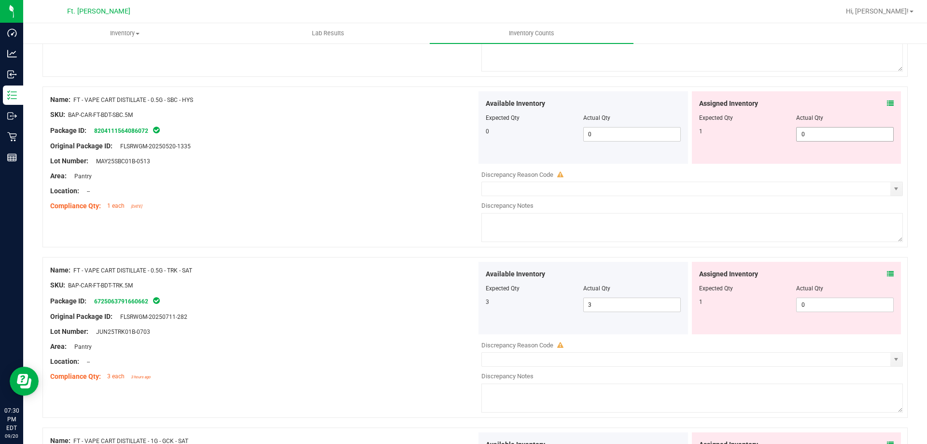
click at [828, 134] on span "0 0" at bounding box center [845, 134] width 98 height 14
click at [810, 306] on div "Available Inventory Expected Qty Actual Qty 3 3 3" at bounding box center [690, 338] width 426 height 153
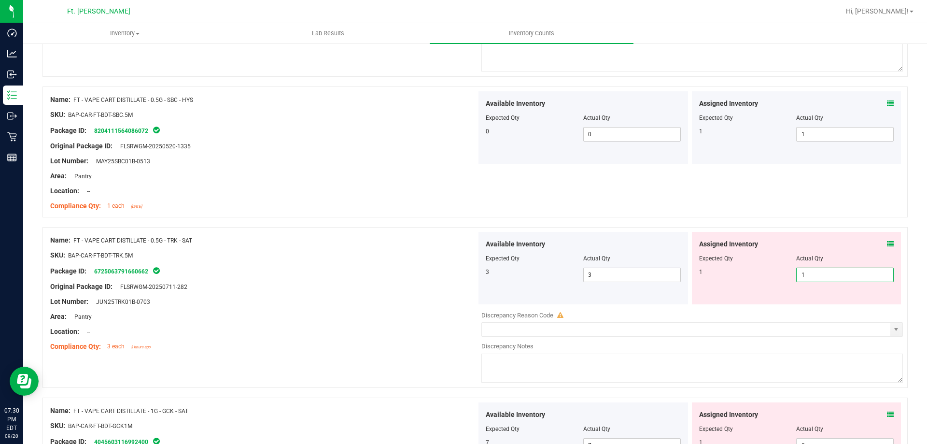
click at [392, 279] on div at bounding box center [263, 279] width 426 height 5
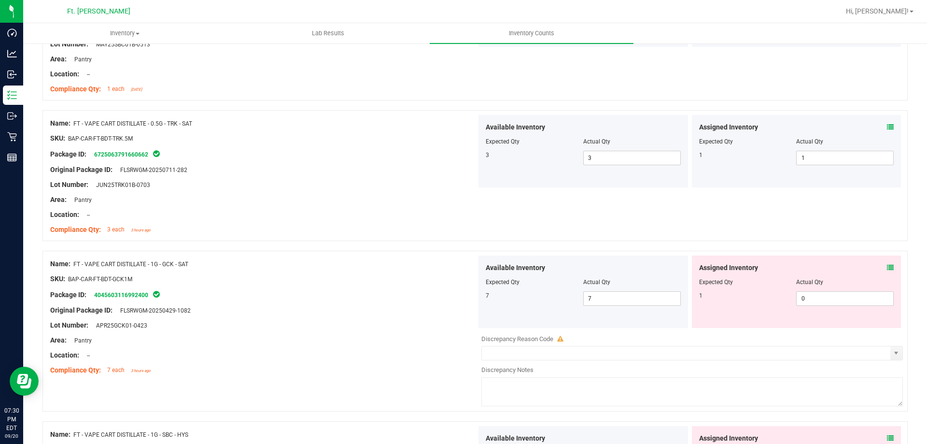
scroll to position [1304, 0]
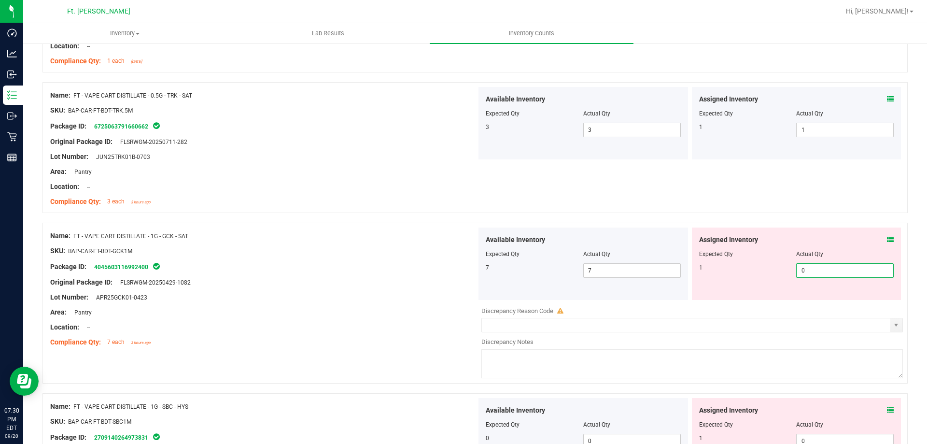
click at [824, 274] on span "0 0" at bounding box center [845, 270] width 98 height 14
click at [197, 233] on div "Name: FT - VAPE CART DISTILLATE - 1G - GCK - SAT" at bounding box center [263, 236] width 426 height 10
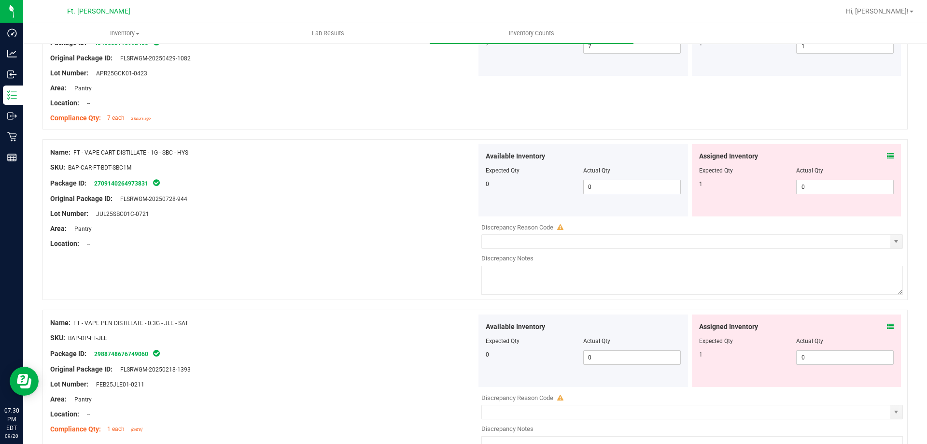
scroll to position [1545, 0]
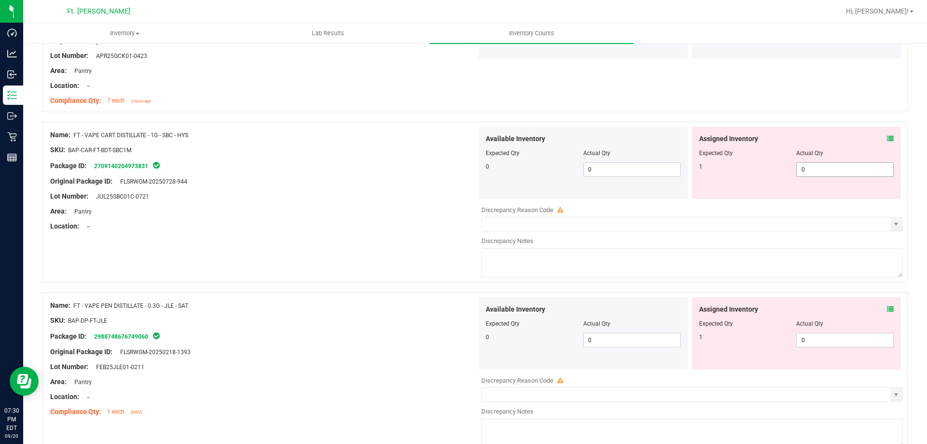
click at [812, 166] on span "0 0" at bounding box center [845, 169] width 98 height 14
click at [336, 215] on div "Area: Pantry" at bounding box center [263, 211] width 426 height 10
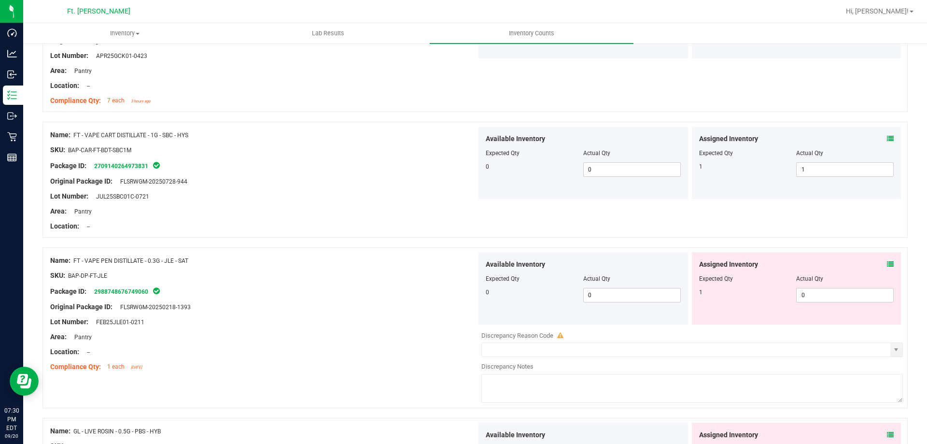
scroll to position [1642, 0]
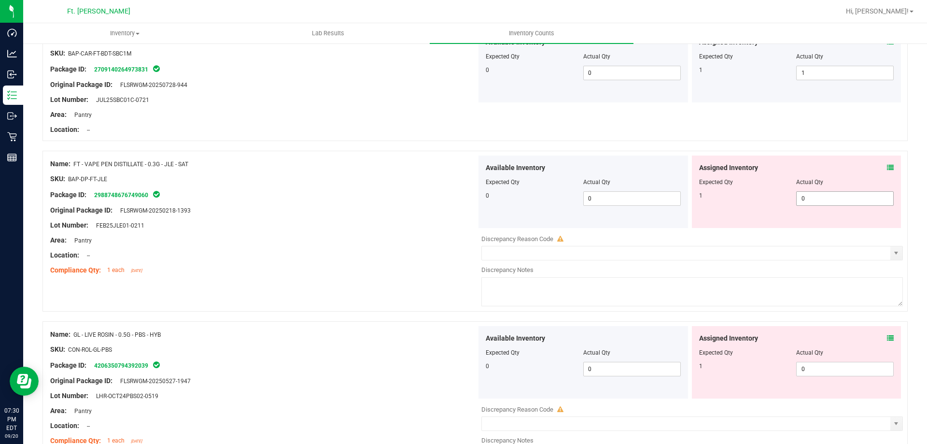
drag, startPoint x: 838, startPoint y: 191, endPoint x: 837, endPoint y: 198, distance: 6.8
click at [838, 192] on span "0 0" at bounding box center [845, 198] width 98 height 14
click at [338, 209] on div "Original Package ID: FLSRWGM-20250218-1393" at bounding box center [263, 210] width 426 height 10
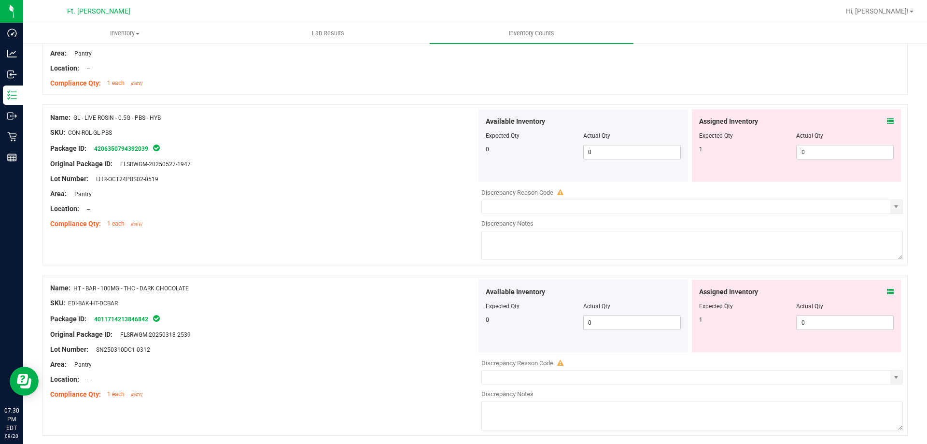
scroll to position [1835, 0]
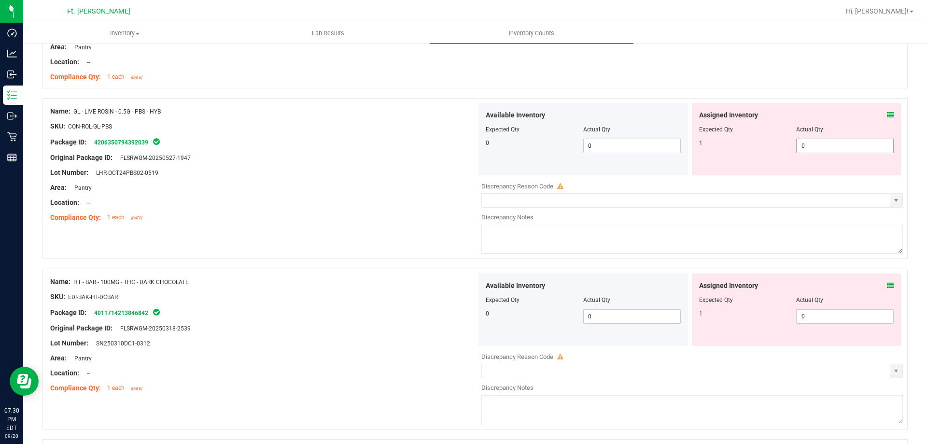
click at [815, 145] on span "0 0" at bounding box center [845, 146] width 98 height 14
click at [184, 233] on div "Name: GL - LIVE ROSIN - 0.5G - PBS - HYB SKU: CON-ROL-GL-PBS Package ID: 420635…" at bounding box center [474, 183] width 865 height 170
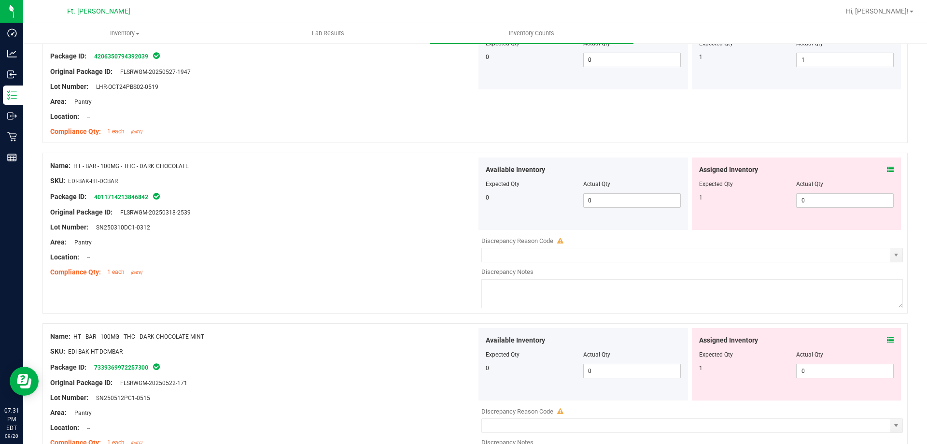
scroll to position [1931, 0]
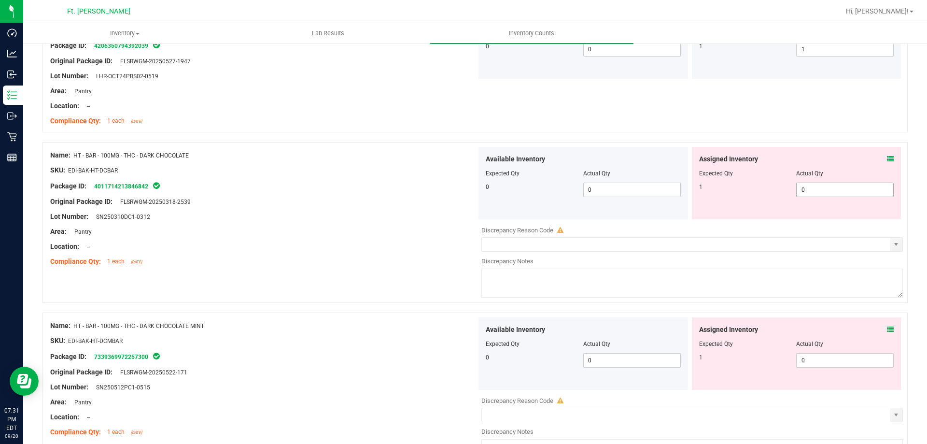
click at [829, 189] on span "0 0" at bounding box center [845, 190] width 98 height 14
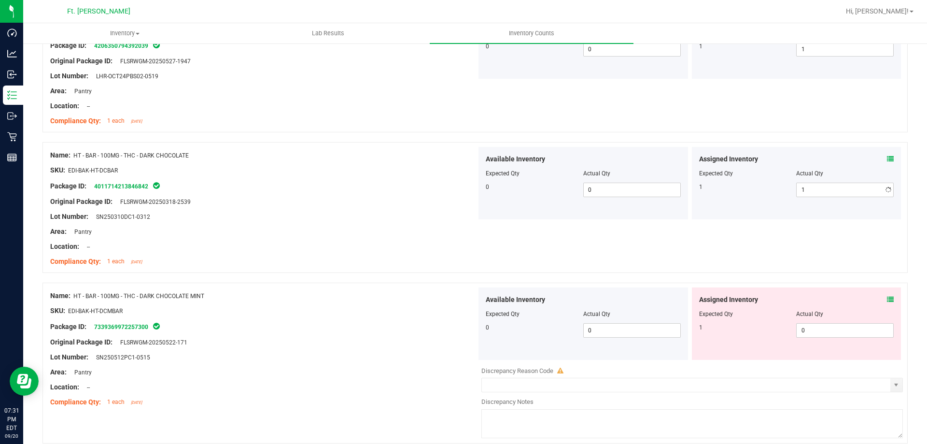
click at [285, 184] on div "Package ID: 4011714213846842" at bounding box center [263, 186] width 426 height 12
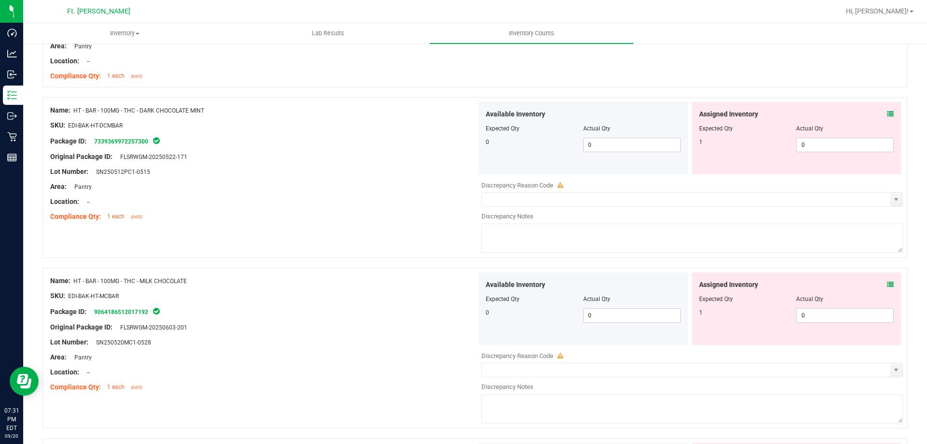
scroll to position [2124, 0]
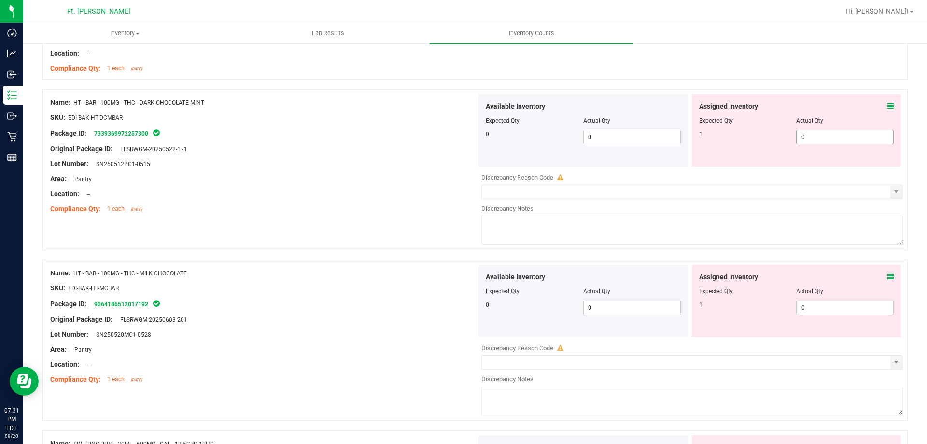
click at [811, 140] on span "0 0" at bounding box center [845, 137] width 98 height 14
click at [372, 267] on div "Name: HT - BAR - 100MG - THC - MILK CHOCOLATE SKU: EDI-BAK-HT-MCBAR Package ID:…" at bounding box center [263, 326] width 426 height 123
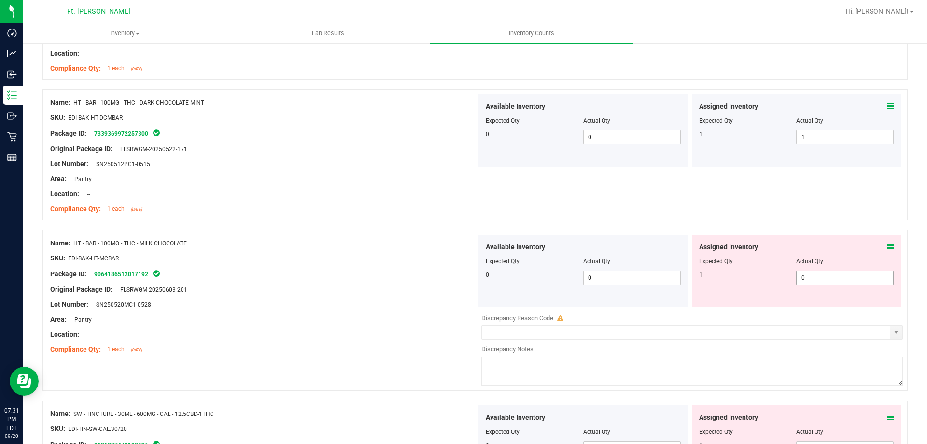
click at [862, 274] on span "0 0" at bounding box center [845, 277] width 98 height 14
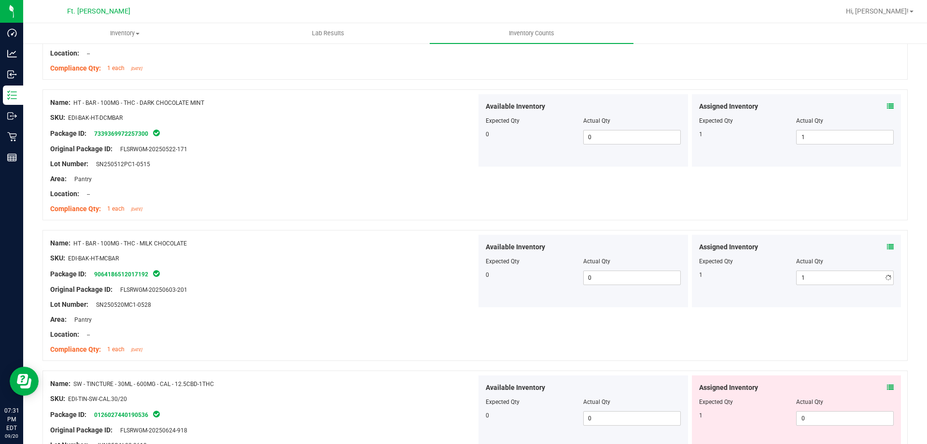
click at [230, 197] on div "Location: --" at bounding box center [263, 194] width 426 height 10
click at [248, 231] on div "Name: HT - BAR - 100MG - THC - MILK CHOCOLATE SKU: EDI-BAK-HT-MCBAR Package ID:…" at bounding box center [474, 295] width 865 height 131
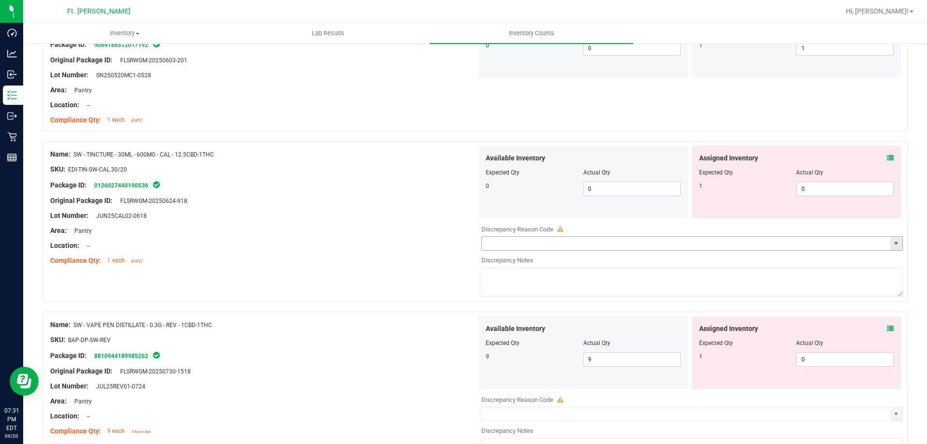
scroll to position [2366, 0]
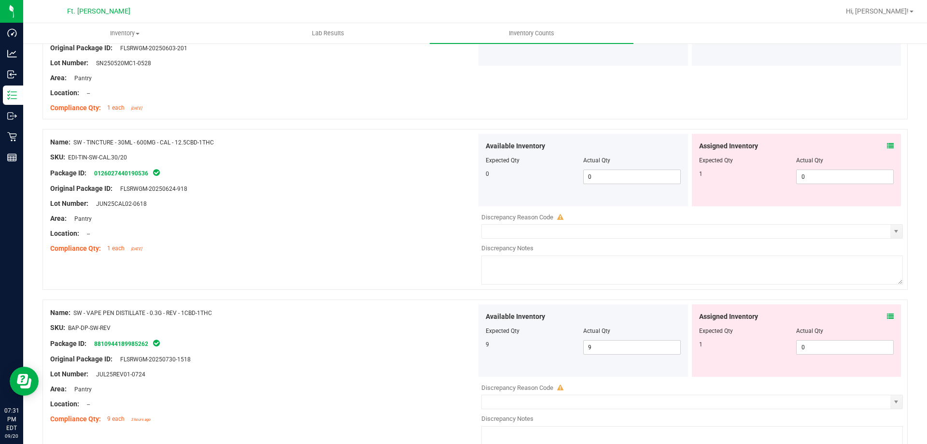
click at [832, 185] on div "Assigned Inventory Expected Qty Actual Qty 1 0 0" at bounding box center [797, 170] width 210 height 72
click at [832, 178] on span "0 0" at bounding box center [845, 176] width 98 height 14
click at [442, 168] on div "Package ID: 0126027440190536" at bounding box center [263, 173] width 426 height 12
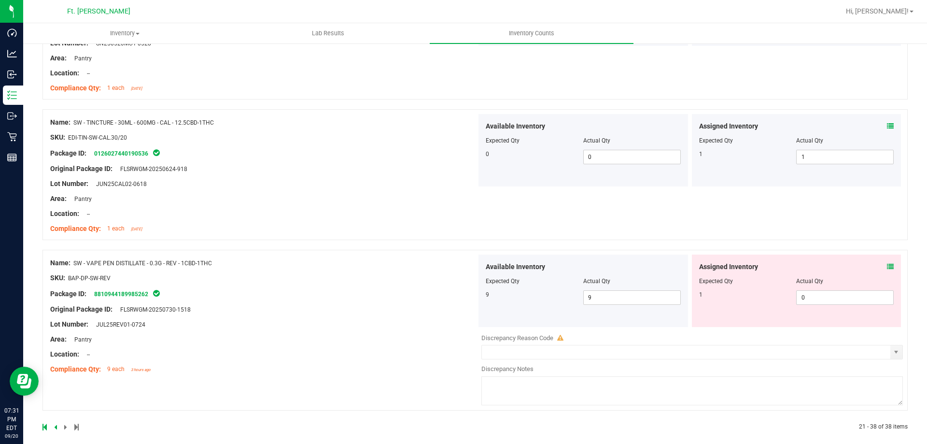
scroll to position [2395, 0]
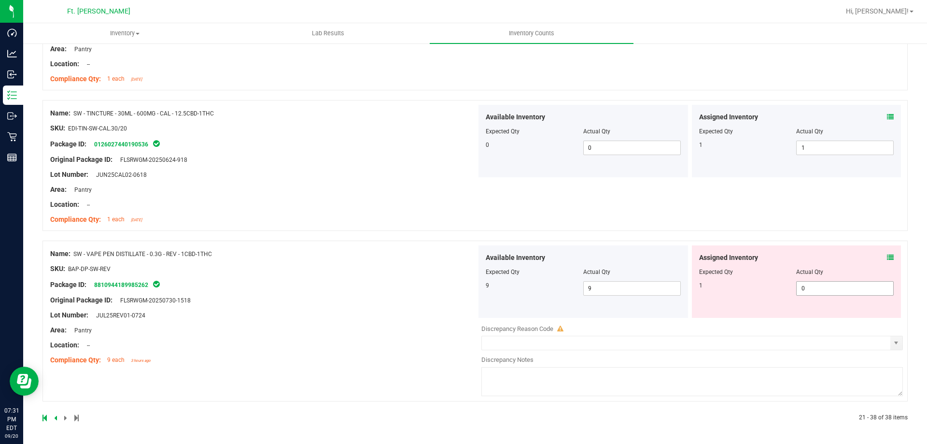
click at [825, 289] on span "0 0" at bounding box center [845, 288] width 98 height 14
click at [338, 273] on div "Name: SW - VAPE PEN DISTILLATE - 0.3G - REV - 1CBD-1THC SKU: BAP-DP-SW-REV Pack…" at bounding box center [474, 320] width 865 height 161
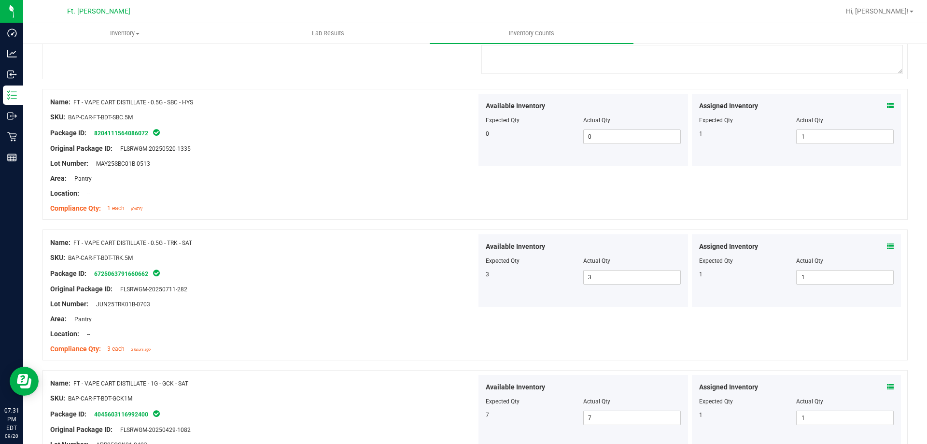
scroll to position [0, 0]
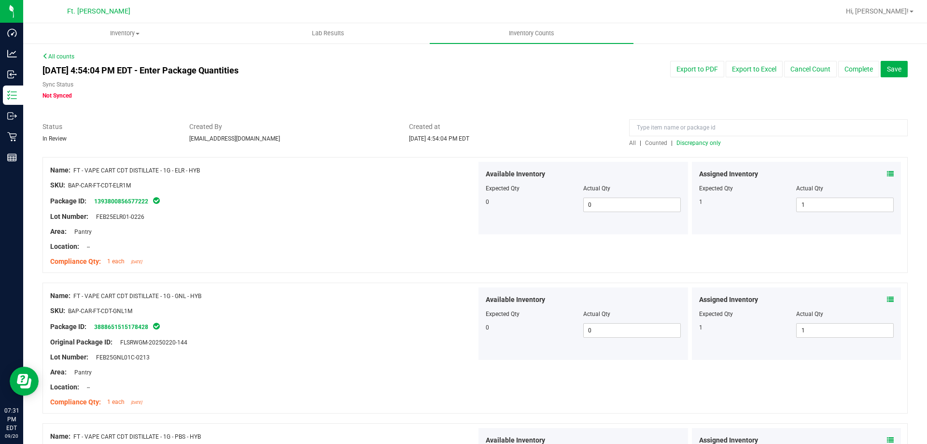
click at [696, 147] on div "All | Counted | Discrepancy only" at bounding box center [768, 143] width 279 height 9
click at [698, 140] on span "Discrepancy only" at bounding box center [698, 143] width 44 height 7
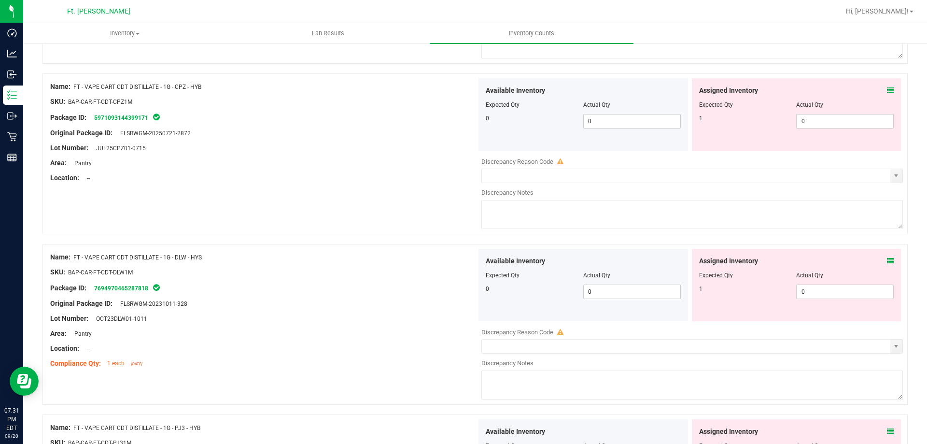
scroll to position [2212, 0]
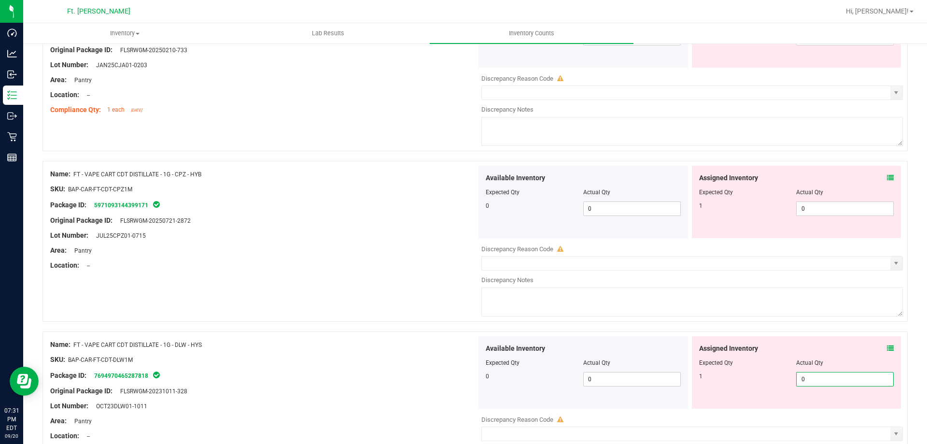
click at [827, 385] on span "0 0" at bounding box center [845, 379] width 98 height 14
click at [829, 211] on span "0 0" at bounding box center [845, 208] width 98 height 14
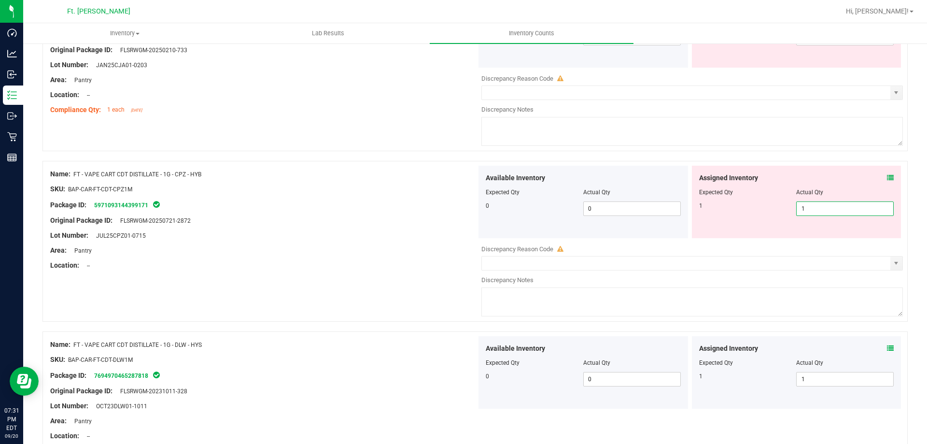
click at [825, 171] on div "Assigned Inventory Expected Qty Actual Qty 1 1 1" at bounding box center [797, 202] width 210 height 72
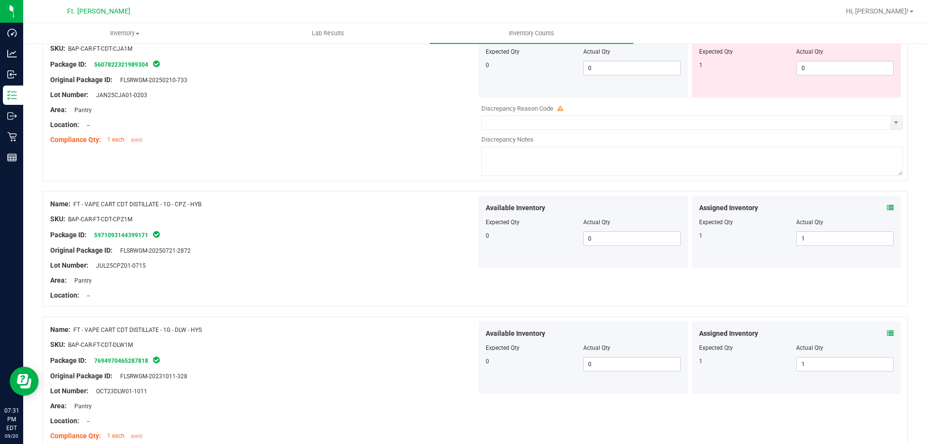
scroll to position [2067, 0]
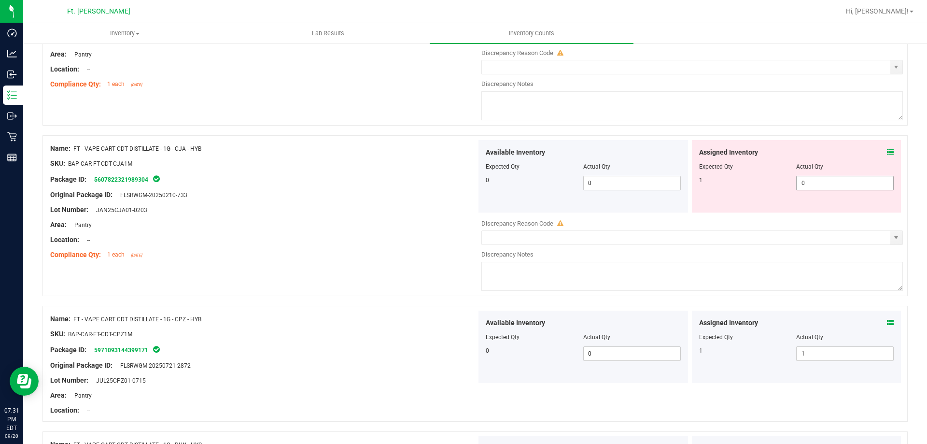
click at [829, 184] on span "0 0" at bounding box center [845, 183] width 98 height 14
click at [828, 142] on div "Assigned Inventory Expected Qty Actual Qty 1 1 1" at bounding box center [797, 176] width 210 height 72
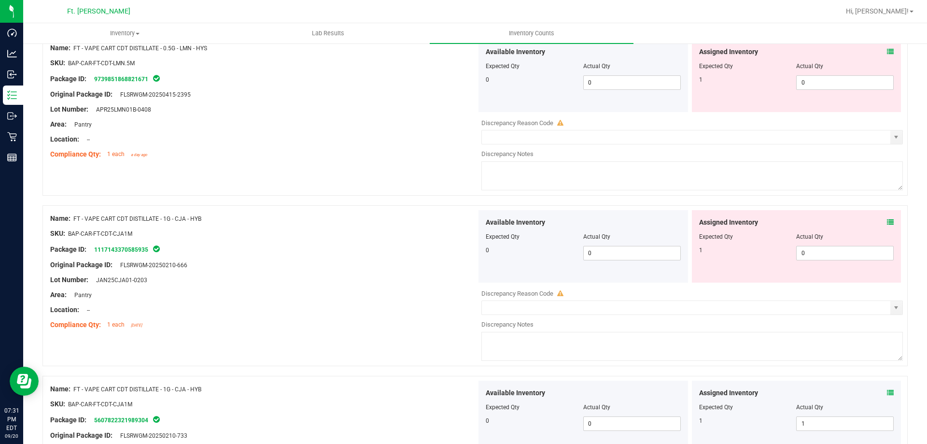
scroll to position [1826, 0]
click at [819, 254] on span "0 0" at bounding box center [845, 254] width 98 height 14
click at [819, 229] on div at bounding box center [796, 230] width 195 height 5
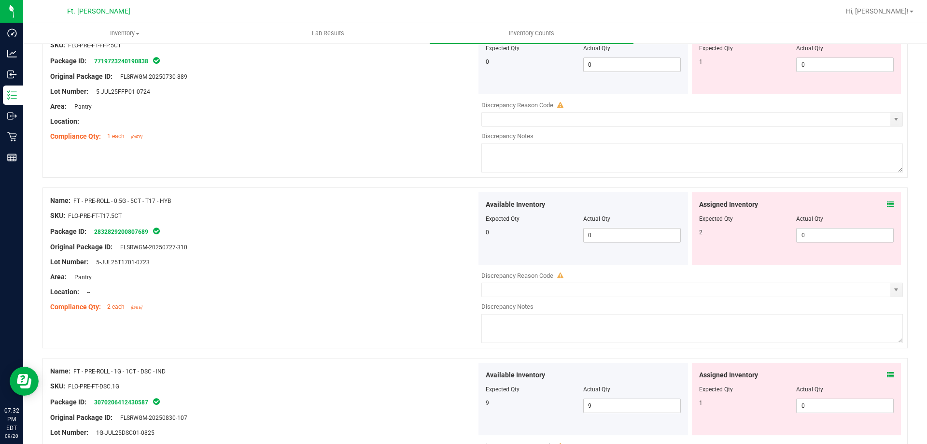
scroll to position [1150, 0]
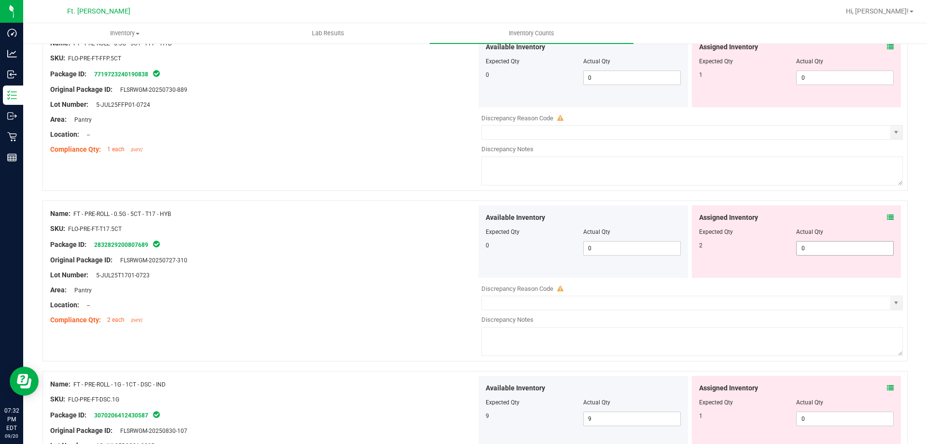
click at [839, 242] on span "0 0" at bounding box center [845, 248] width 98 height 14
click at [829, 227] on div "Actual Qty" at bounding box center [845, 231] width 98 height 9
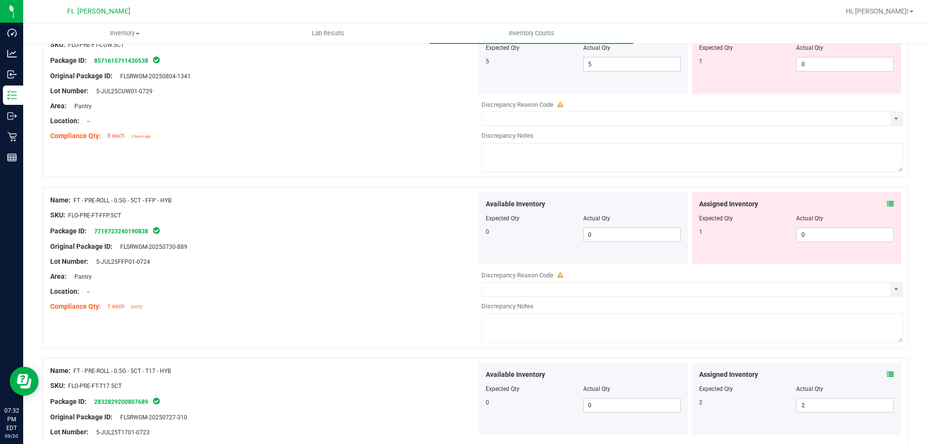
scroll to position [956, 0]
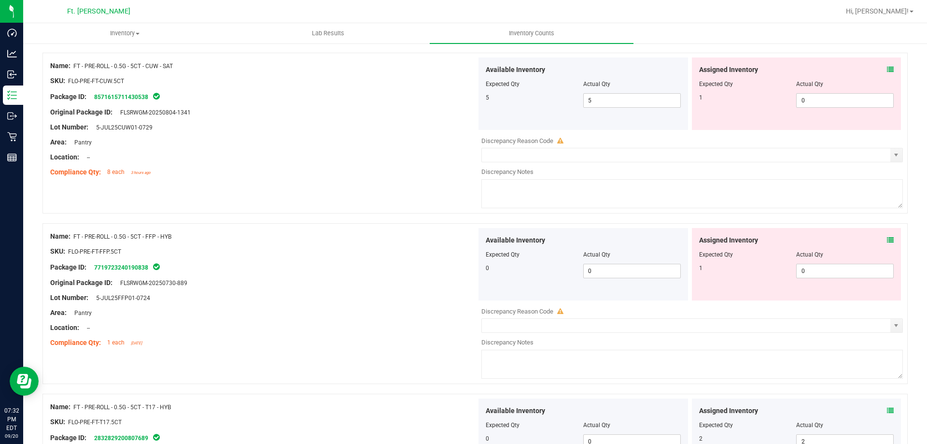
click at [830, 278] on div "Assigned Inventory Expected Qty Actual Qty 1 0 0" at bounding box center [797, 264] width 210 height 72
click at [831, 267] on span "0 0" at bounding box center [845, 271] width 98 height 14
click at [828, 112] on div "Assigned Inventory Expected Qty Actual Qty 1 0 0" at bounding box center [797, 93] width 210 height 72
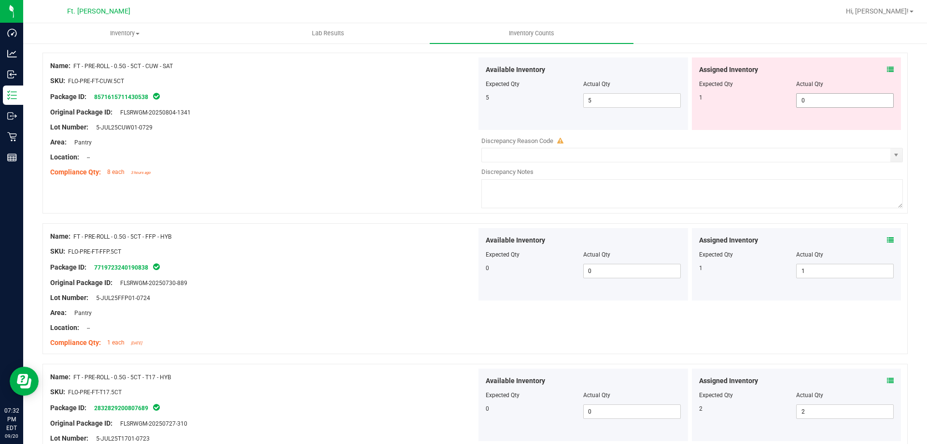
click at [830, 103] on span "0 0" at bounding box center [845, 100] width 98 height 14
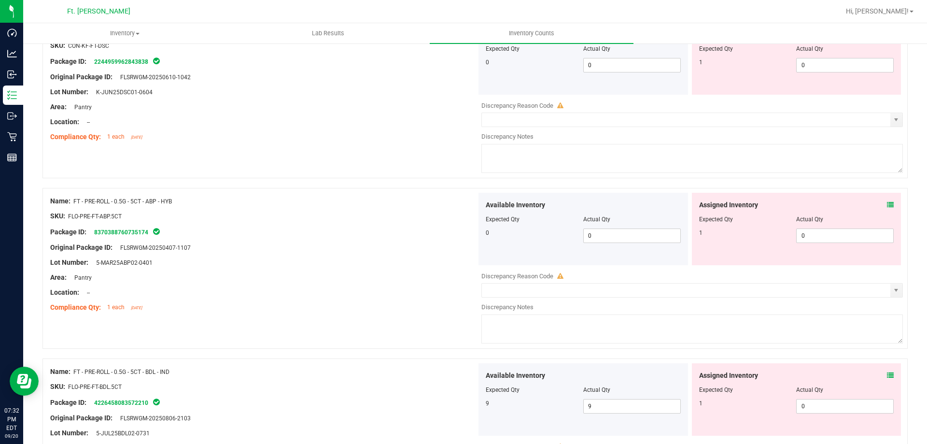
scroll to position [136, 0]
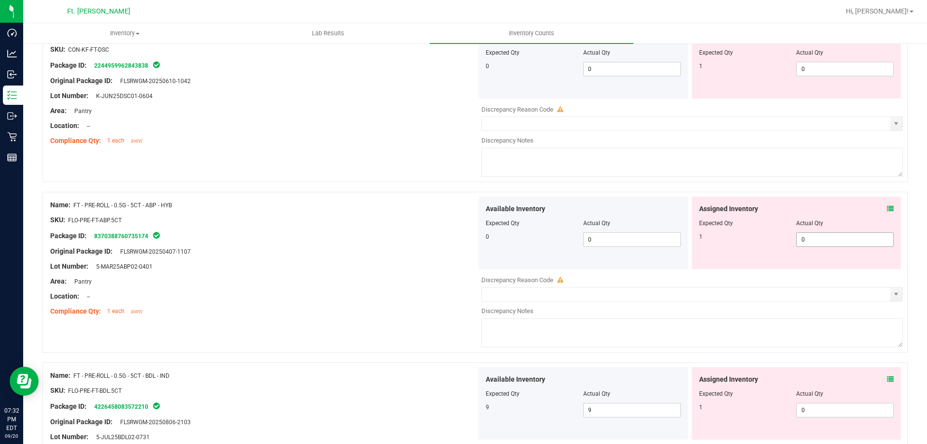
click at [810, 238] on span "0 0" at bounding box center [845, 239] width 98 height 14
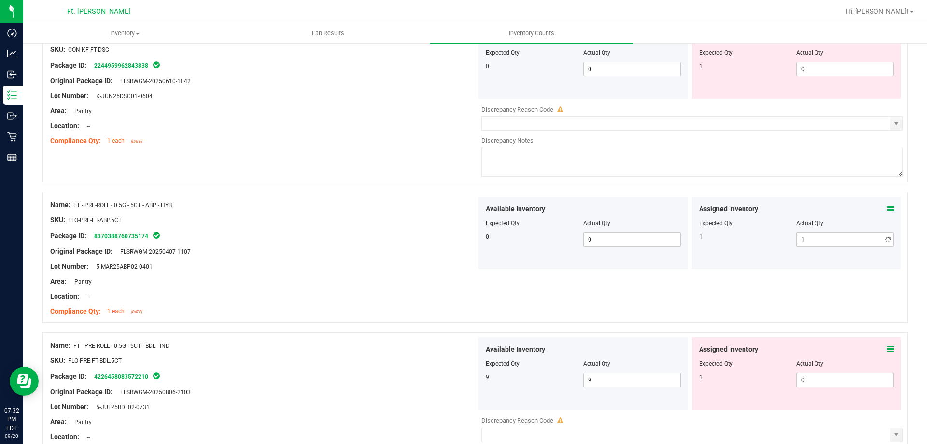
click at [378, 152] on div "Name: FT - KIEF - 1G - DSC - IND SKU: CON-KF-FT-DSC Package ID: 224495996284383…" at bounding box center [474, 101] width 865 height 161
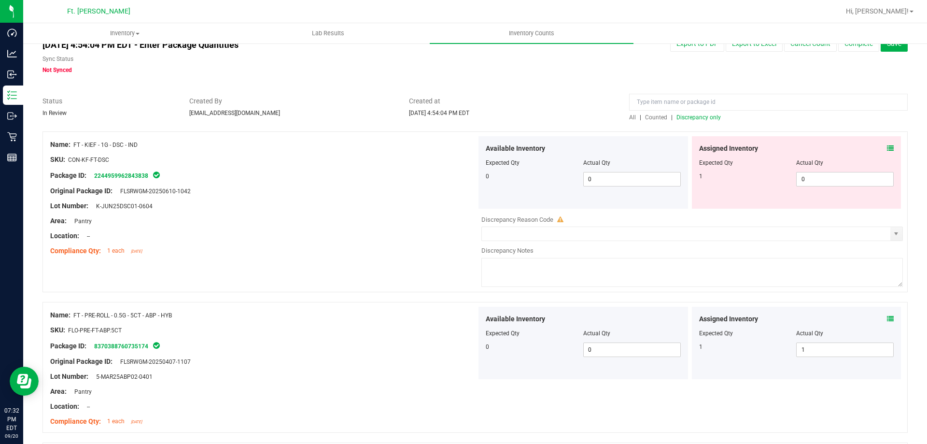
scroll to position [0, 0]
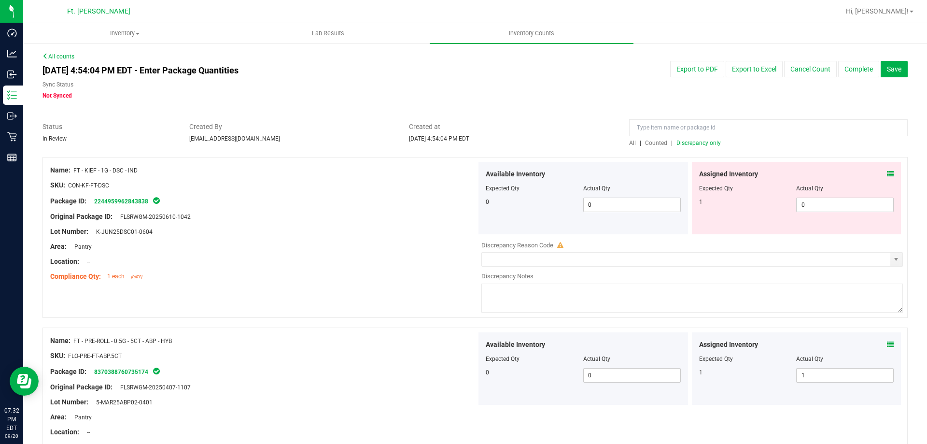
click at [686, 142] on span "Discrepancy only" at bounding box center [698, 143] width 44 height 7
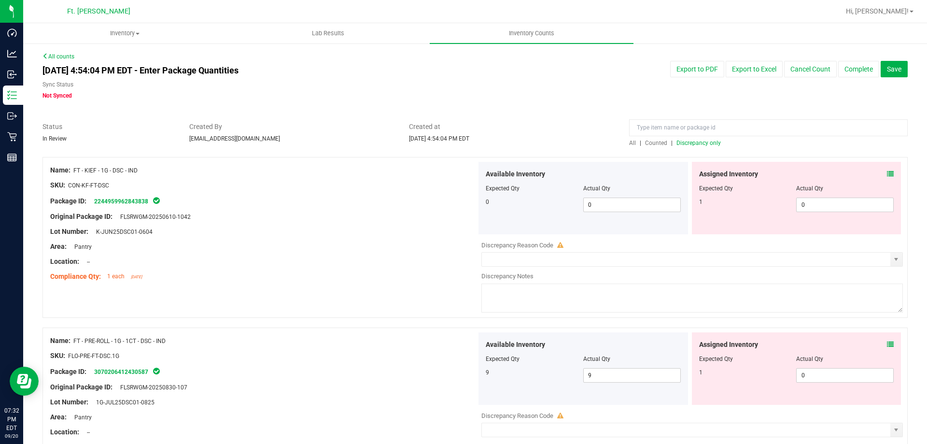
click at [887, 175] on icon at bounding box center [890, 173] width 7 height 7
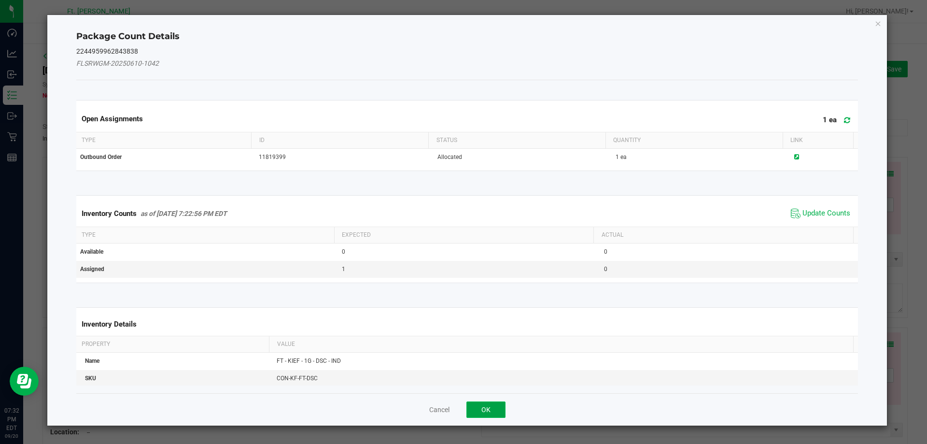
click at [489, 409] on button "OK" at bounding box center [485, 409] width 39 height 16
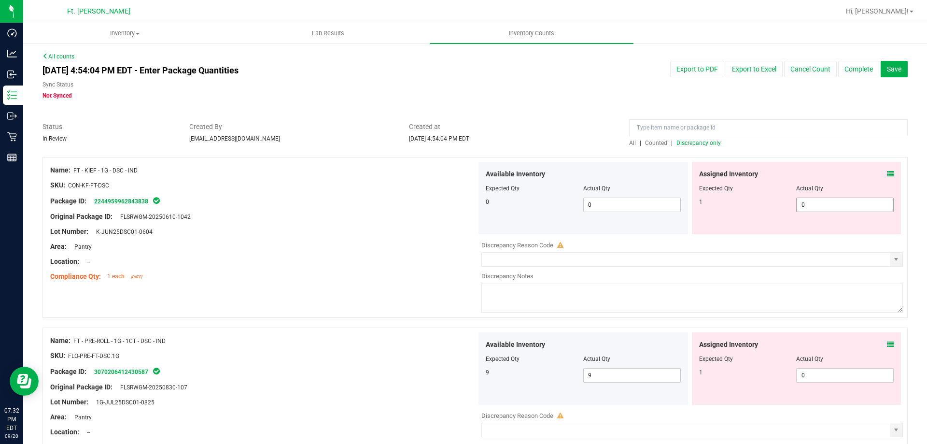
click at [809, 207] on span "0 0" at bounding box center [845, 204] width 98 height 14
click at [259, 263] on div "Location: --" at bounding box center [263, 261] width 426 height 10
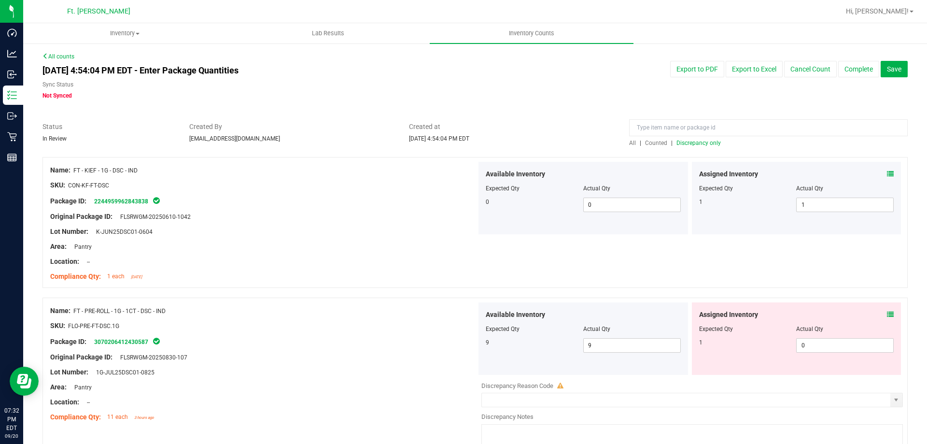
click at [696, 143] on span "Discrepancy only" at bounding box center [698, 143] width 44 height 7
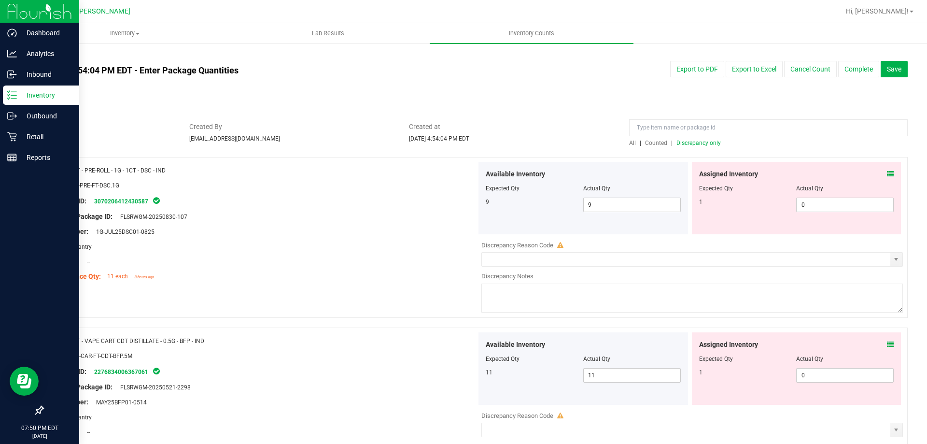
click at [14, 93] on icon at bounding box center [12, 95] width 10 height 10
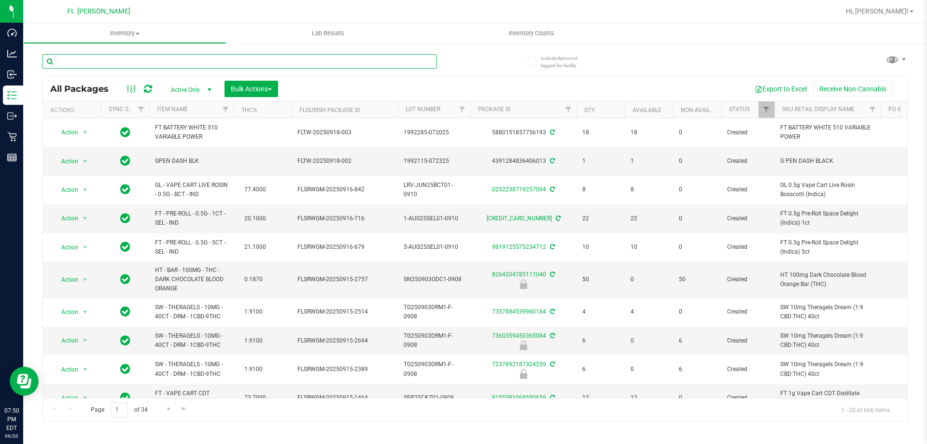
click at [214, 58] on input "text" at bounding box center [239, 61] width 394 height 14
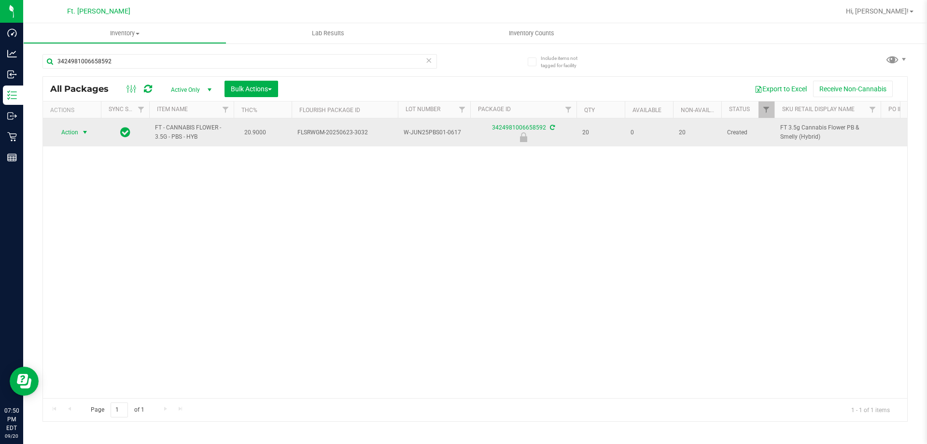
click at [82, 132] on span "select" at bounding box center [85, 132] width 8 height 8
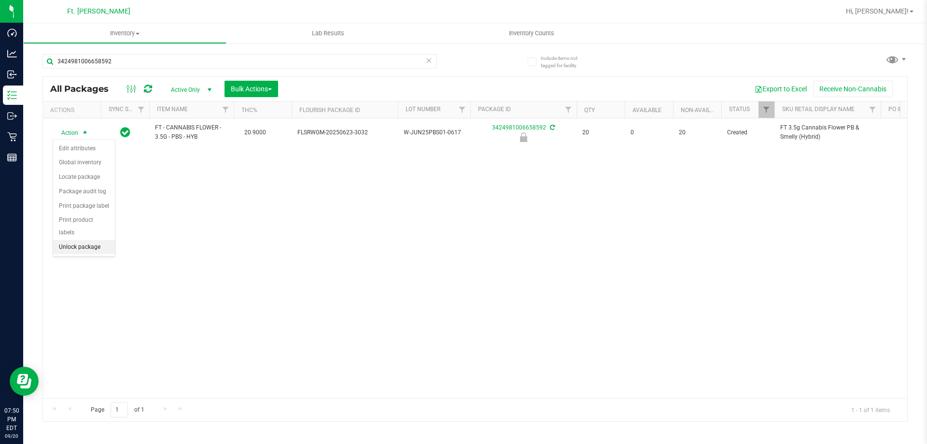
click at [87, 240] on li "Unlock package" at bounding box center [84, 247] width 62 height 14
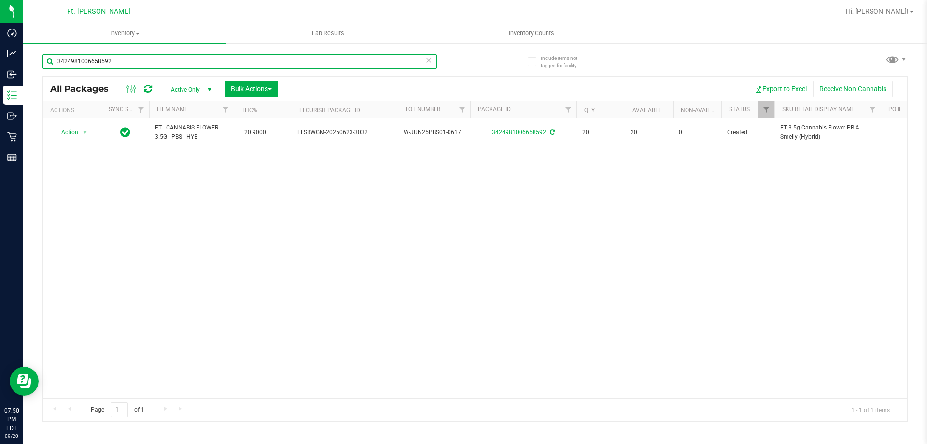
click at [224, 54] on input "3424981006658592" at bounding box center [239, 61] width 394 height 14
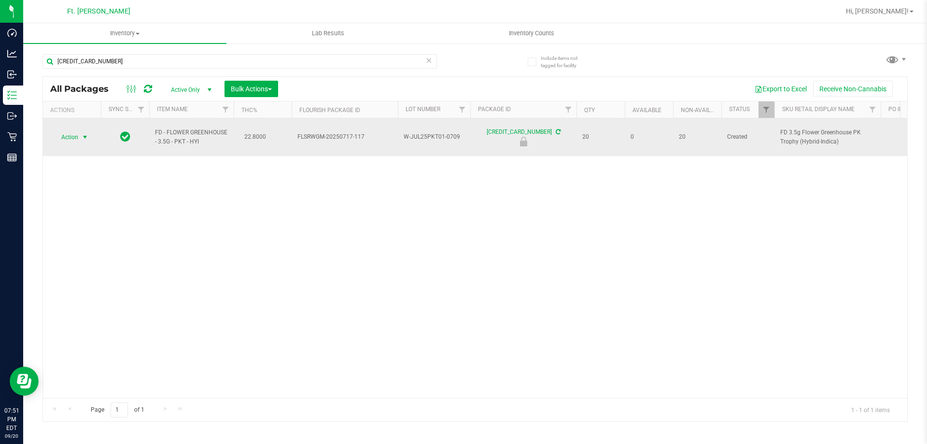
click at [84, 133] on span "select" at bounding box center [85, 137] width 8 height 8
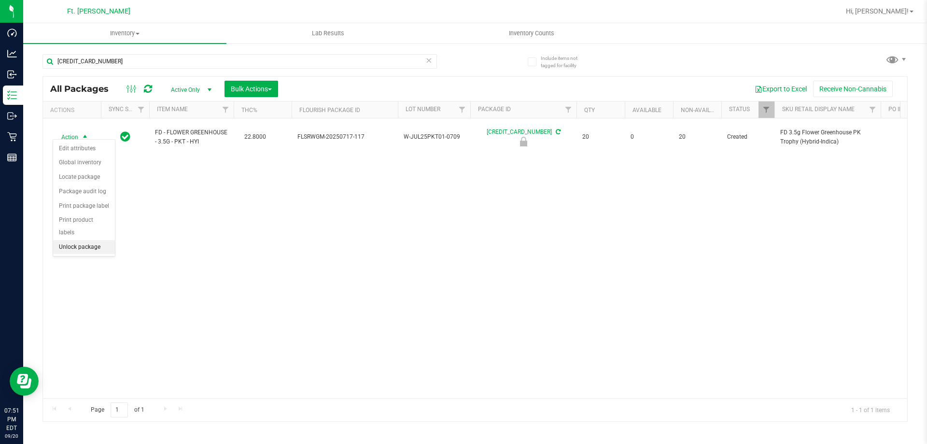
click at [100, 240] on li "Unlock package" at bounding box center [84, 247] width 62 height 14
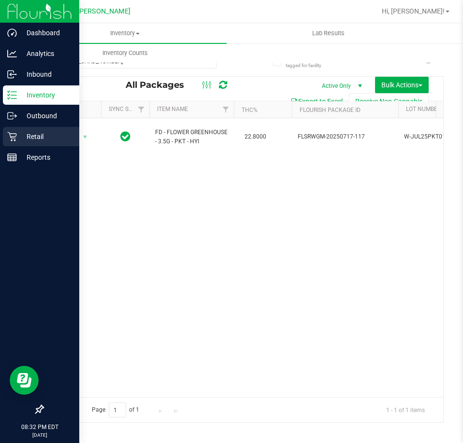
click at [12, 138] on icon at bounding box center [12, 137] width 10 height 10
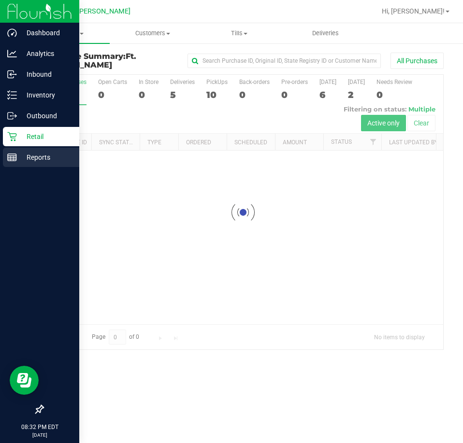
click at [16, 152] on div "Reports" at bounding box center [41, 157] width 76 height 19
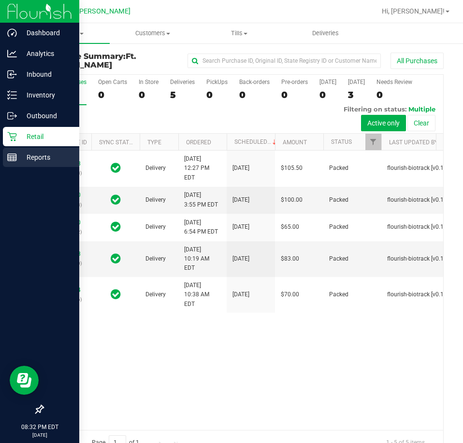
click at [11, 157] on icon at bounding box center [12, 158] width 10 height 10
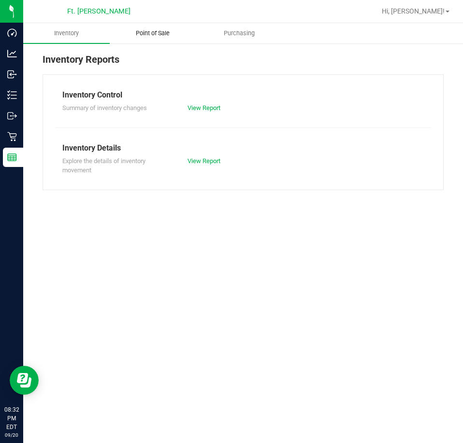
click at [163, 28] on uib-tab-heading "Point of Sale" at bounding box center [152, 33] width 85 height 19
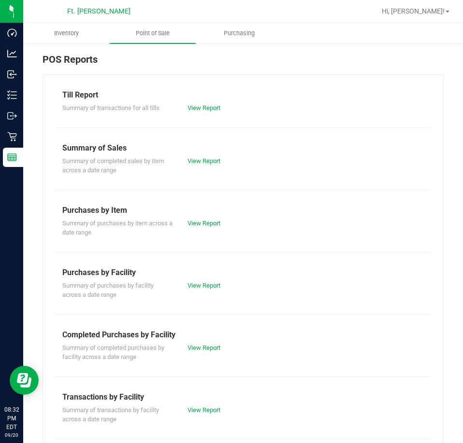
click at [191, 355] on div "Summary of completed purchases by facility across a date range View Report" at bounding box center [243, 351] width 376 height 21
click at [202, 345] on link "View Report" at bounding box center [203, 347] width 33 height 7
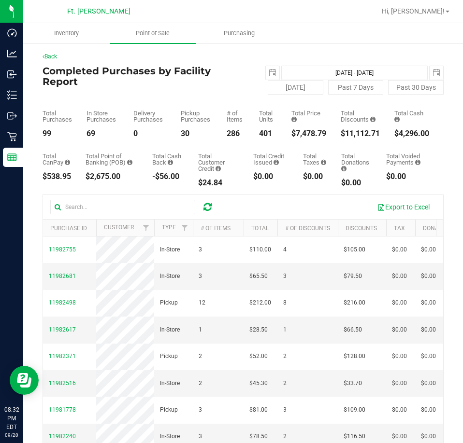
drag, startPoint x: 59, startPoint y: 136, endPoint x: 43, endPoint y: 131, distance: 17.0
click at [43, 131] on div "99" at bounding box center [56, 134] width 29 height 8
copy div "99"
drag, startPoint x: 318, startPoint y: 133, endPoint x: 285, endPoint y: 132, distance: 32.9
click at [285, 132] on div "Total Purchases 99 In Store Purchases 69 Delivery Purchases 0 Pickup Purchases …" at bounding box center [242, 116] width 401 height 43
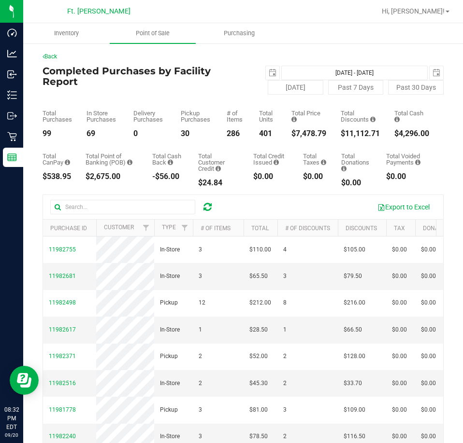
copy div "7,478.79"
click at [272, 69] on span "select" at bounding box center [273, 73] width 14 height 14
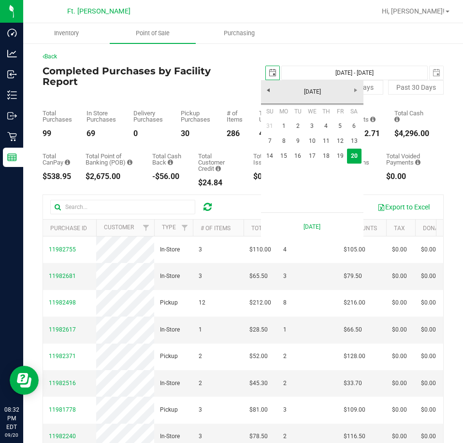
scroll to position [0, 24]
click at [283, 154] on link "15" at bounding box center [284, 156] width 14 height 15
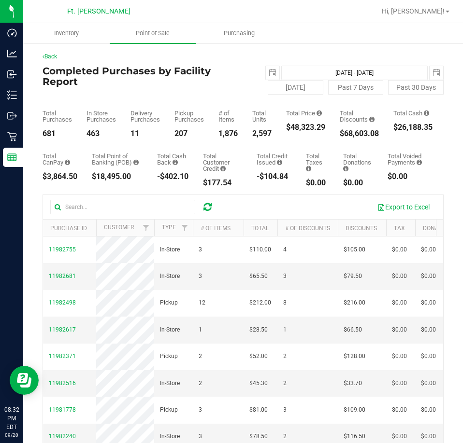
drag, startPoint x: 327, startPoint y: 128, endPoint x: 290, endPoint y: 128, distance: 37.2
click at [289, 127] on div "Total Purchases 681 In Store Purchases 463 Delivery Purchases 11 Pickup Purchas…" at bounding box center [242, 116] width 401 height 43
copy div "48,323.29"
click at [266, 71] on span "select" at bounding box center [273, 73] width 14 height 14
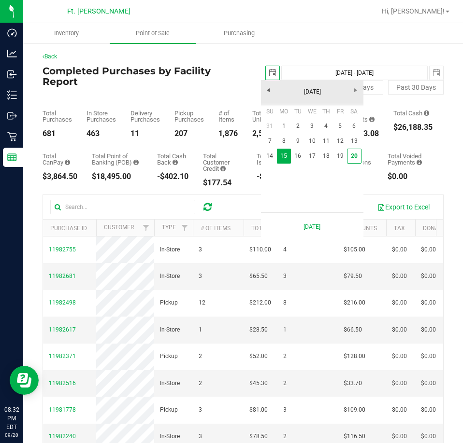
scroll to position [0, 24]
click at [285, 126] on link "1" at bounding box center [284, 126] width 14 height 15
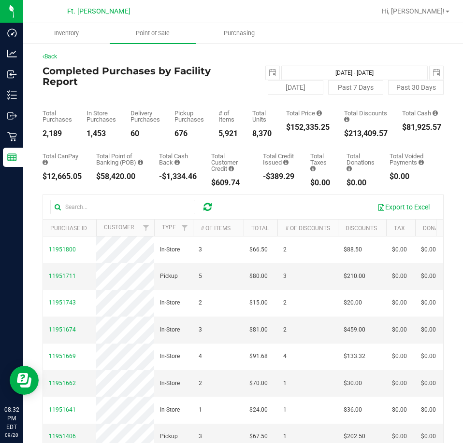
drag, startPoint x: 332, startPoint y: 126, endPoint x: 292, endPoint y: 123, distance: 39.7
click at [292, 123] on div "Total Purchases 2,189 In Store Purchases 1,453 Delivery Purchases 60 Pickup Pur…" at bounding box center [242, 116] width 401 height 43
copy div "152,335.25"
click at [286, 86] on button "[DATE]" at bounding box center [295, 87] width 56 height 14
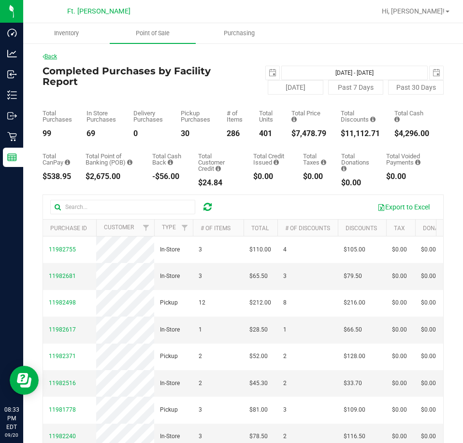
click at [56, 57] on link "Back" at bounding box center [49, 56] width 14 height 7
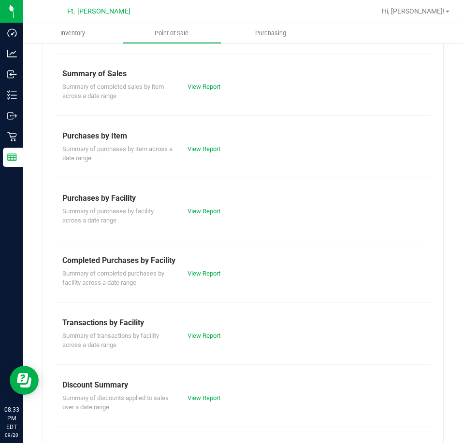
scroll to position [97, 0]
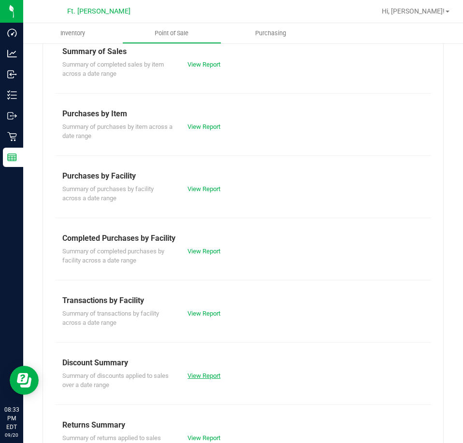
click at [196, 373] on link "View Report" at bounding box center [203, 375] width 33 height 7
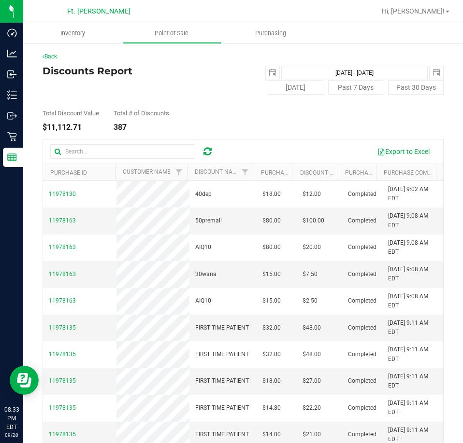
drag, startPoint x: 88, startPoint y: 123, endPoint x: 47, endPoint y: 127, distance: 41.7
click at [47, 127] on div "Total Discount Value $11,112.71" at bounding box center [70, 120] width 56 height 21
copy div "11,112.71"
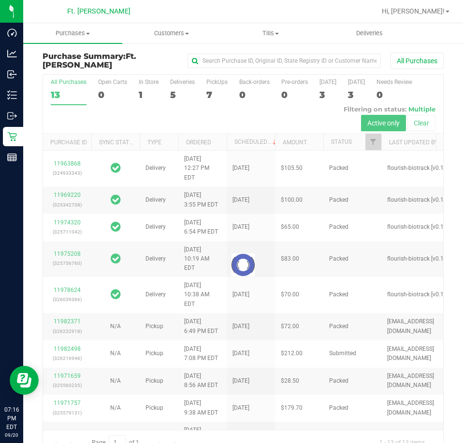
click at [181, 94] on div at bounding box center [243, 265] width 400 height 380
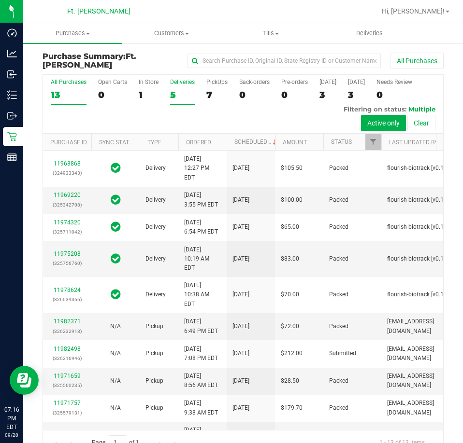
click at [174, 92] on div "5" at bounding box center [182, 94] width 25 height 11
click at [0, 0] on input "Deliveries 5" at bounding box center [0, 0] width 0 height 0
